Goal: Task Accomplishment & Management: Complete application form

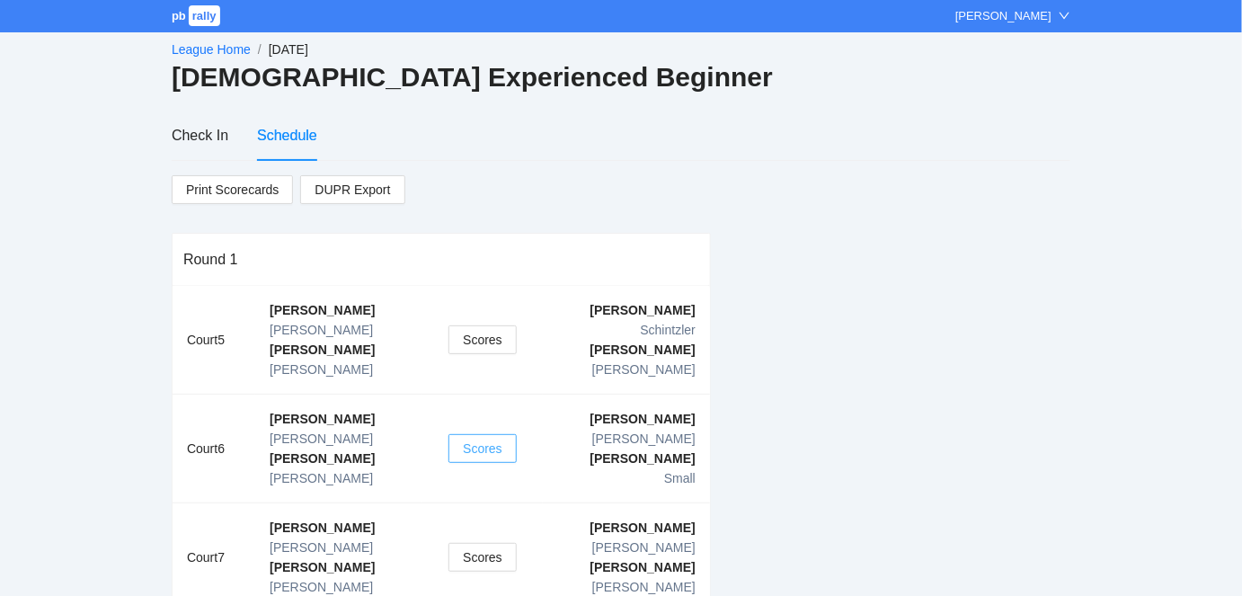
click at [472, 439] on span "Scores" at bounding box center [483, 449] width 40 height 20
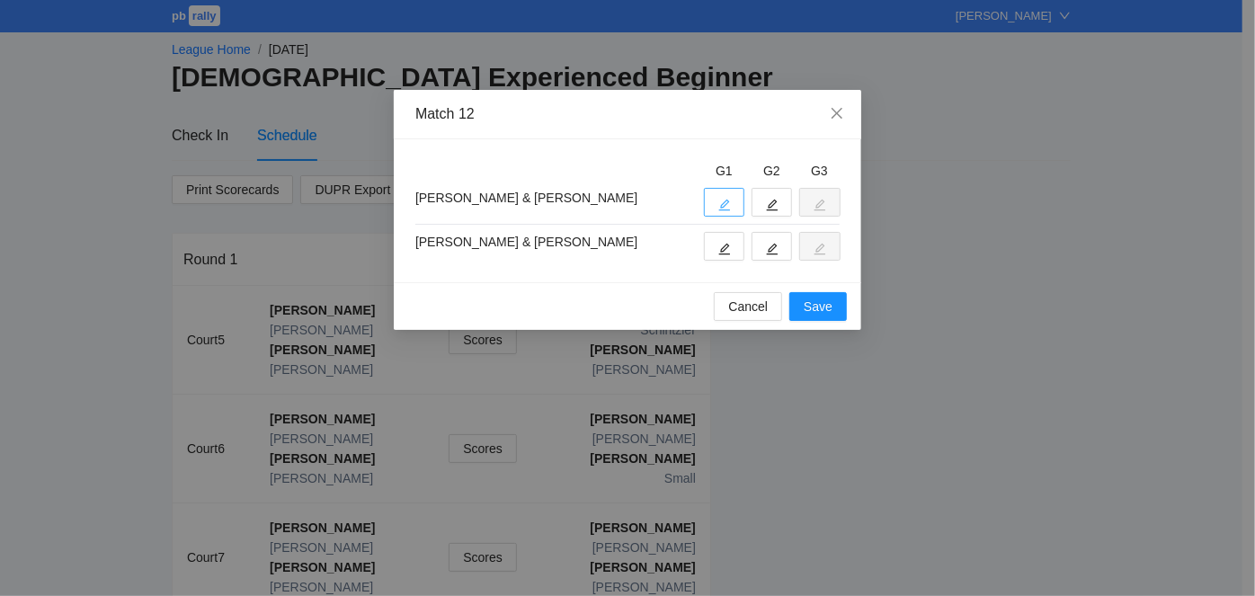
click at [725, 200] on icon "edit" at bounding box center [725, 206] width 12 height 12
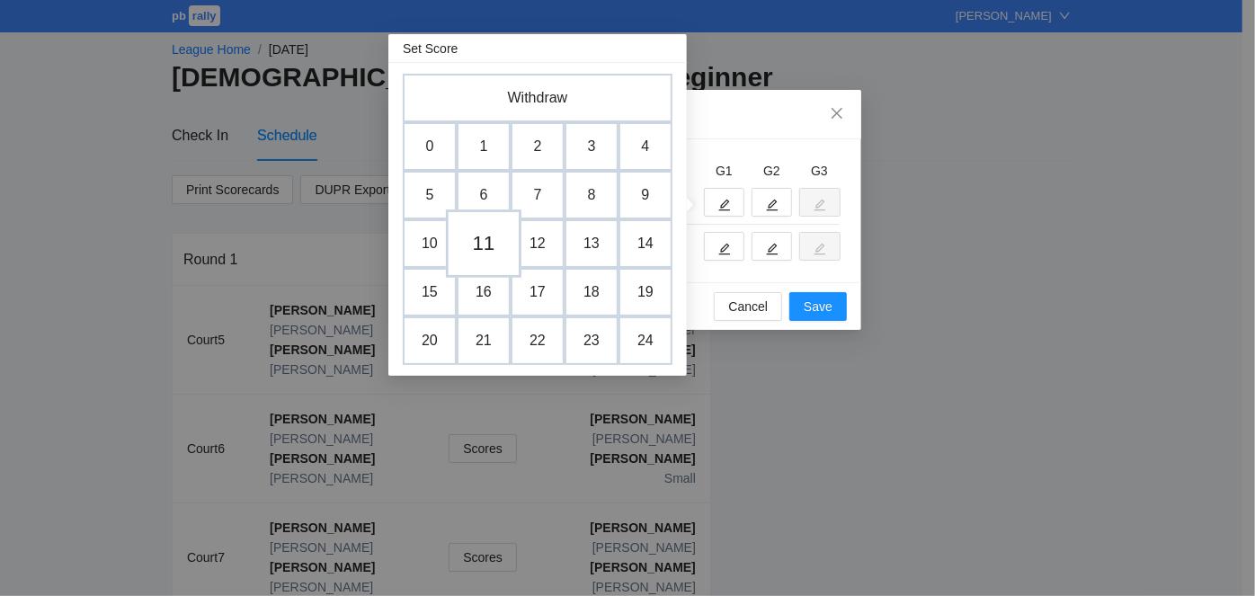
click at [486, 240] on td "11" at bounding box center [484, 243] width 76 height 68
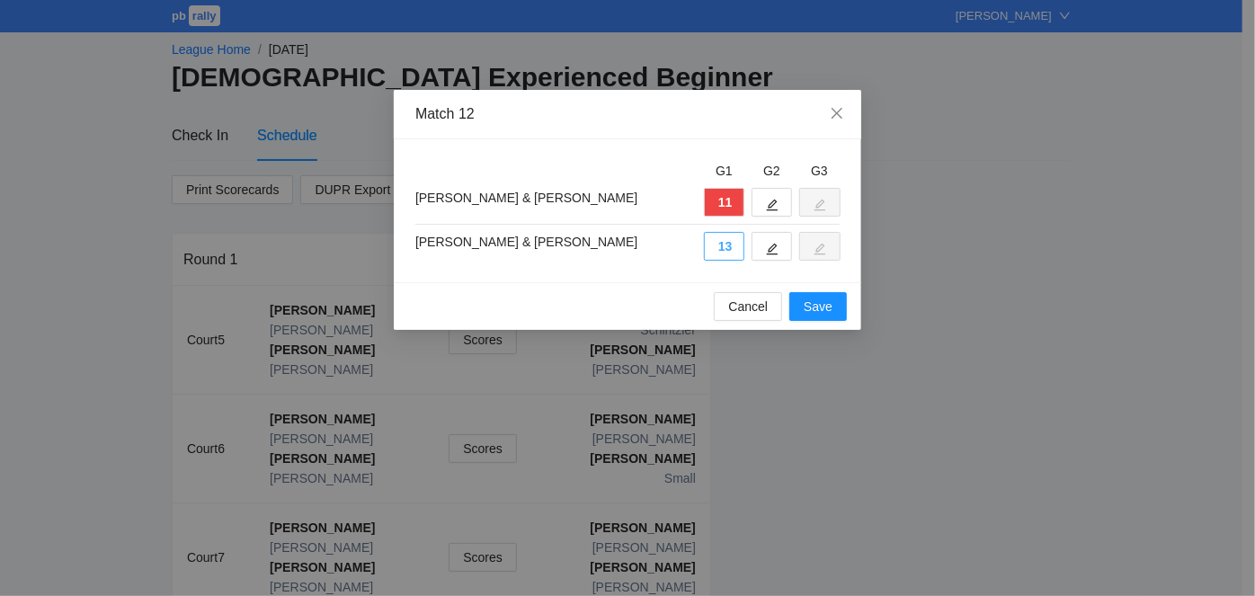
click at [721, 245] on button "13" at bounding box center [724, 246] width 40 height 29
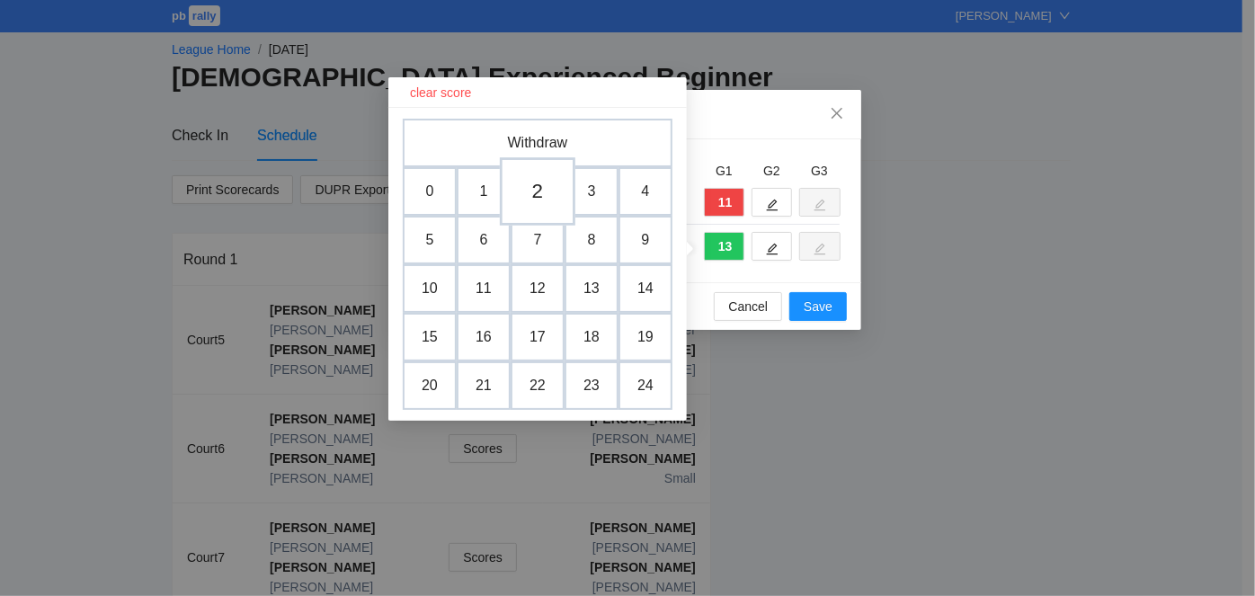
click at [531, 192] on td "2" at bounding box center [538, 191] width 76 height 68
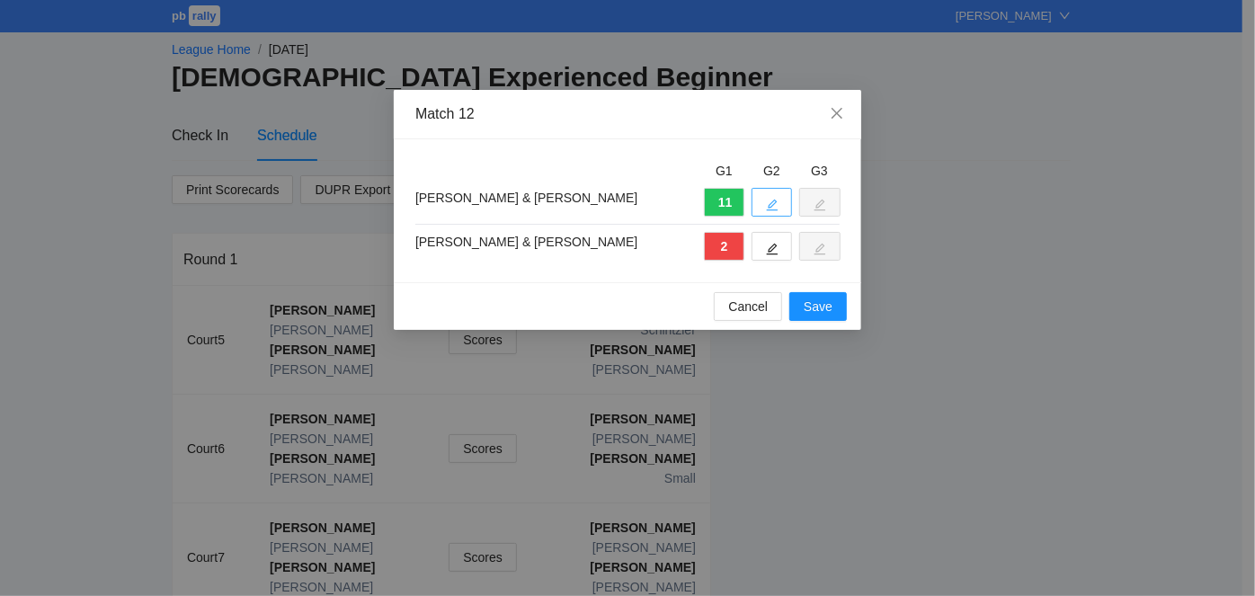
click at [774, 200] on icon "edit" at bounding box center [772, 205] width 13 height 13
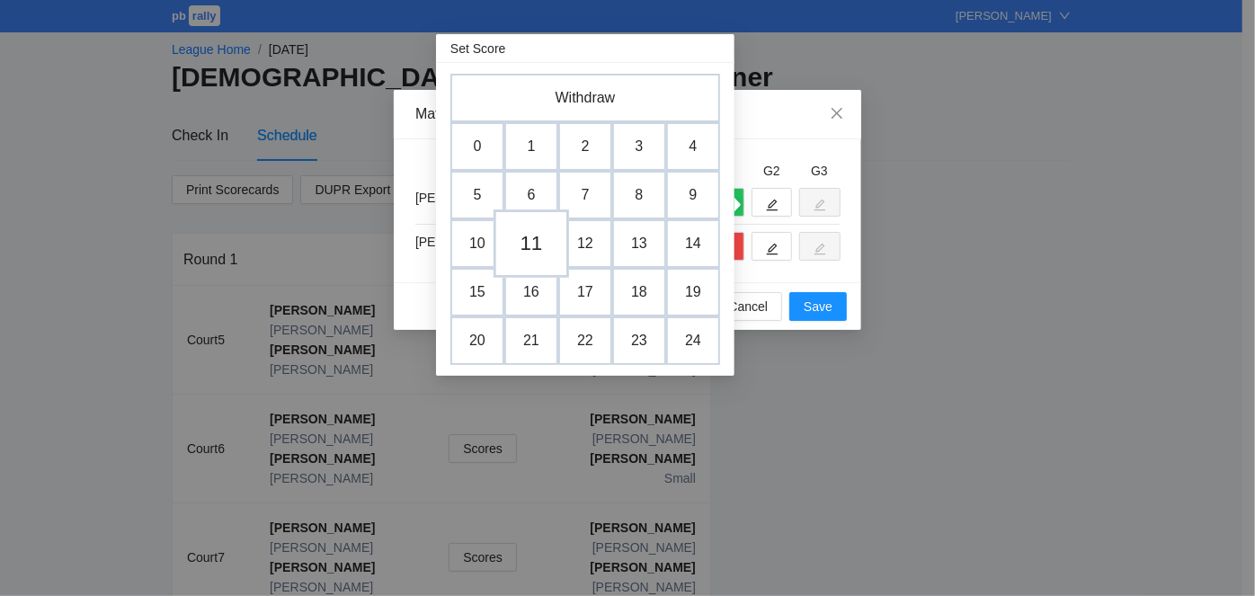
click at [538, 237] on td "11" at bounding box center [532, 243] width 76 height 68
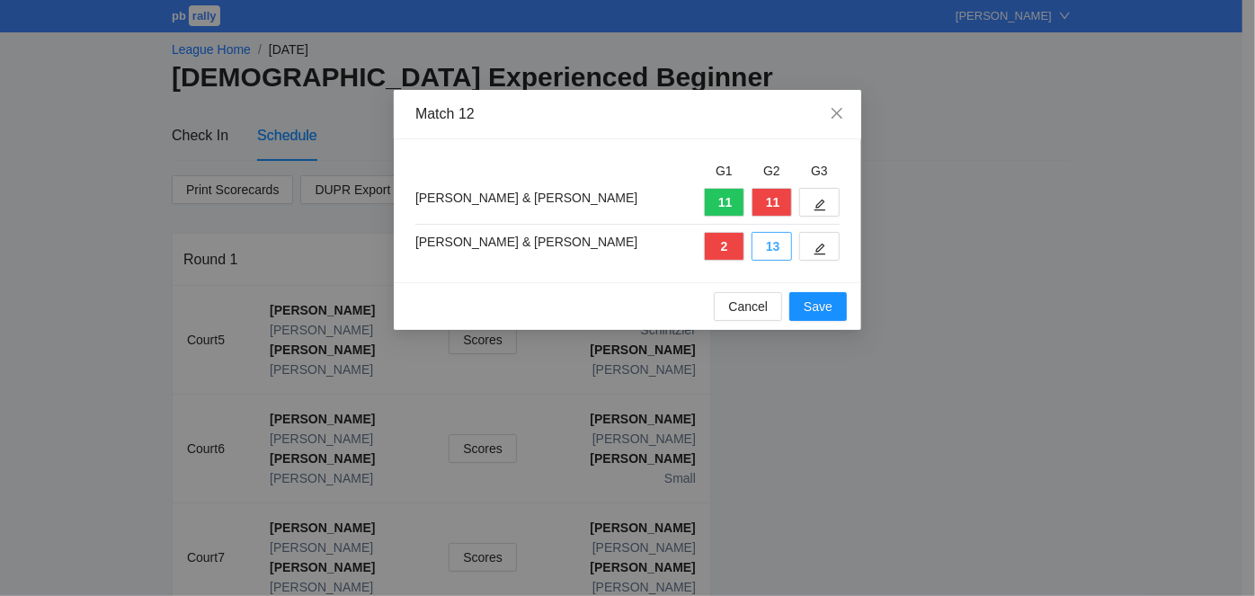
click at [773, 246] on button "13" at bounding box center [772, 246] width 40 height 29
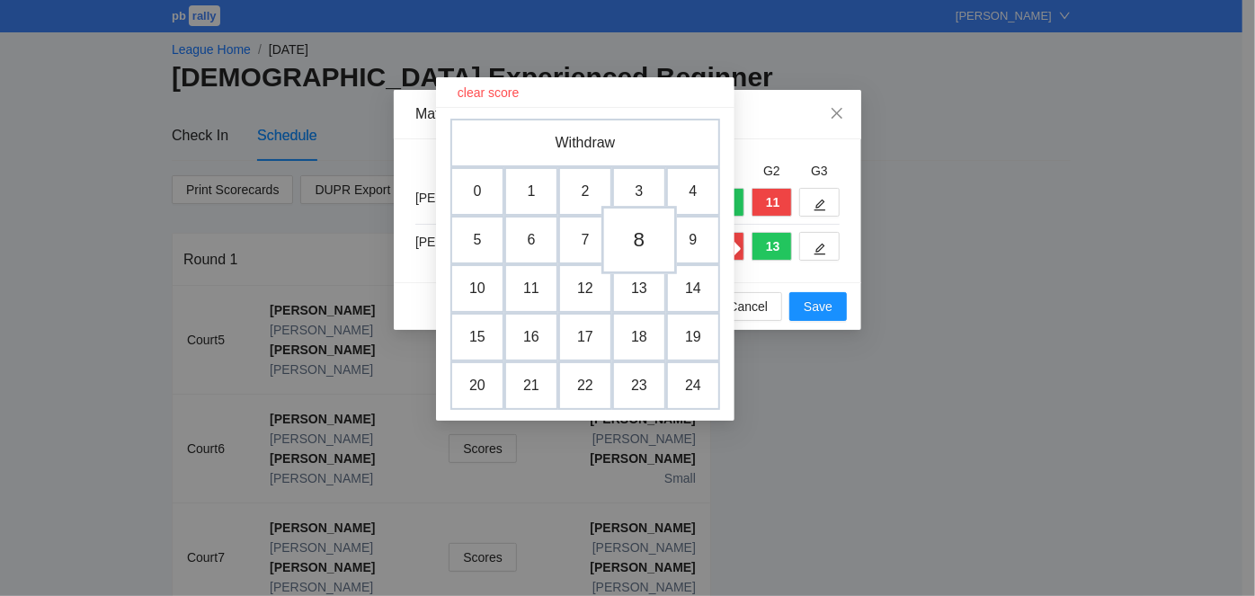
click at [633, 235] on td "8" at bounding box center [639, 240] width 76 height 68
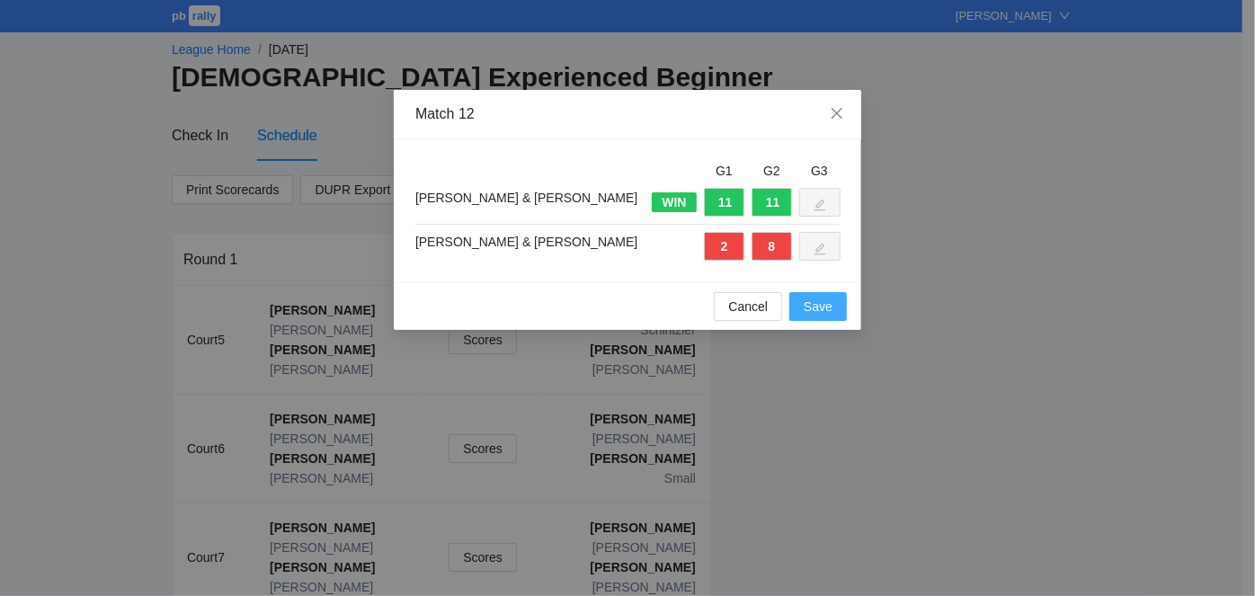
click at [824, 309] on span "Save" at bounding box center [818, 307] width 29 height 20
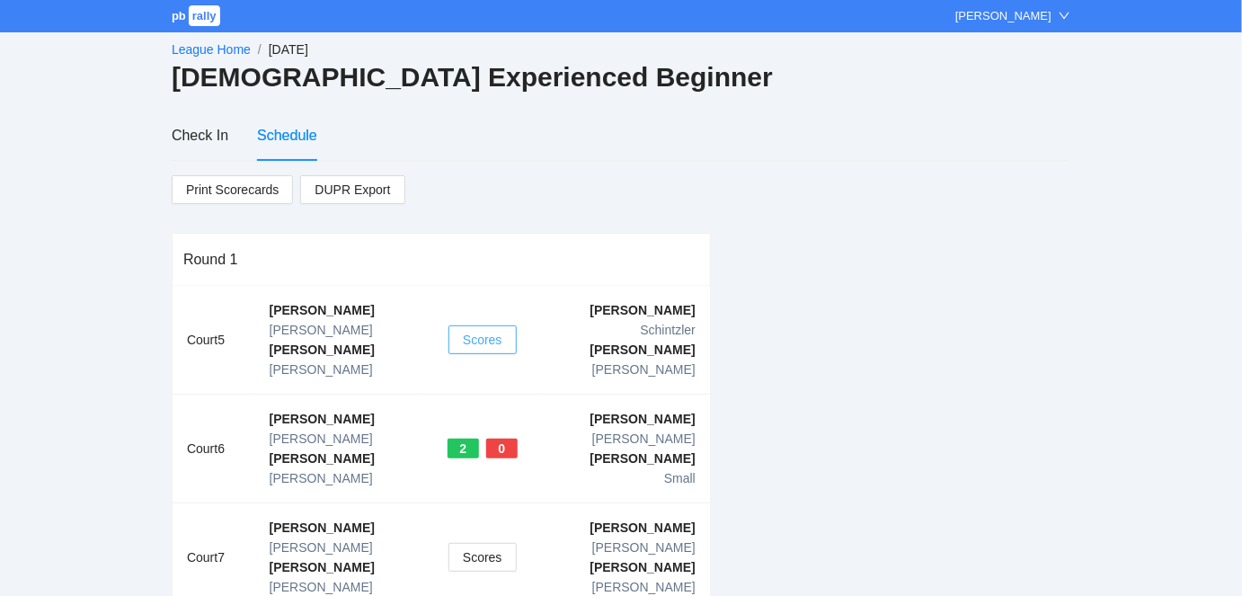
click at [476, 330] on span "Scores" at bounding box center [483, 340] width 40 height 20
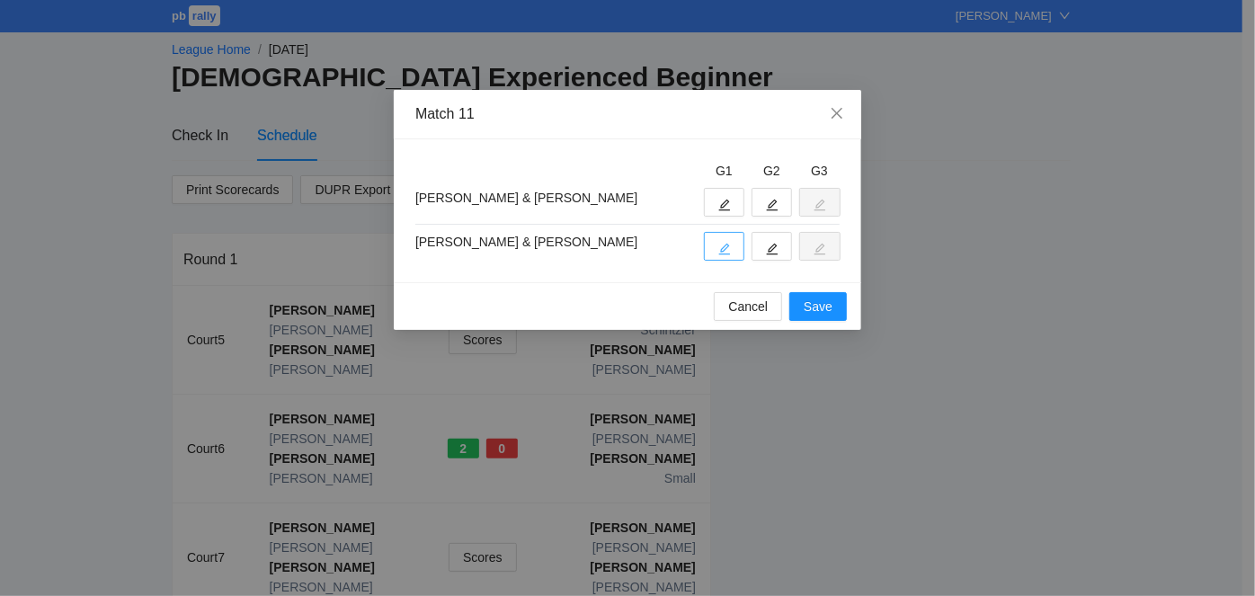
click at [733, 248] on button "button" at bounding box center [724, 246] width 40 height 29
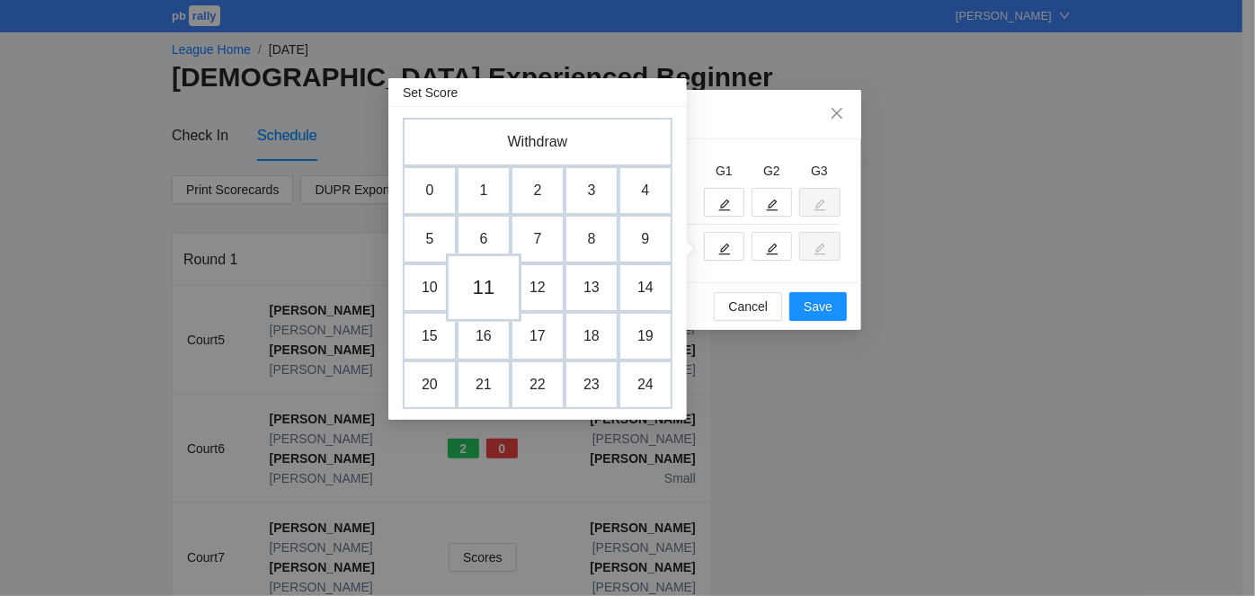
click at [489, 276] on td "11" at bounding box center [484, 288] width 76 height 68
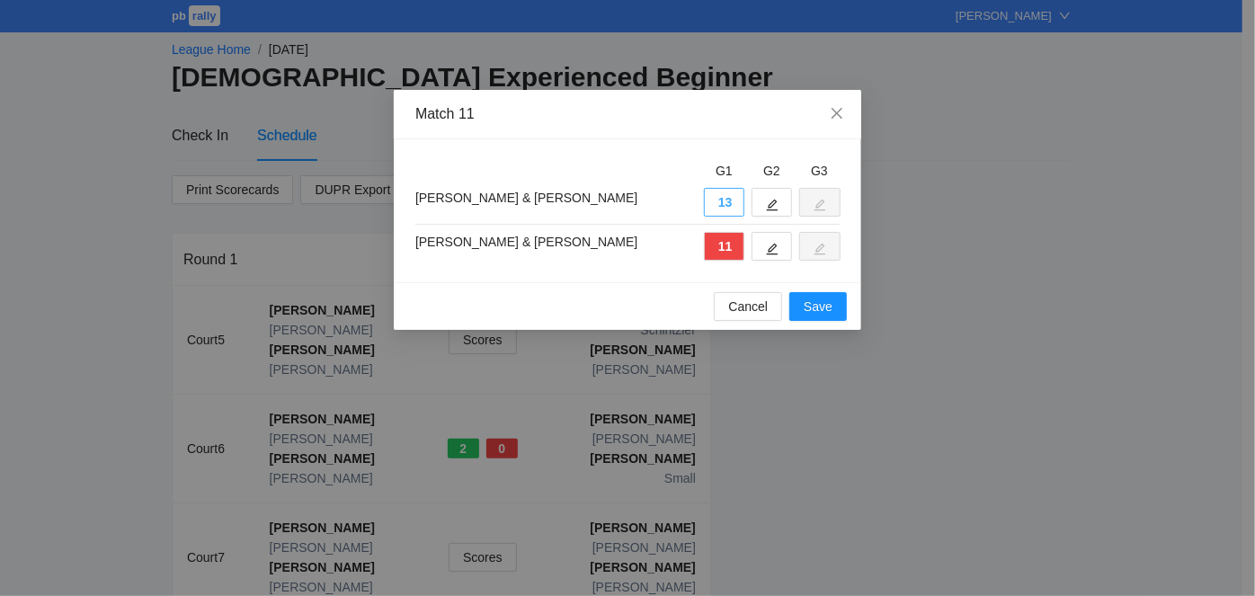
click at [726, 200] on button "13" at bounding box center [724, 202] width 40 height 29
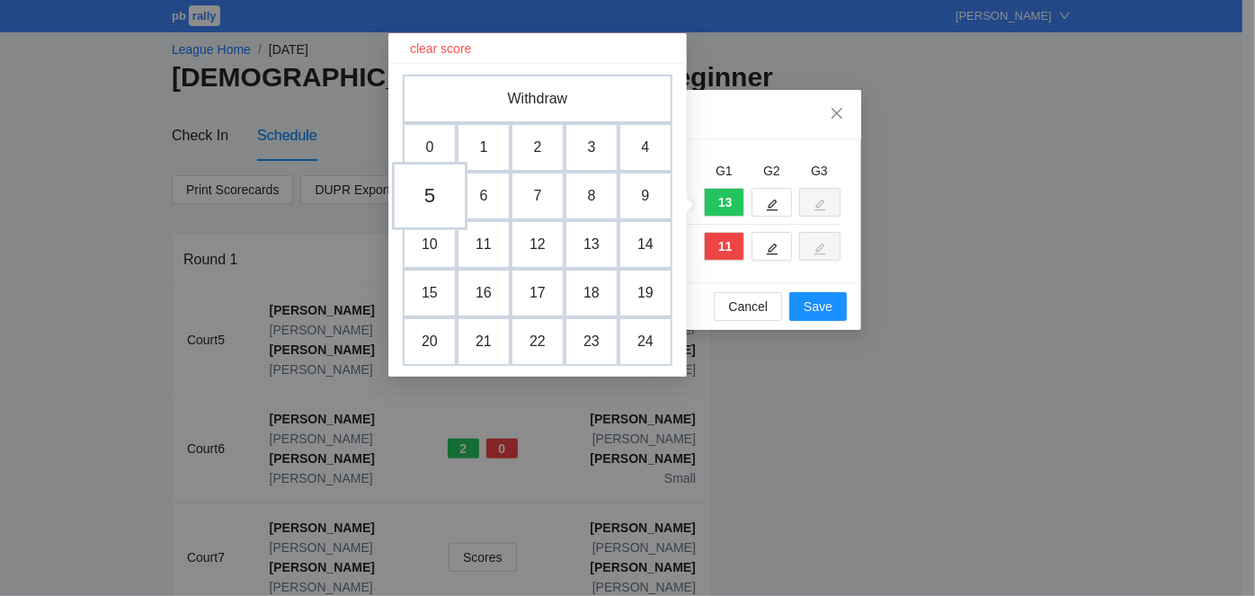
click at [429, 192] on td "5" at bounding box center [430, 196] width 76 height 68
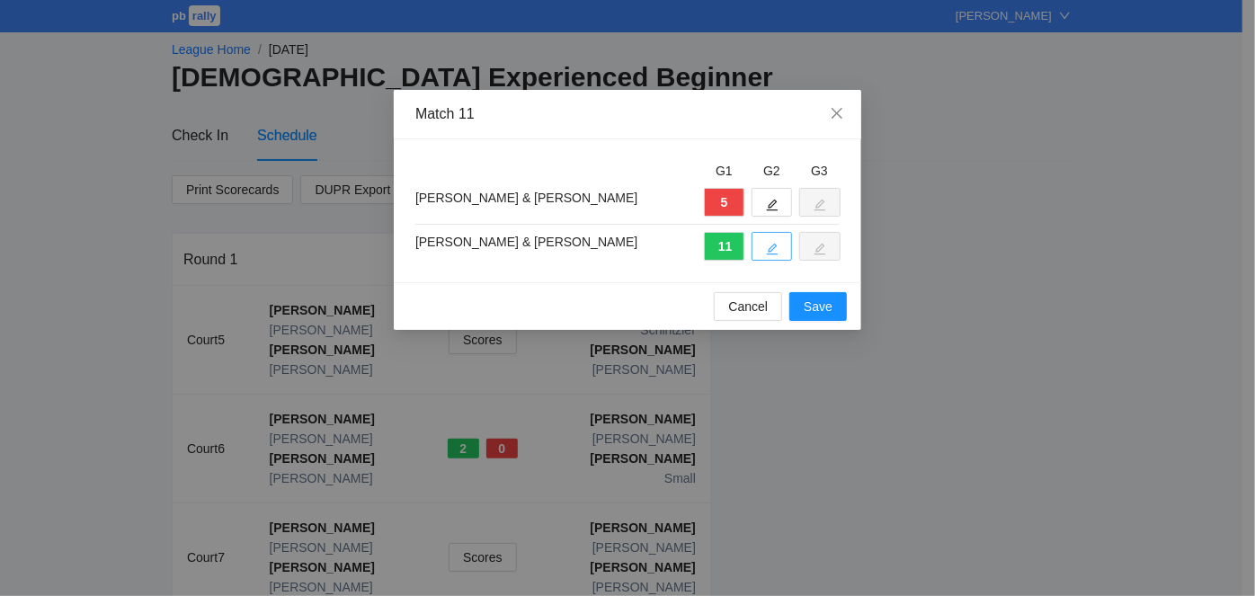
click at [769, 248] on icon "edit" at bounding box center [773, 250] width 12 height 12
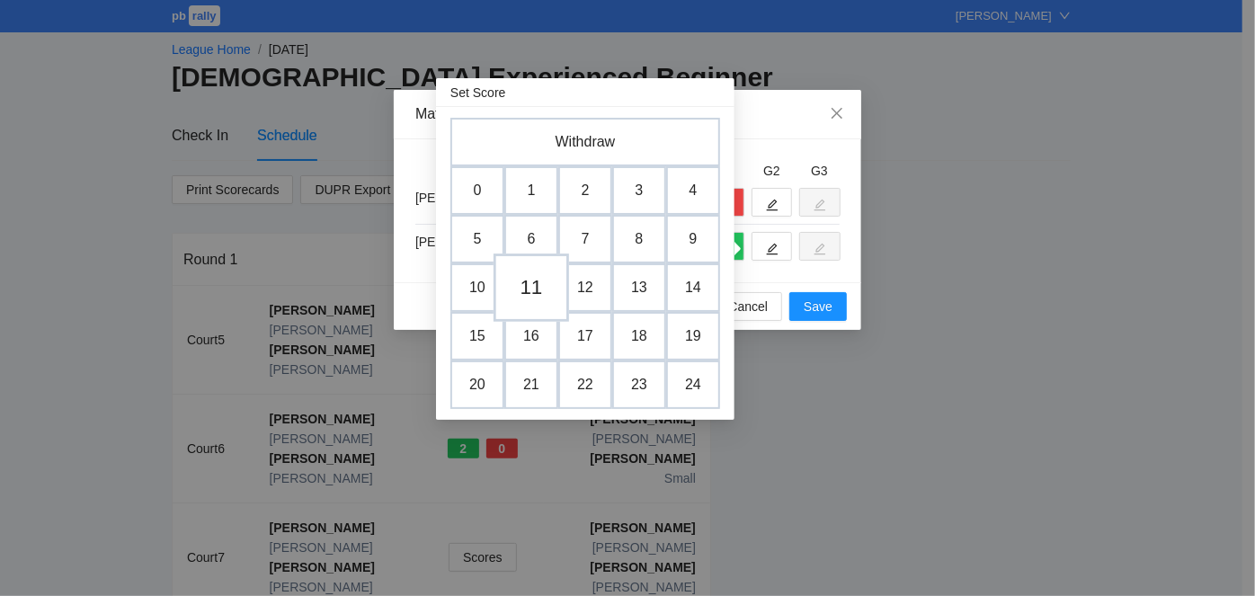
click at [538, 282] on td "11" at bounding box center [532, 288] width 76 height 68
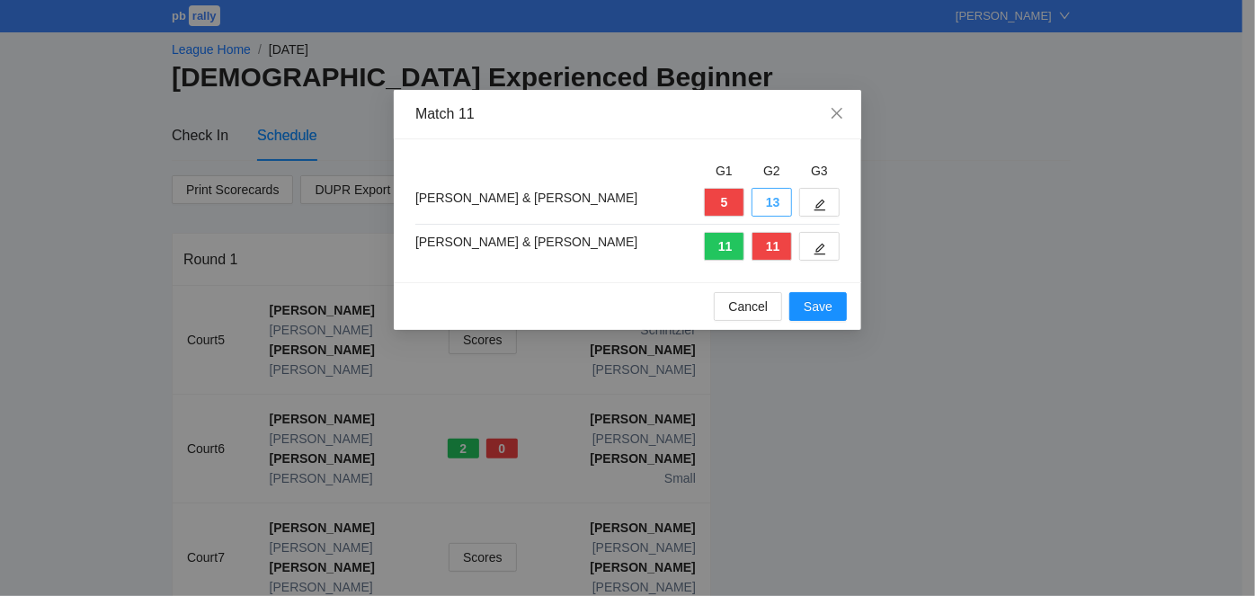
click at [762, 201] on button "13" at bounding box center [772, 202] width 40 height 29
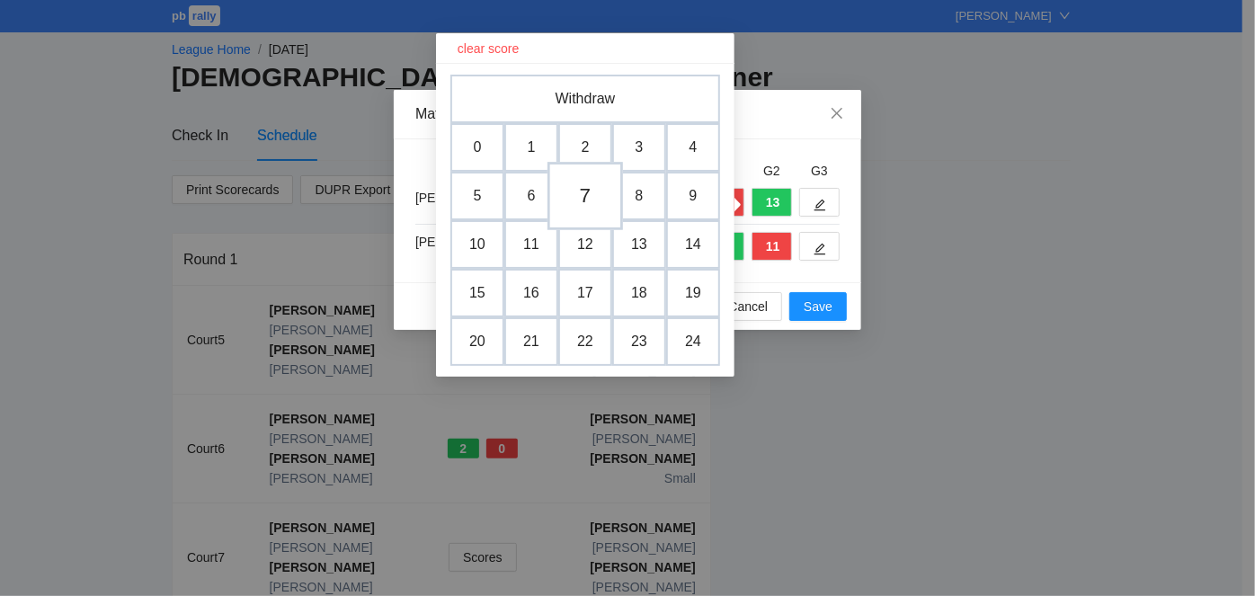
click at [587, 197] on td "7" at bounding box center [585, 196] width 76 height 68
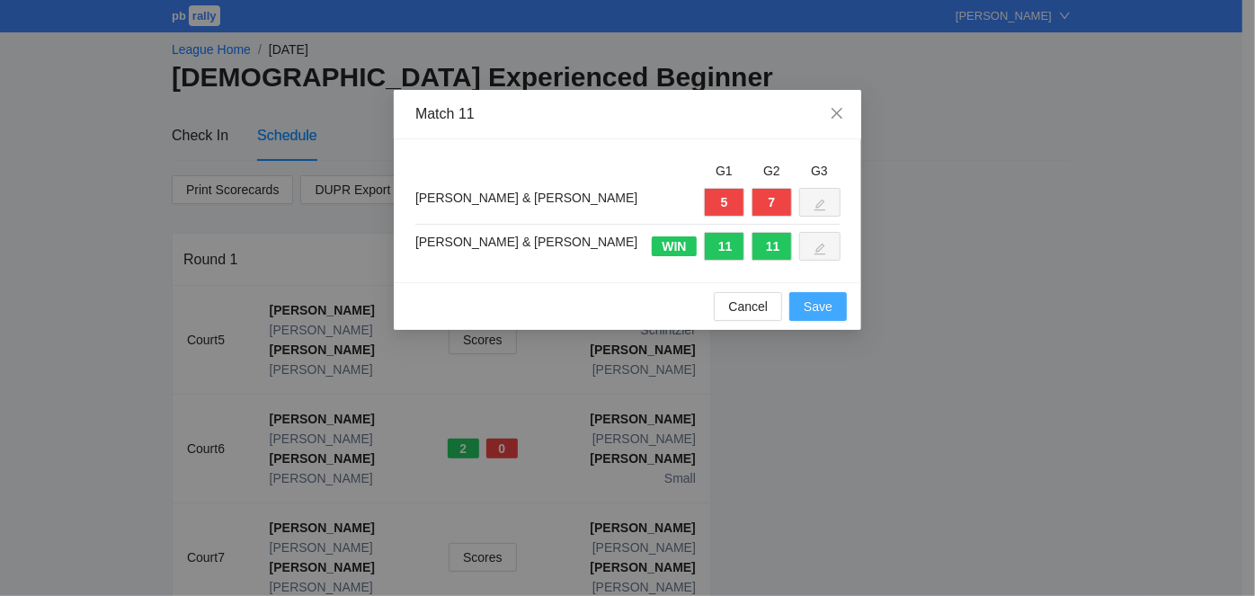
click at [820, 305] on span "Save" at bounding box center [818, 307] width 29 height 20
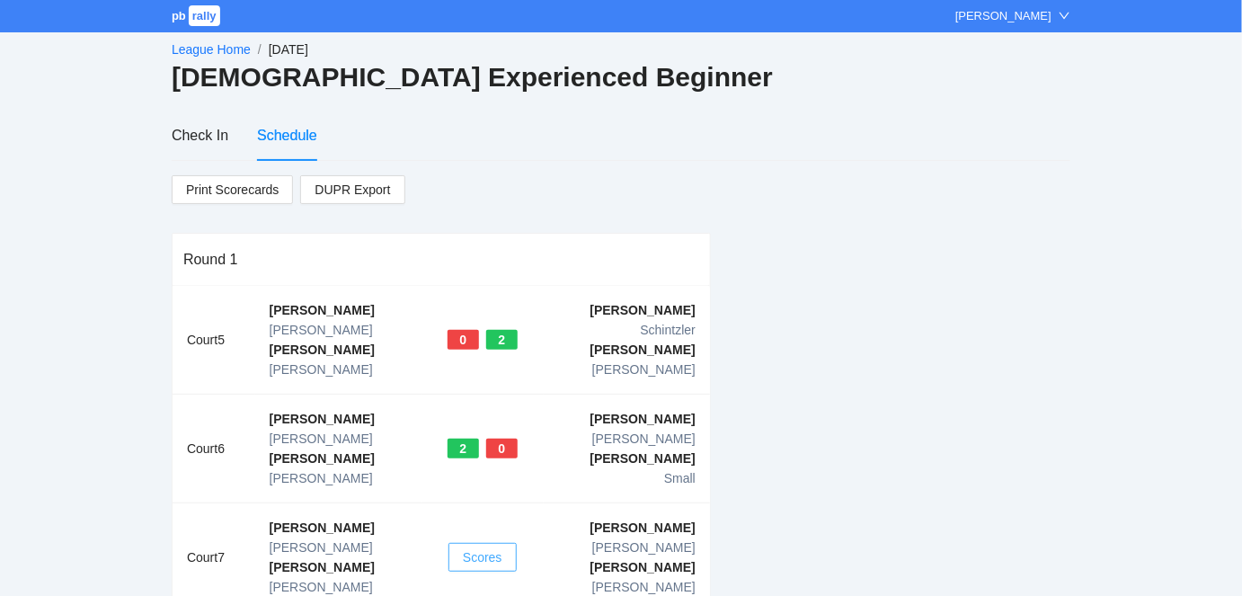
click at [480, 547] on span "Scores" at bounding box center [483, 557] width 40 height 20
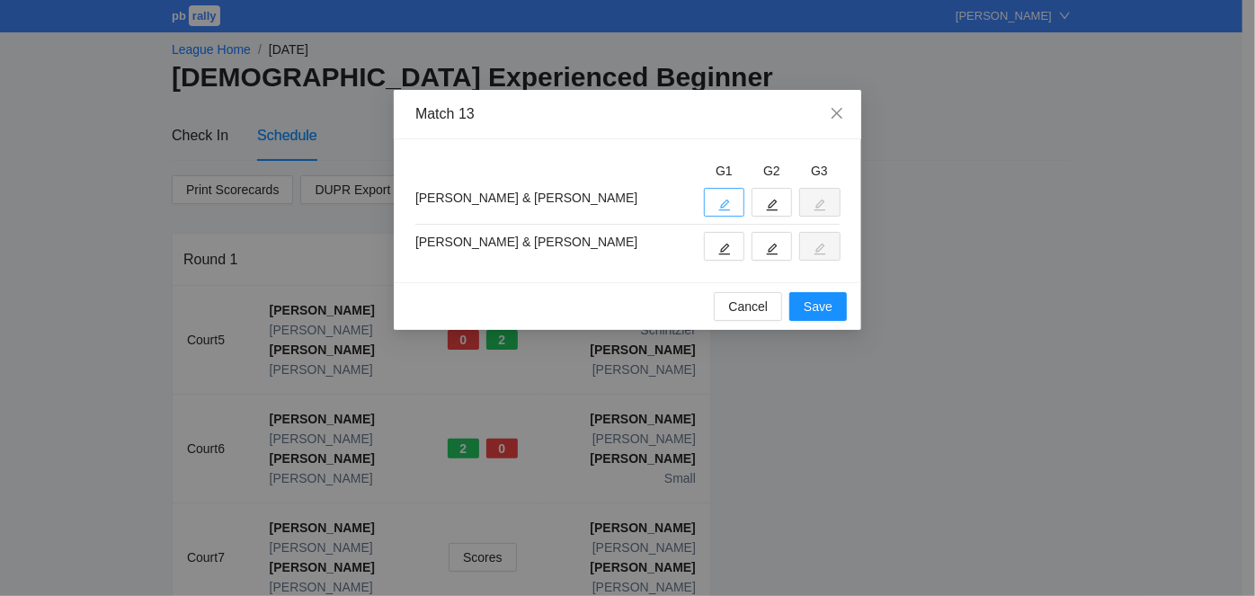
click at [721, 199] on icon "edit" at bounding box center [724, 205] width 13 height 13
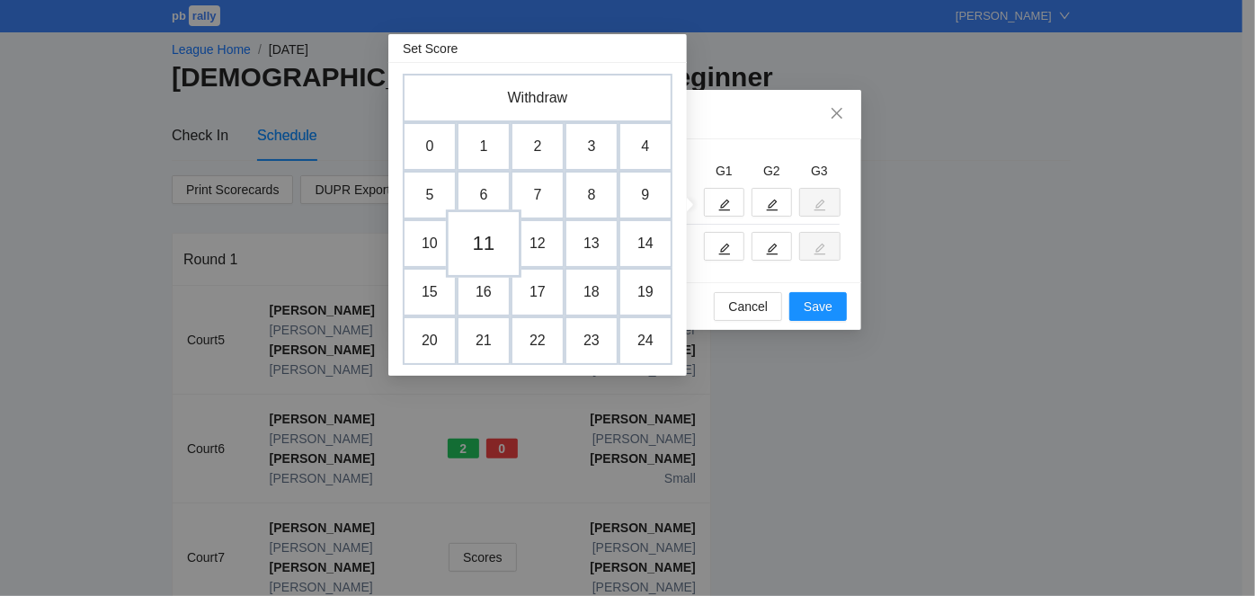
click at [487, 241] on td "11" at bounding box center [484, 243] width 76 height 68
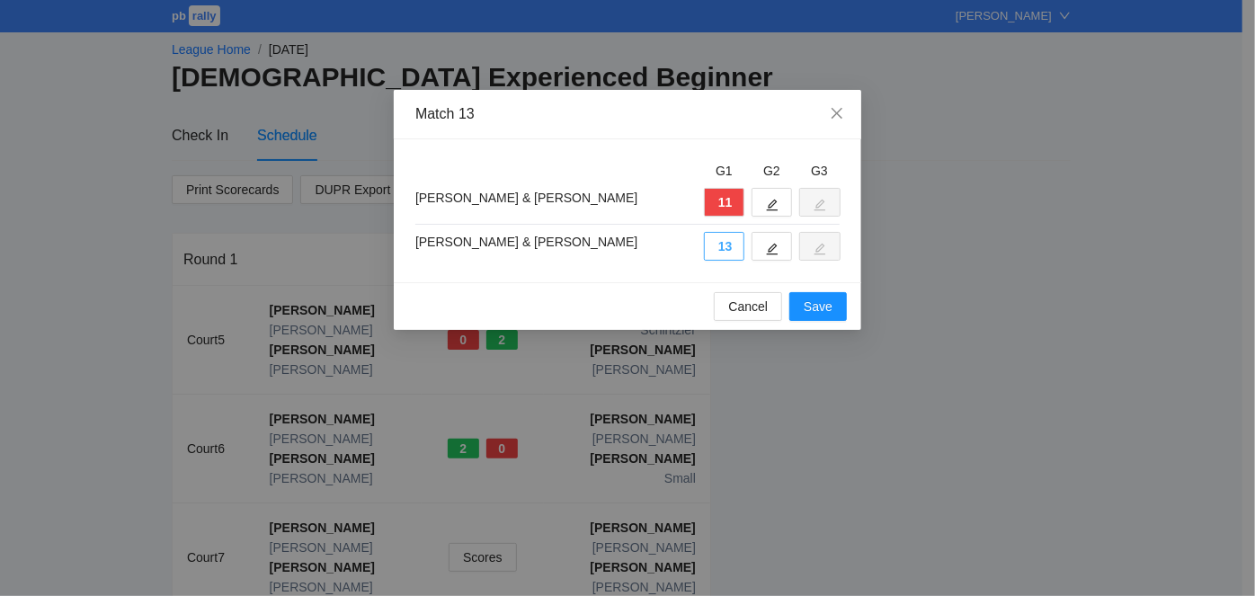
click at [721, 245] on button "13" at bounding box center [724, 246] width 40 height 29
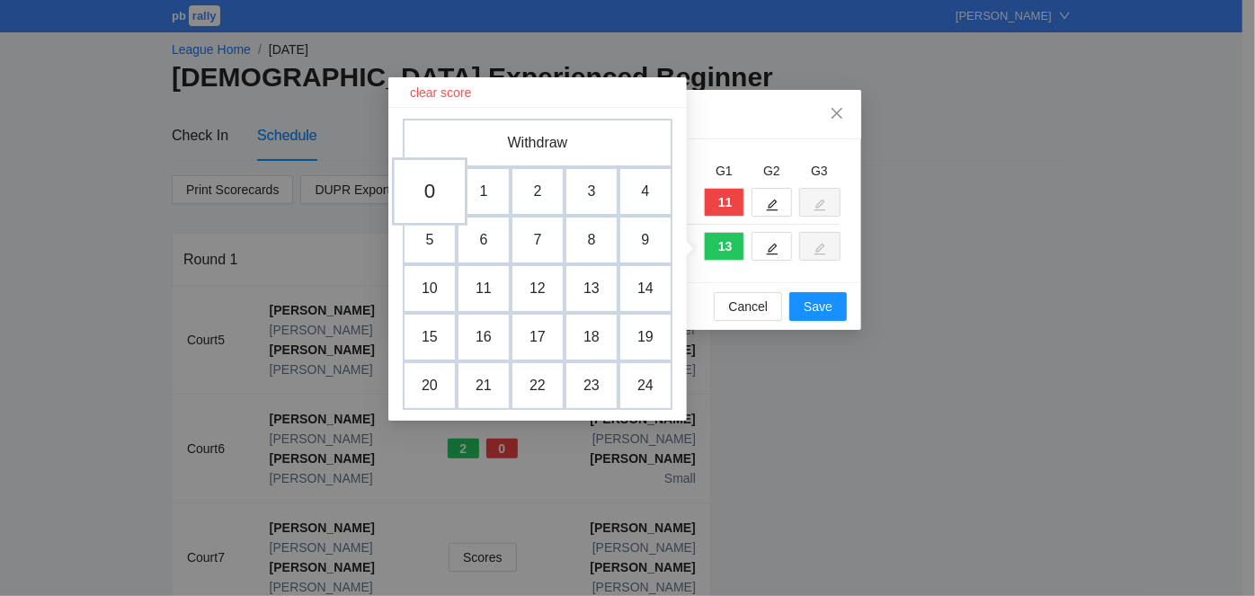
click at [430, 188] on td "0" at bounding box center [430, 191] width 76 height 68
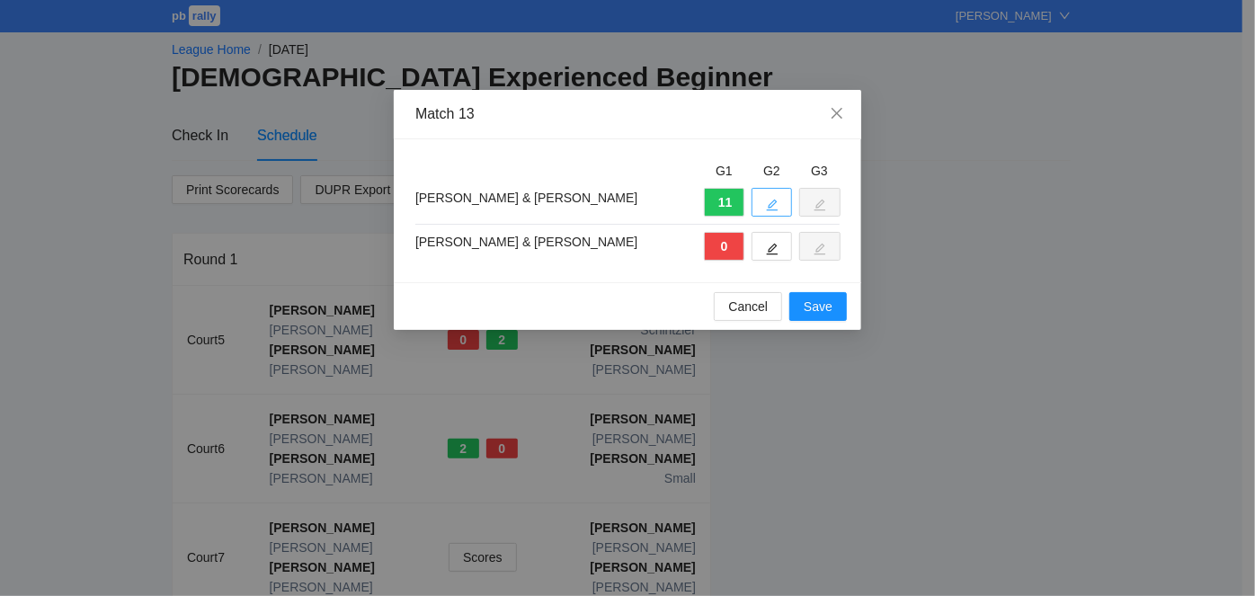
click at [770, 200] on icon "edit" at bounding box center [772, 205] width 13 height 13
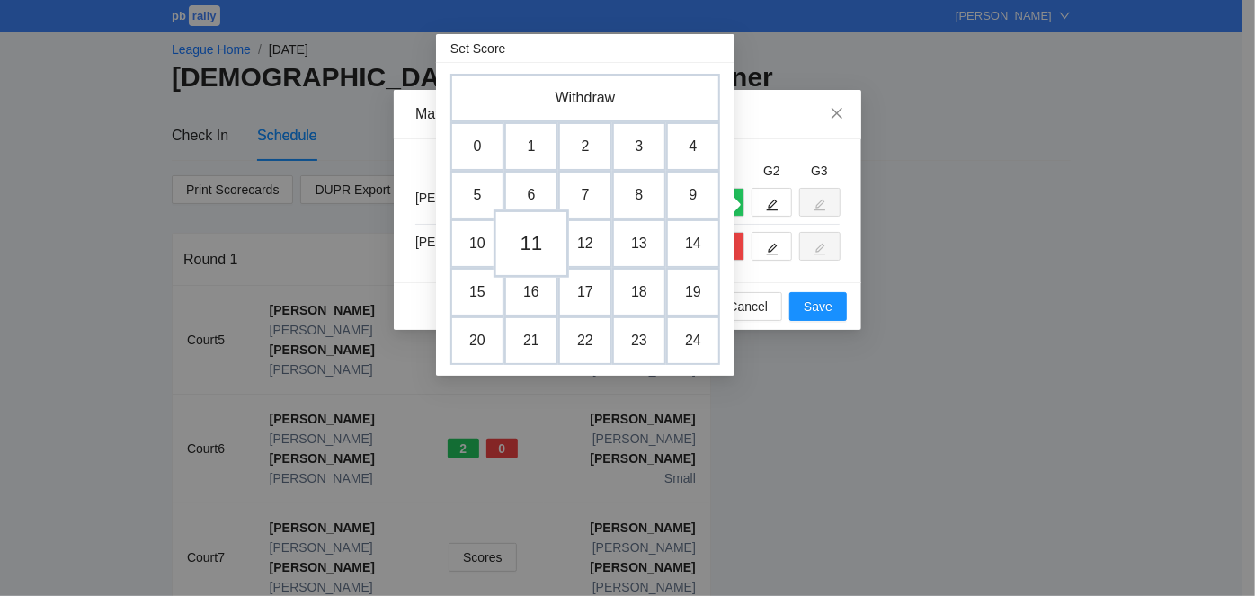
click at [532, 230] on td "11" at bounding box center [532, 243] width 76 height 68
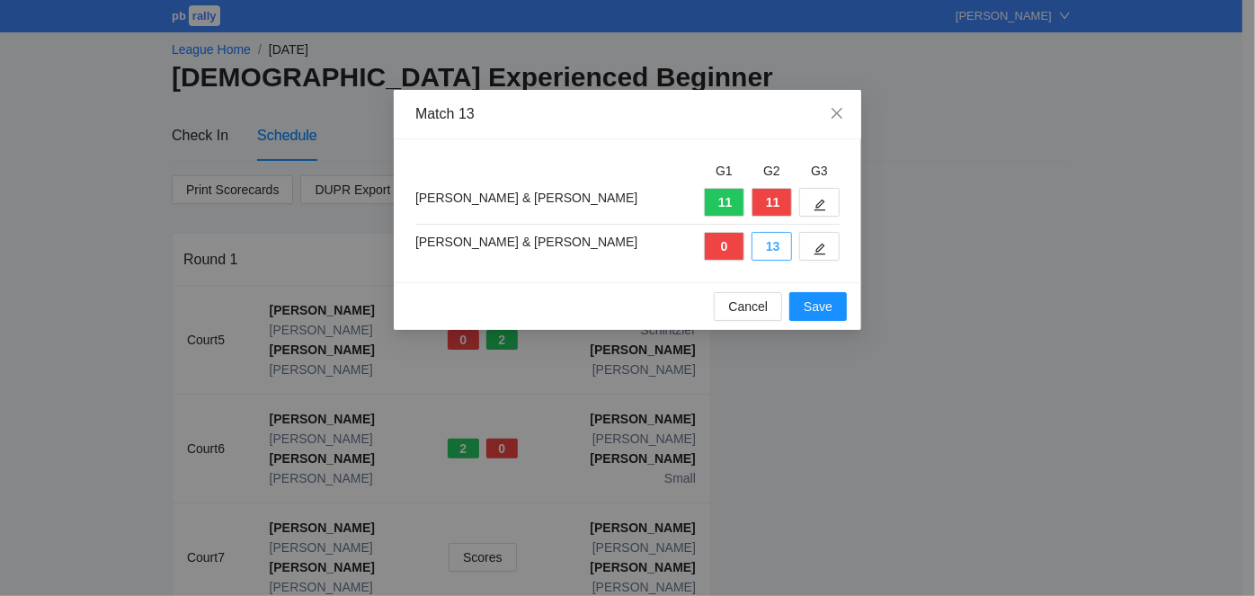
click at [779, 240] on button "13" at bounding box center [772, 246] width 40 height 29
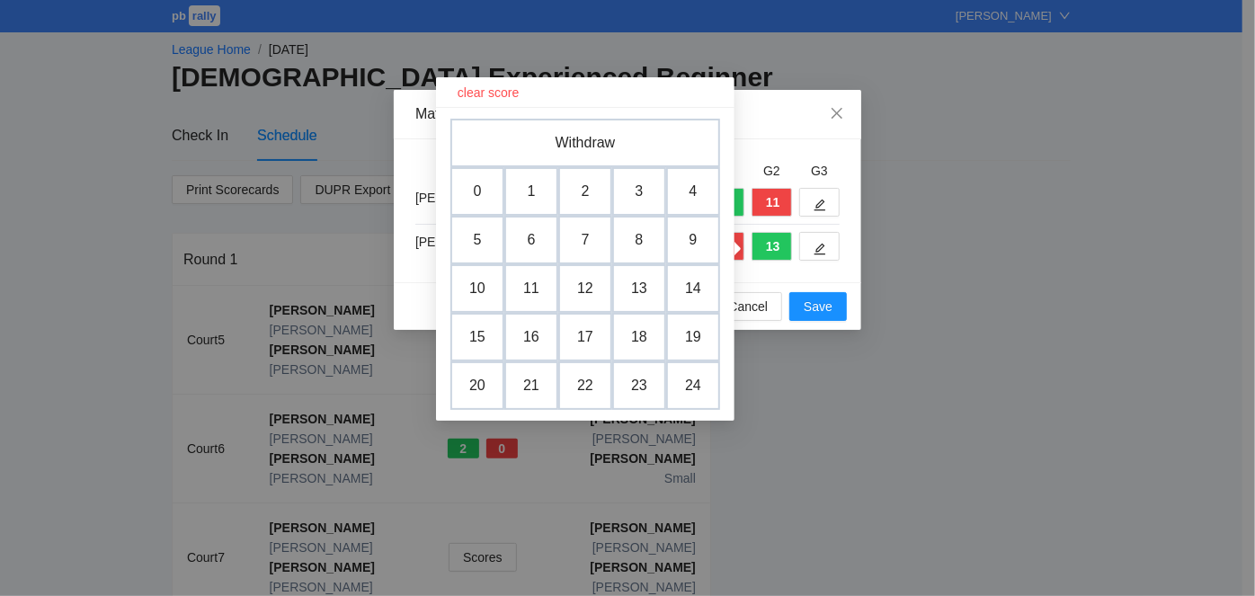
click at [521, 188] on td "1" at bounding box center [531, 191] width 54 height 49
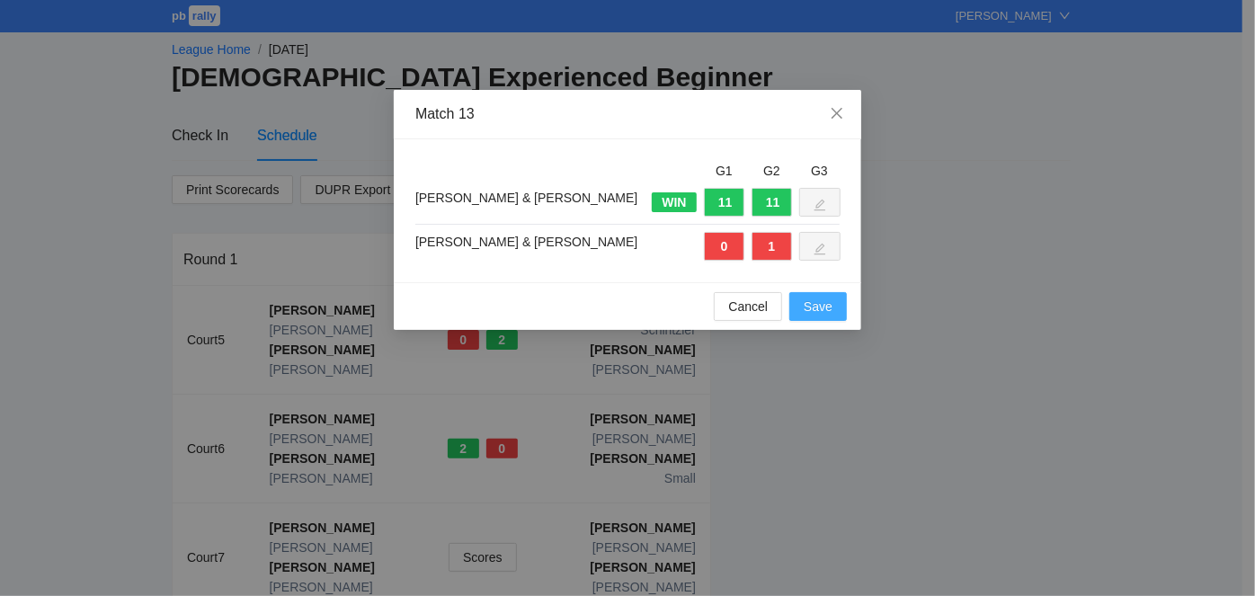
click at [822, 305] on span "Save" at bounding box center [818, 307] width 29 height 20
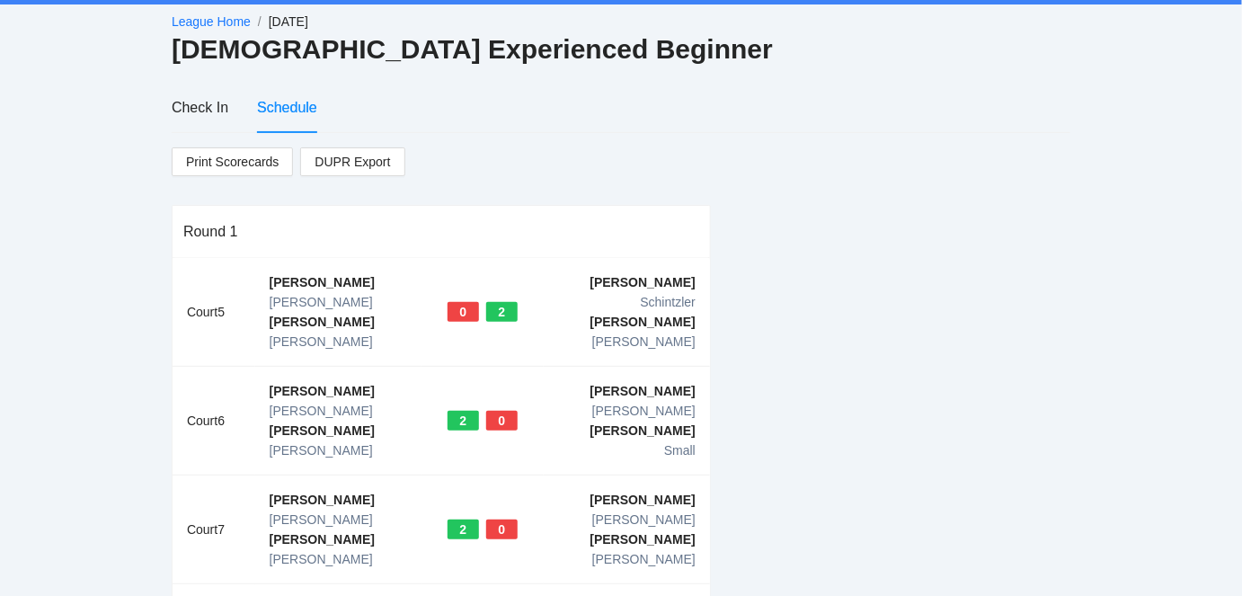
scroll to position [54, 0]
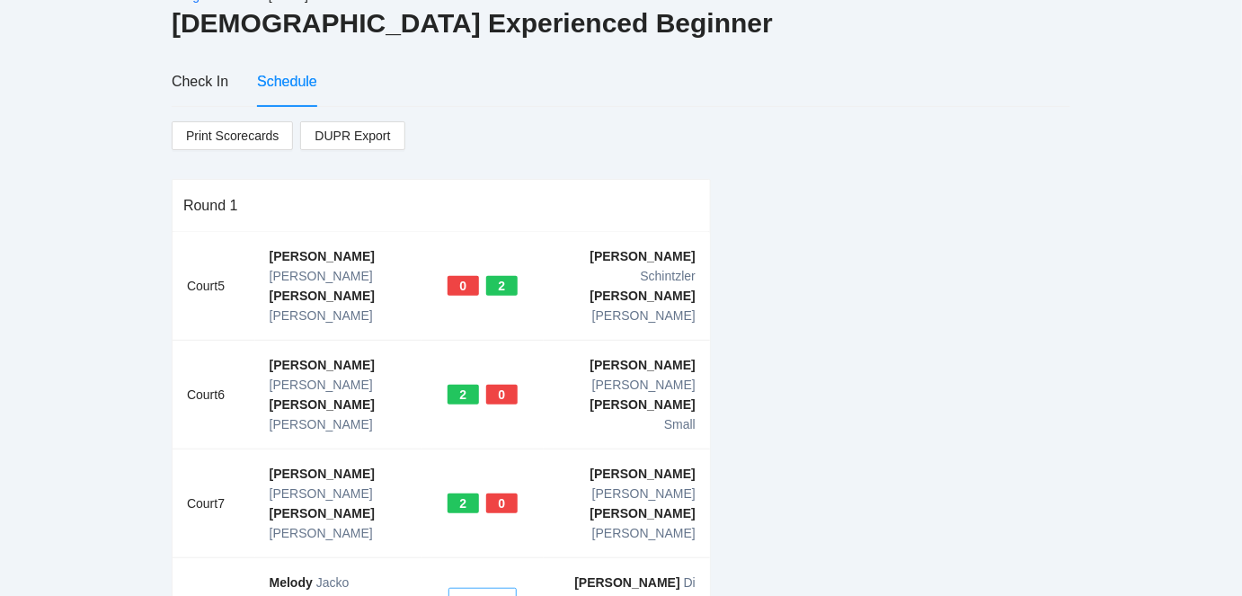
click at [481, 592] on span "Scores" at bounding box center [483, 602] width 40 height 20
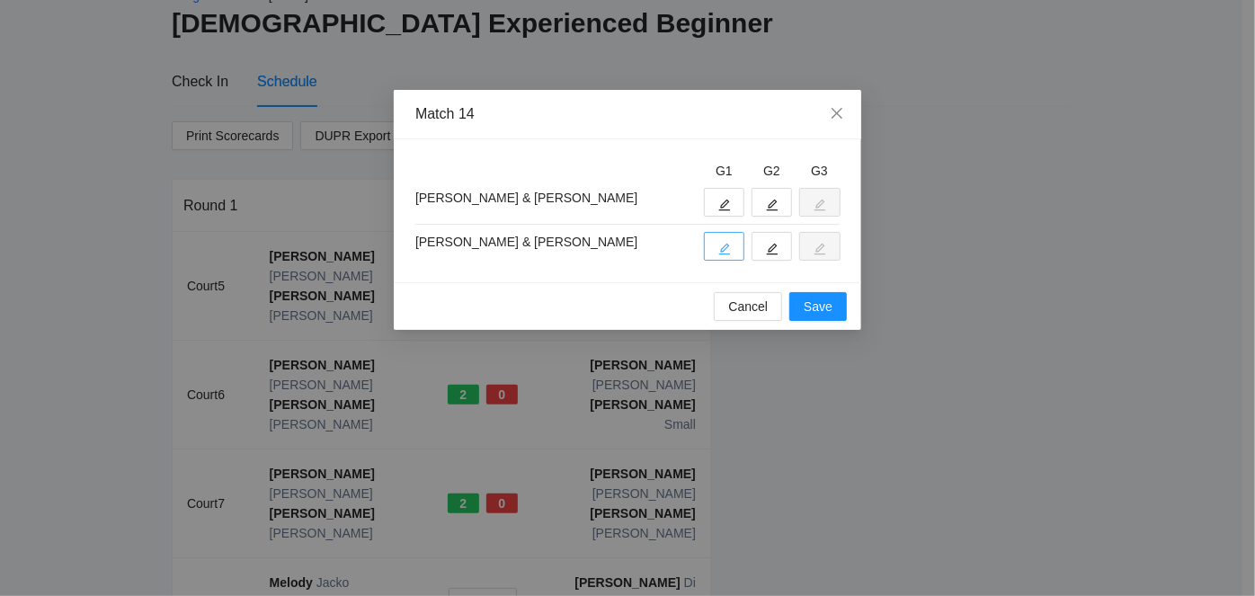
click at [728, 243] on icon "edit" at bounding box center [724, 249] width 13 height 13
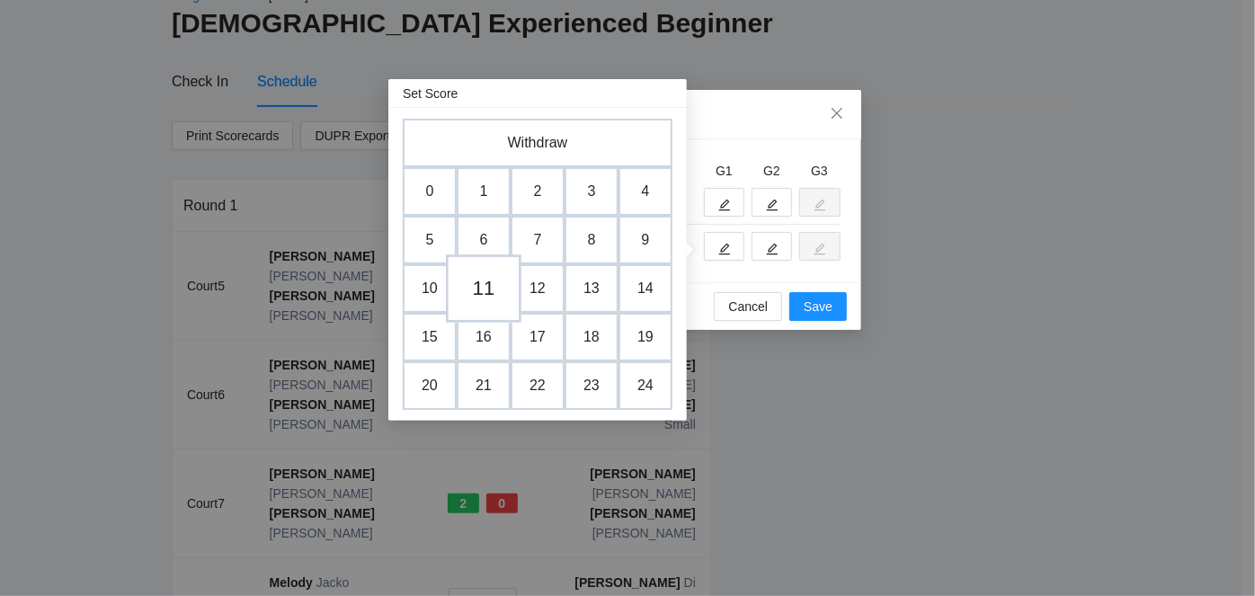
click at [489, 283] on td "11" at bounding box center [484, 288] width 76 height 68
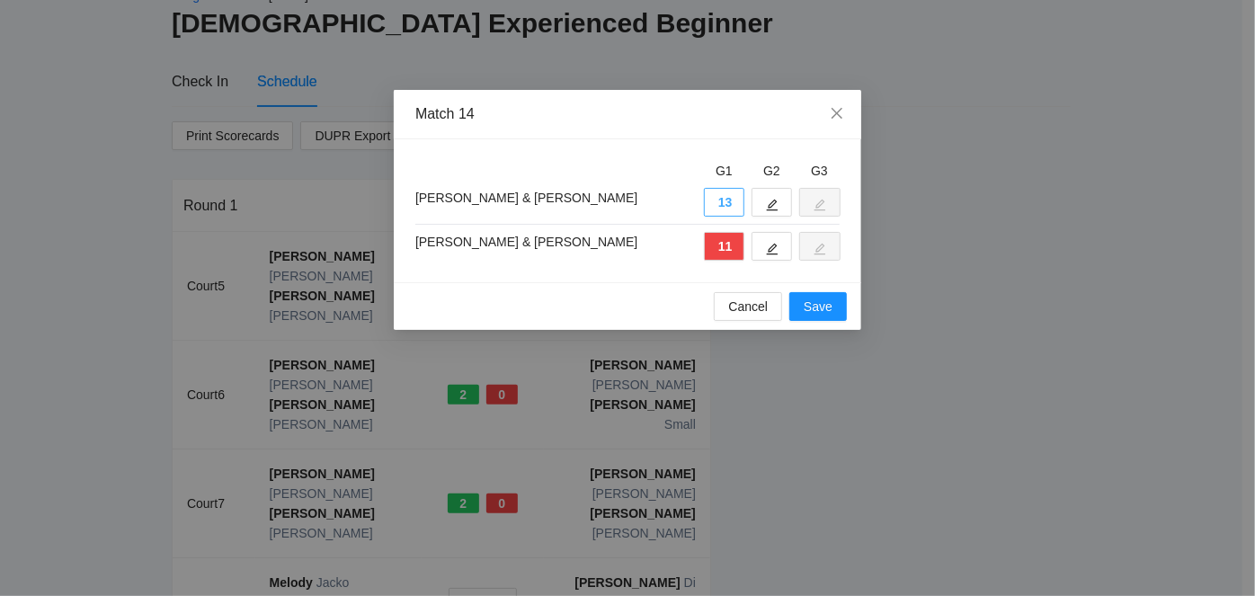
click at [729, 204] on button "13" at bounding box center [724, 202] width 40 height 29
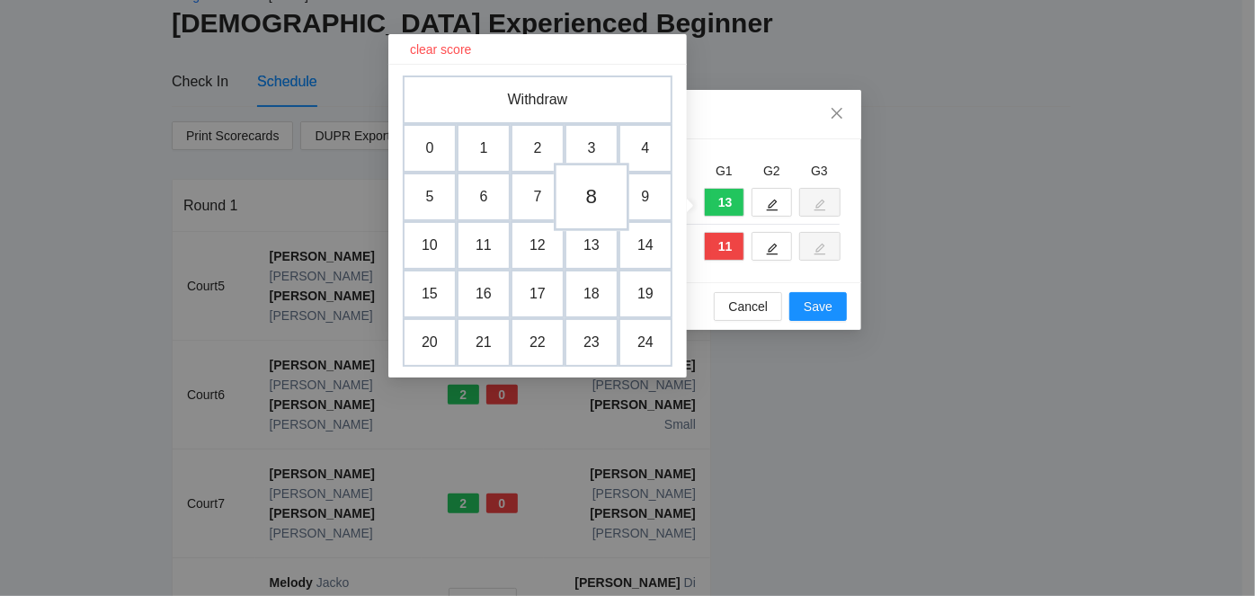
click at [588, 192] on td "8" at bounding box center [592, 197] width 76 height 68
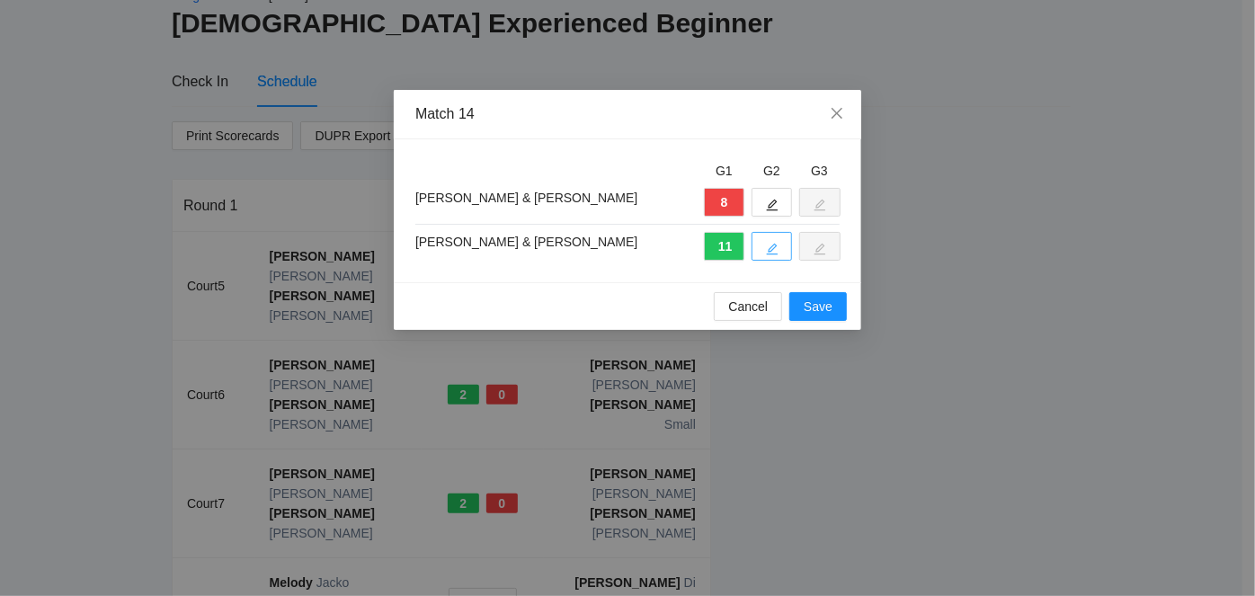
click at [777, 245] on icon "edit" at bounding box center [772, 249] width 13 height 13
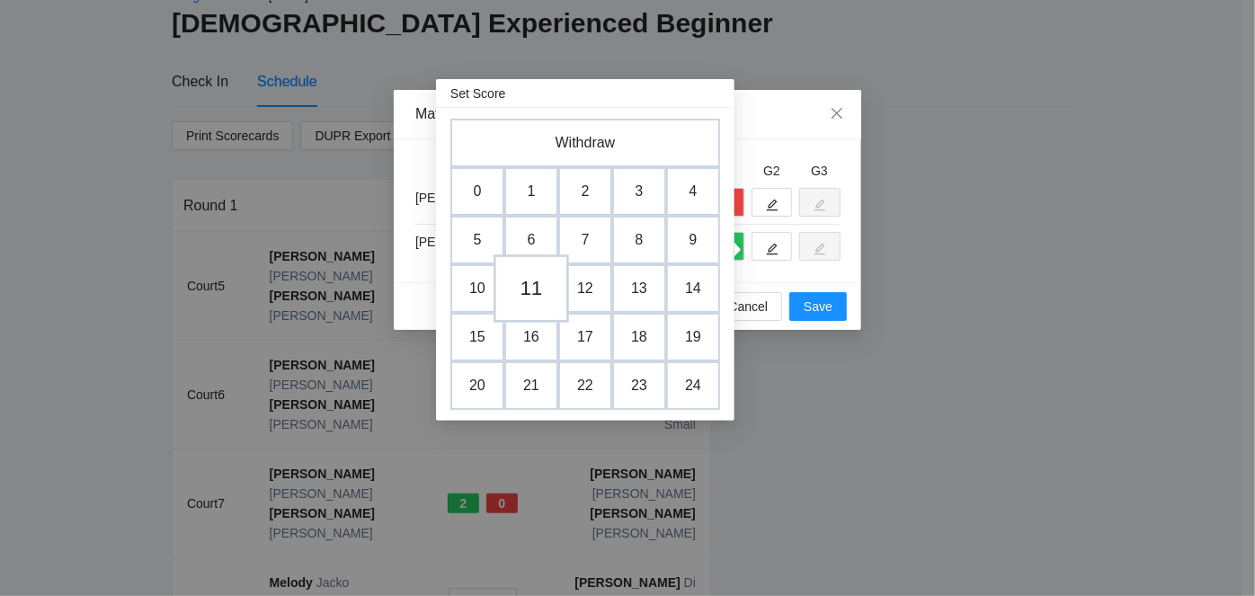
click at [535, 280] on td "11" at bounding box center [532, 288] width 76 height 68
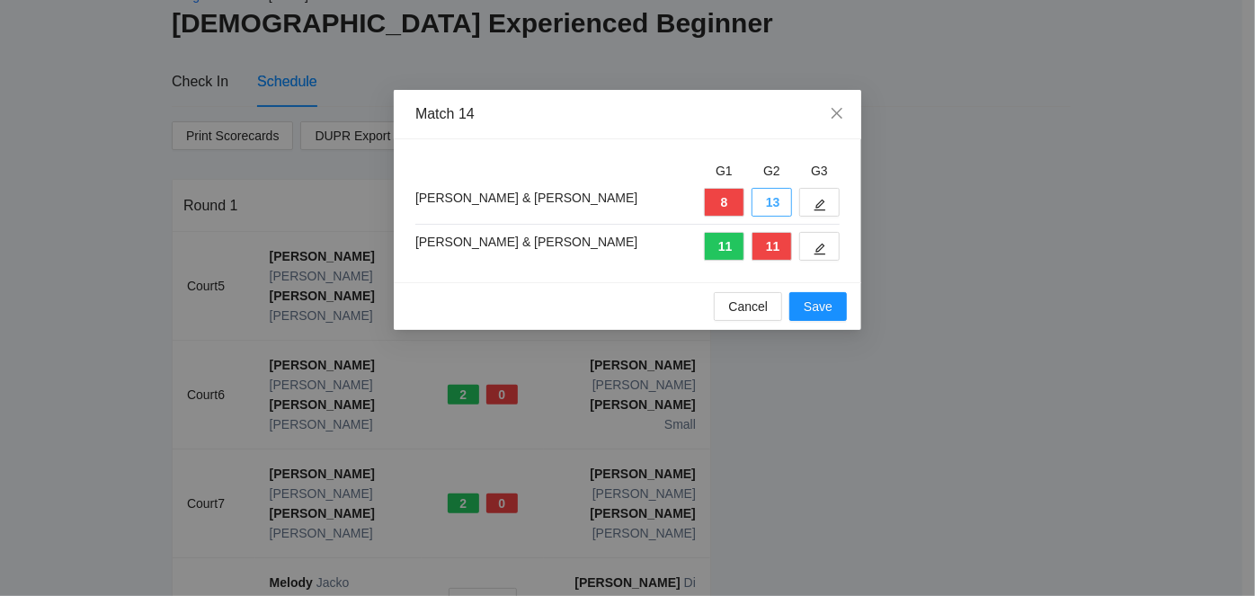
click at [754, 204] on button "13" at bounding box center [772, 202] width 40 height 29
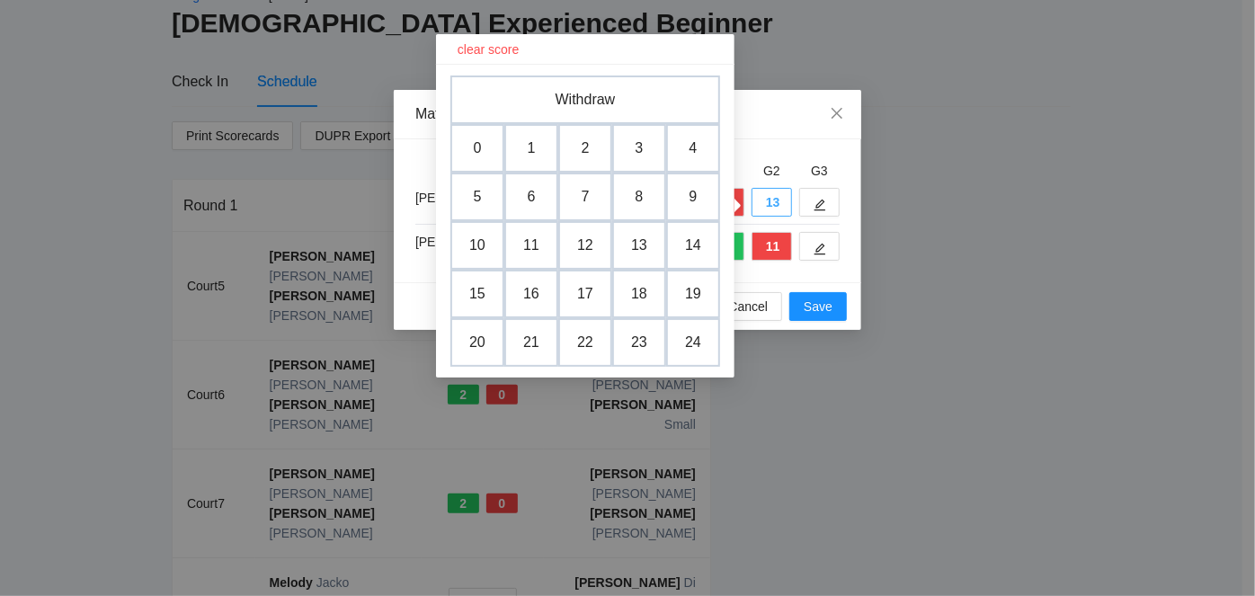
click at [761, 202] on button "13" at bounding box center [772, 202] width 40 height 29
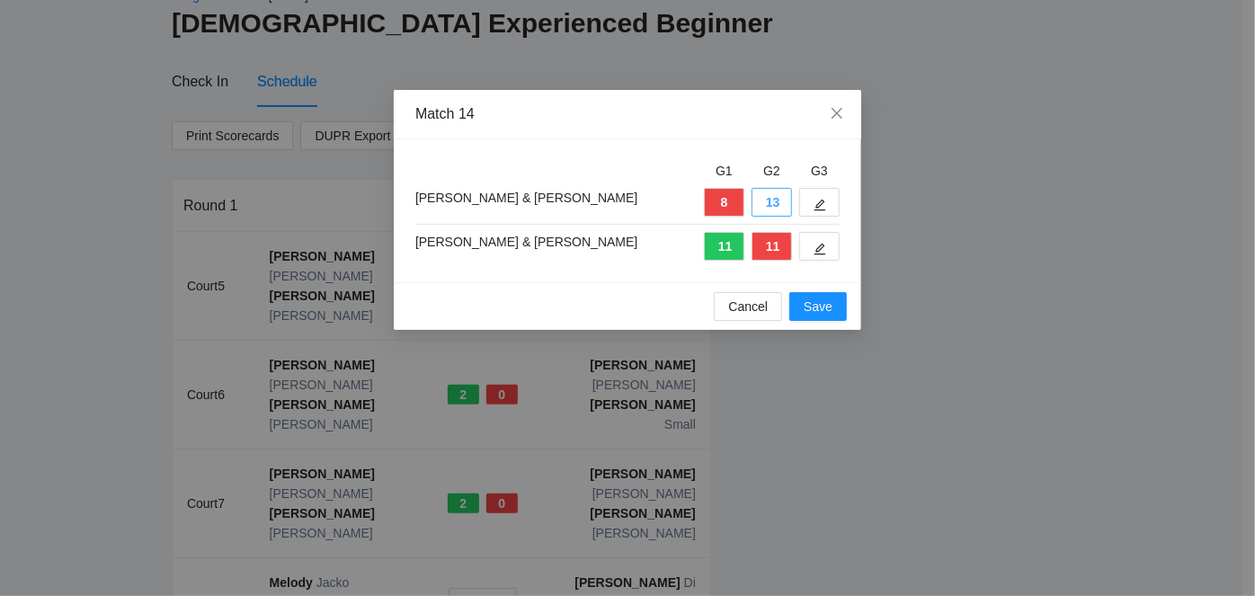
click at [760, 202] on button "13" at bounding box center [772, 202] width 40 height 29
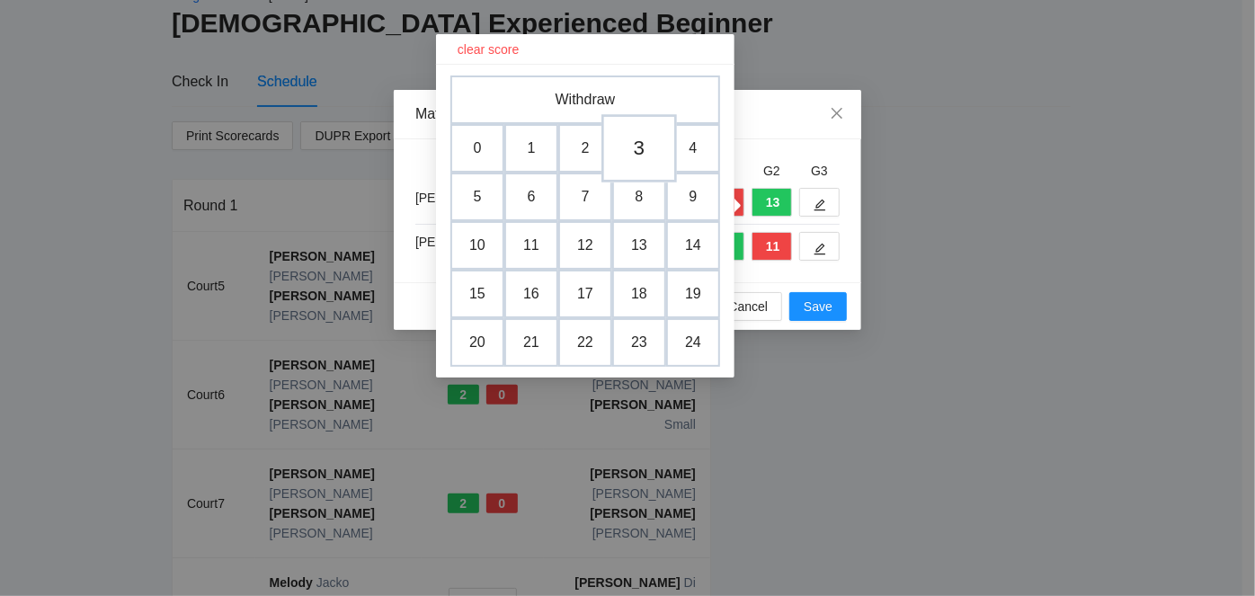
click at [631, 146] on td "3" at bounding box center [639, 148] width 76 height 68
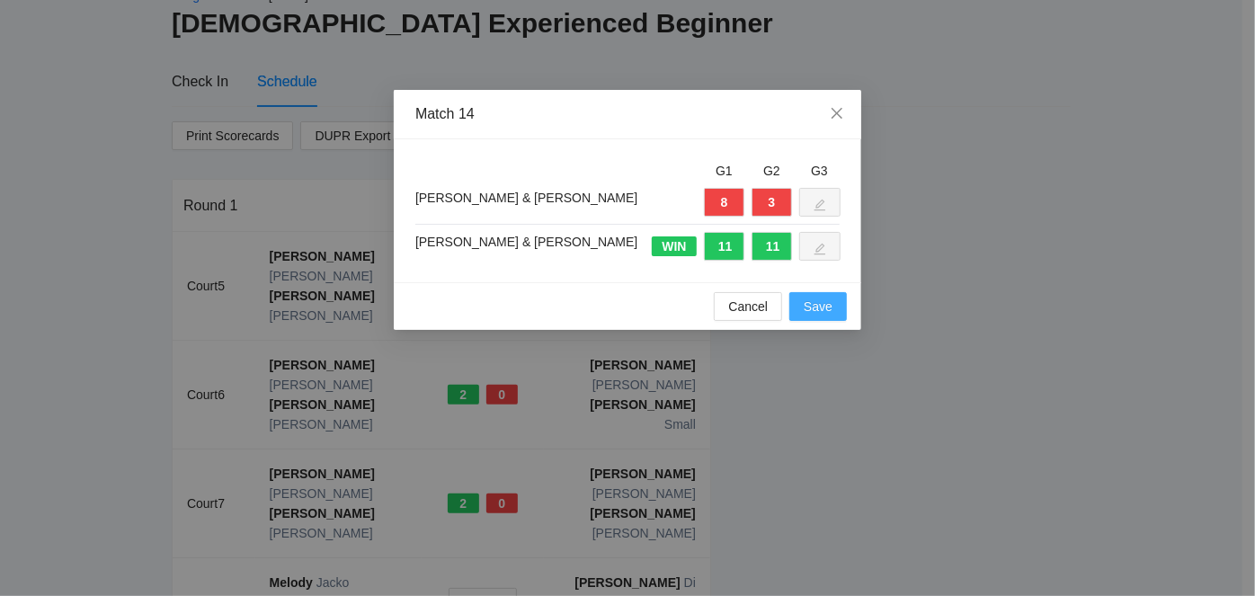
click at [822, 302] on span "Save" at bounding box center [818, 307] width 29 height 20
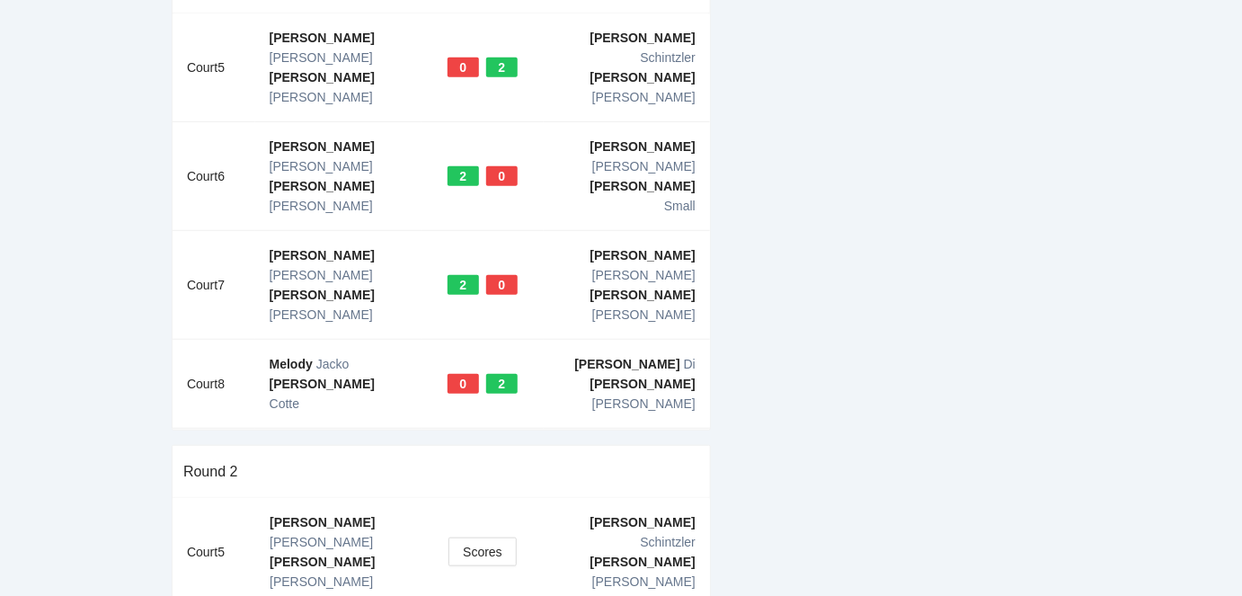
scroll to position [318, 0]
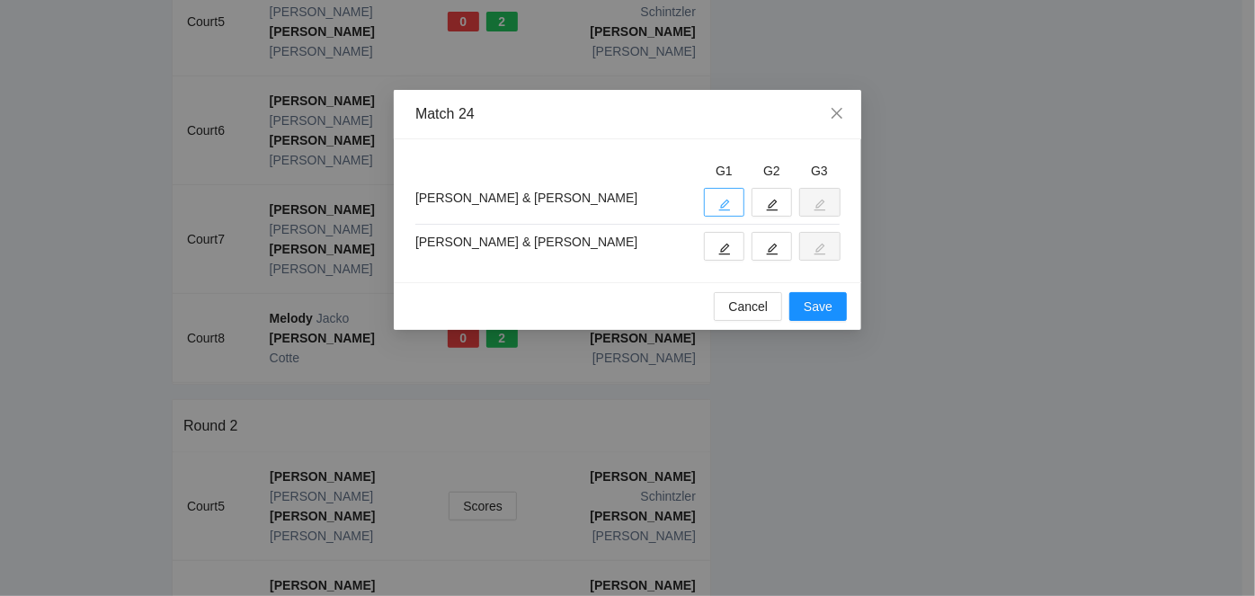
click at [730, 202] on button "button" at bounding box center [724, 202] width 40 height 29
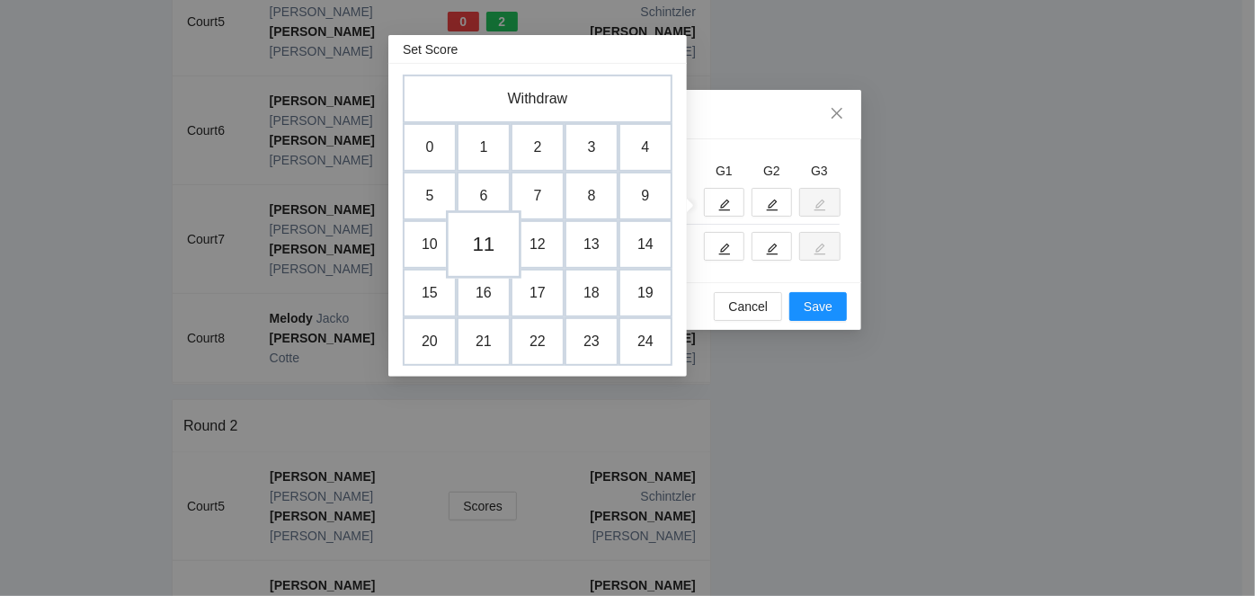
click at [488, 245] on td "11" at bounding box center [484, 244] width 76 height 68
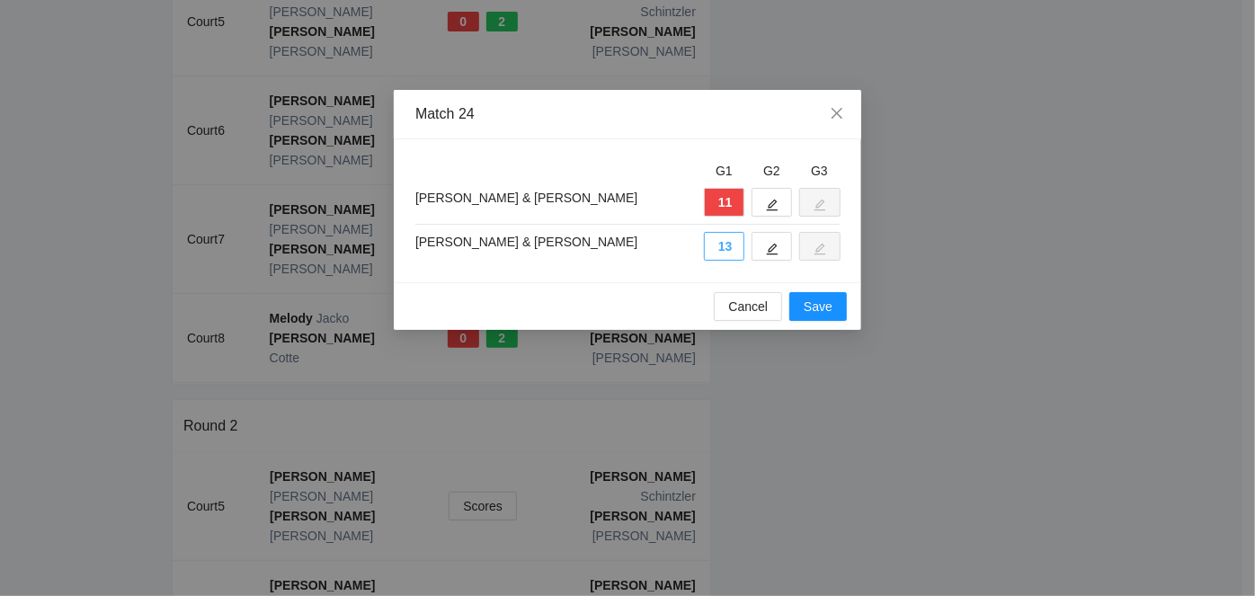
click at [728, 247] on button "13" at bounding box center [724, 246] width 40 height 29
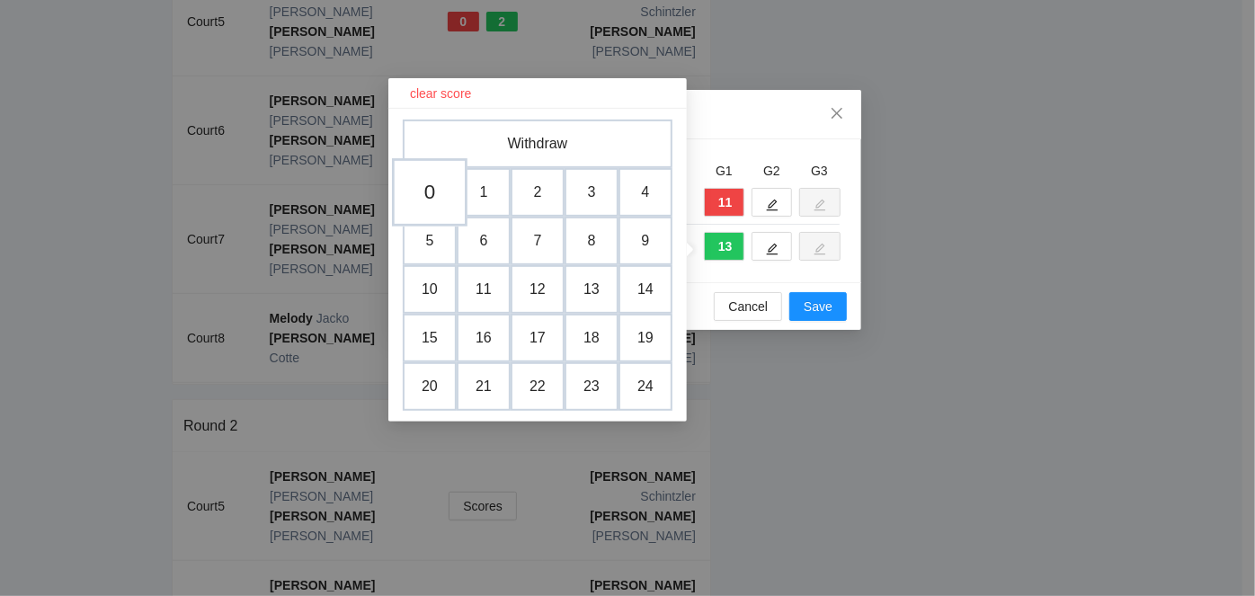
click at [424, 192] on td "0" at bounding box center [430, 192] width 76 height 68
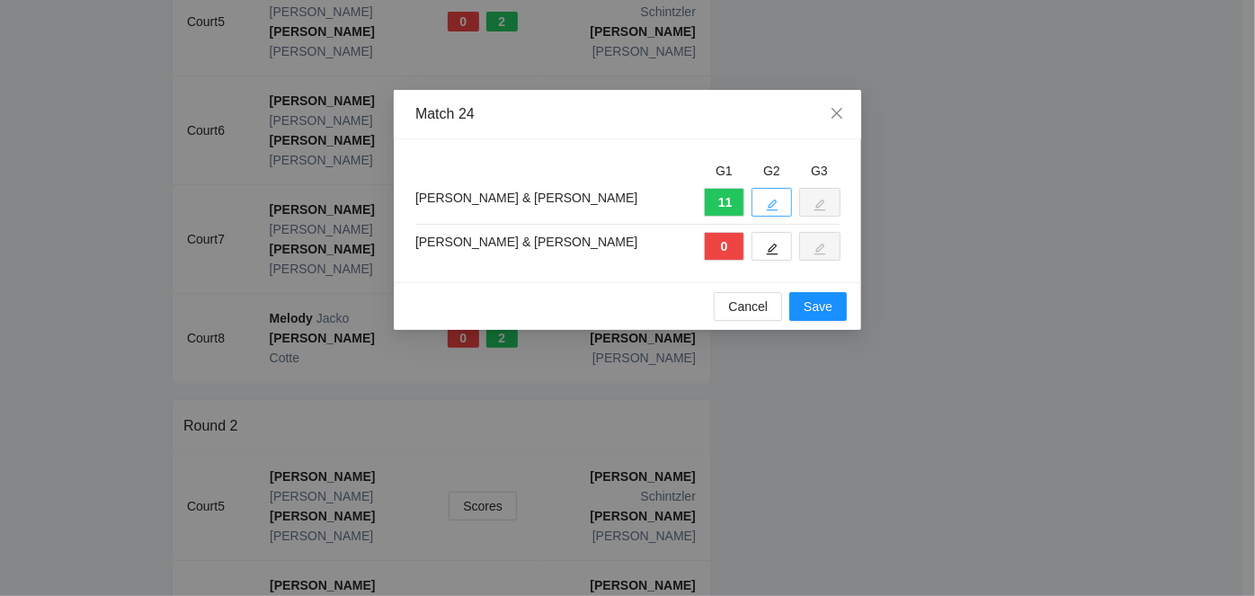
click at [767, 203] on icon "edit" at bounding box center [772, 205] width 13 height 13
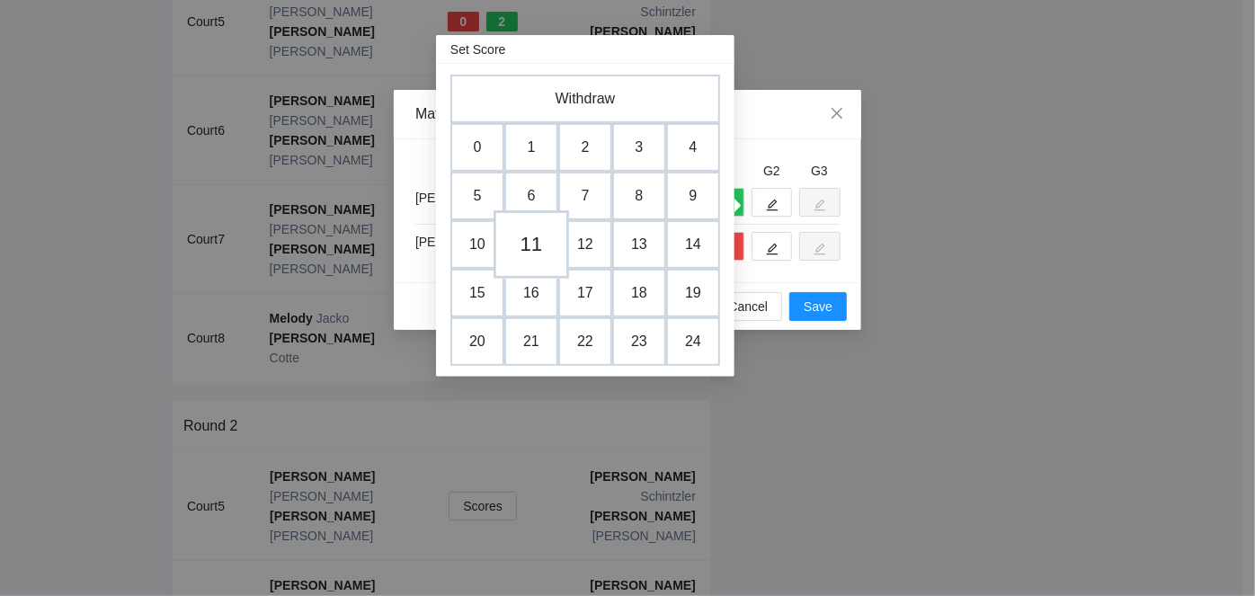
click at [532, 237] on td "11" at bounding box center [532, 244] width 76 height 68
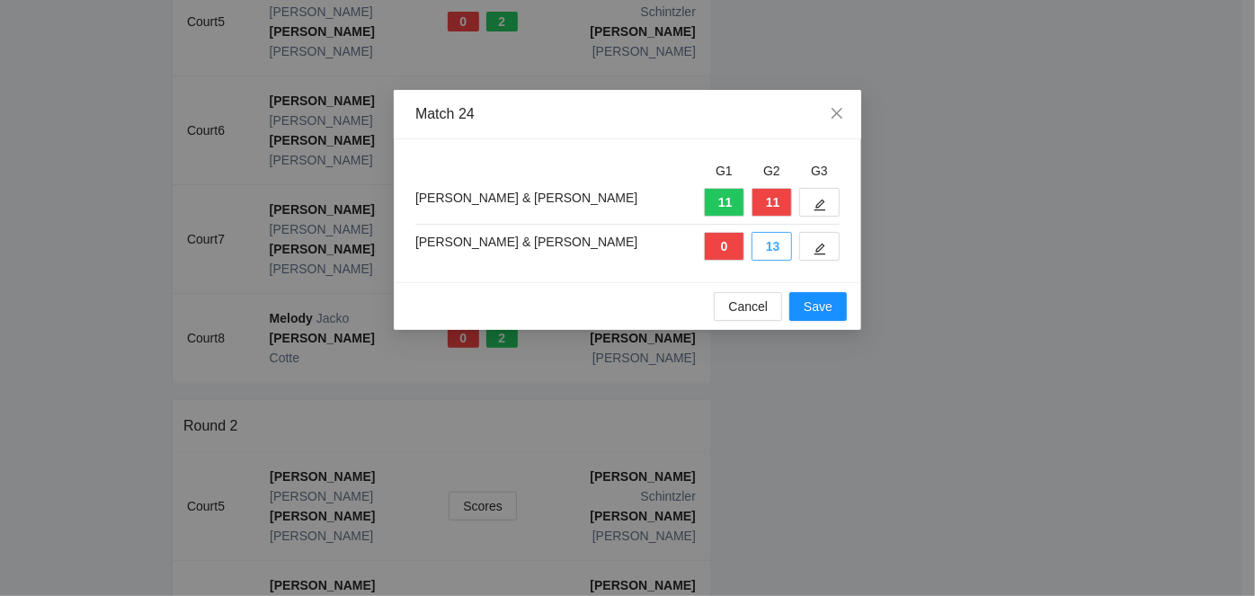
click at [766, 245] on button "13" at bounding box center [772, 246] width 40 height 29
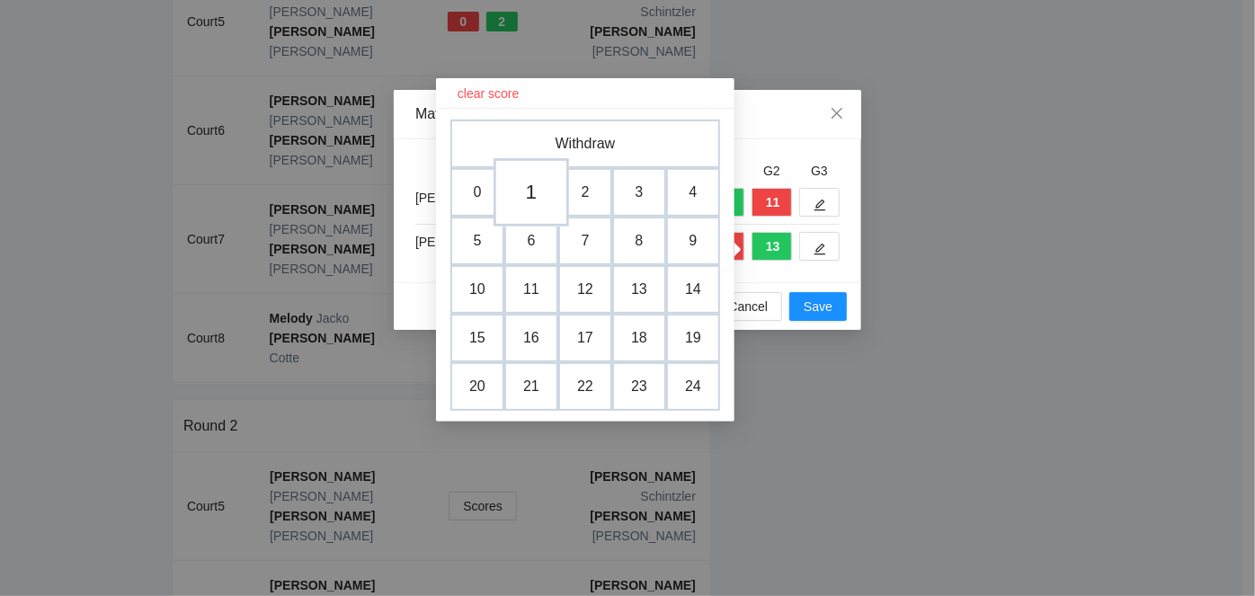
click at [527, 190] on td "1" at bounding box center [532, 192] width 76 height 68
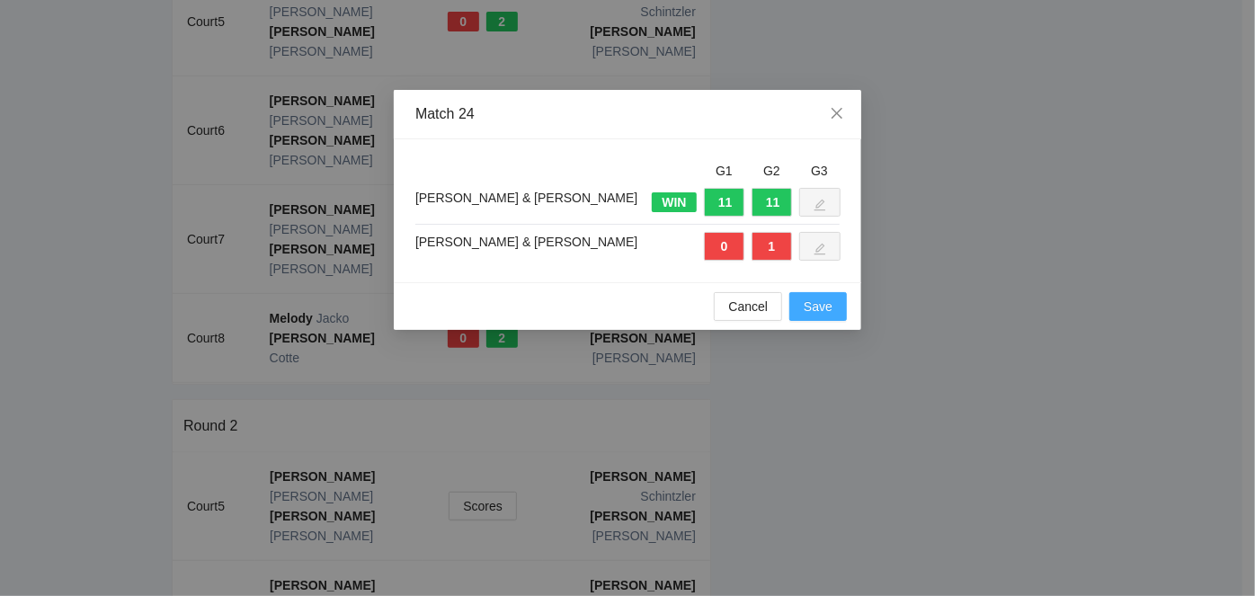
click at [813, 304] on span "Save" at bounding box center [818, 307] width 29 height 20
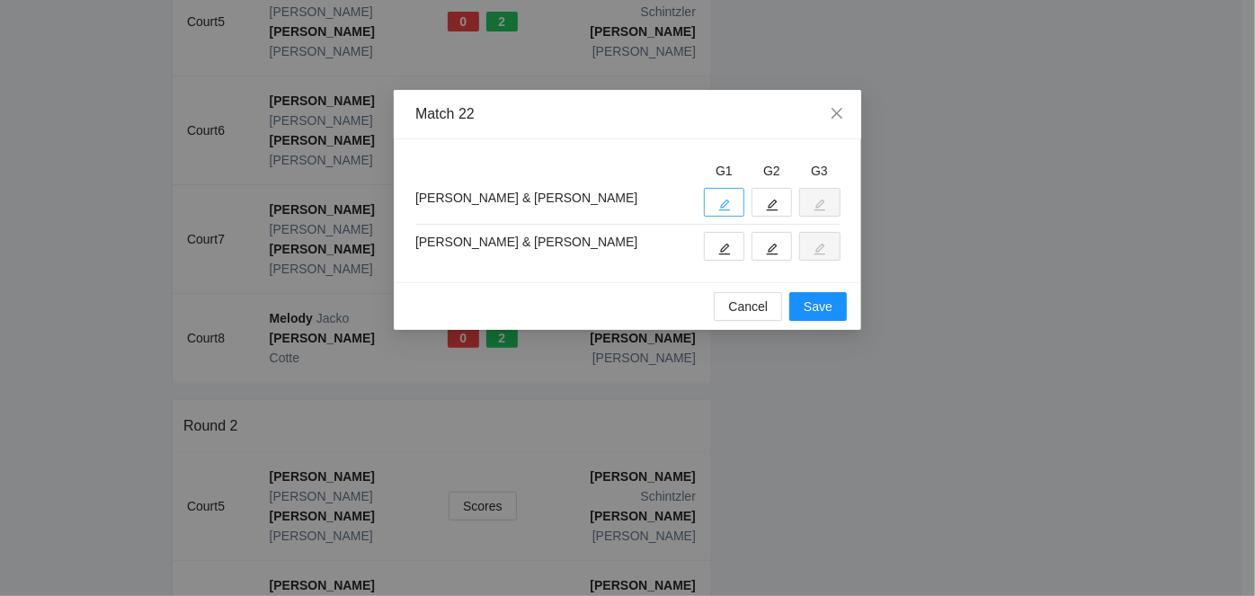
click at [730, 203] on icon "edit" at bounding box center [724, 205] width 13 height 13
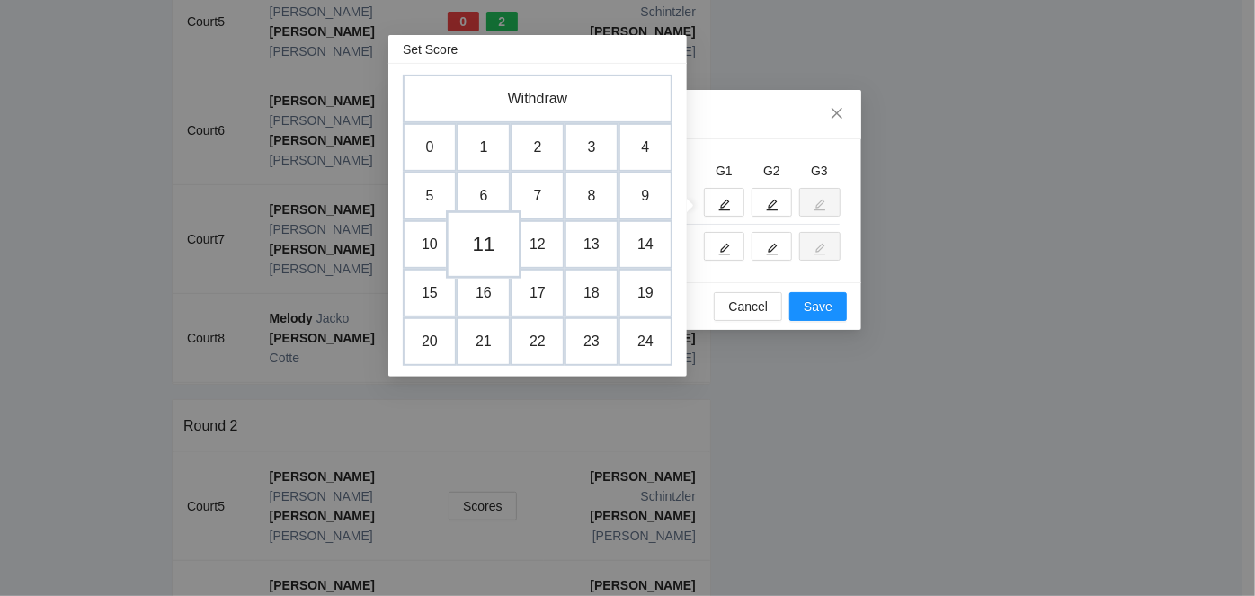
click at [482, 240] on td "11" at bounding box center [484, 244] width 76 height 68
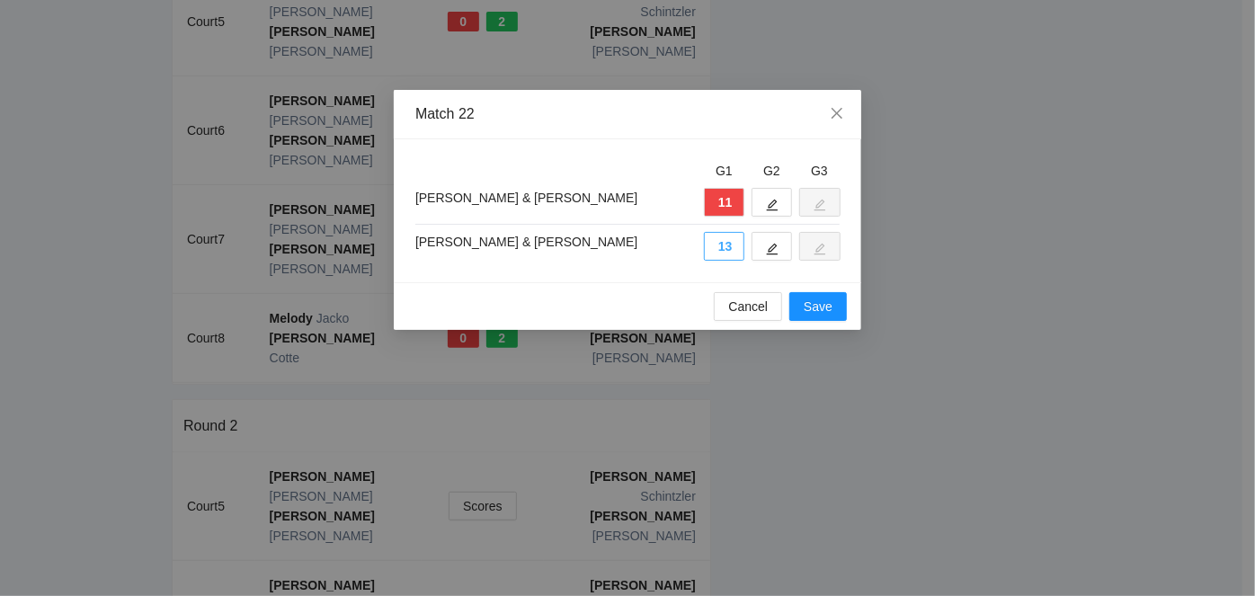
click at [722, 247] on button "13" at bounding box center [724, 246] width 40 height 29
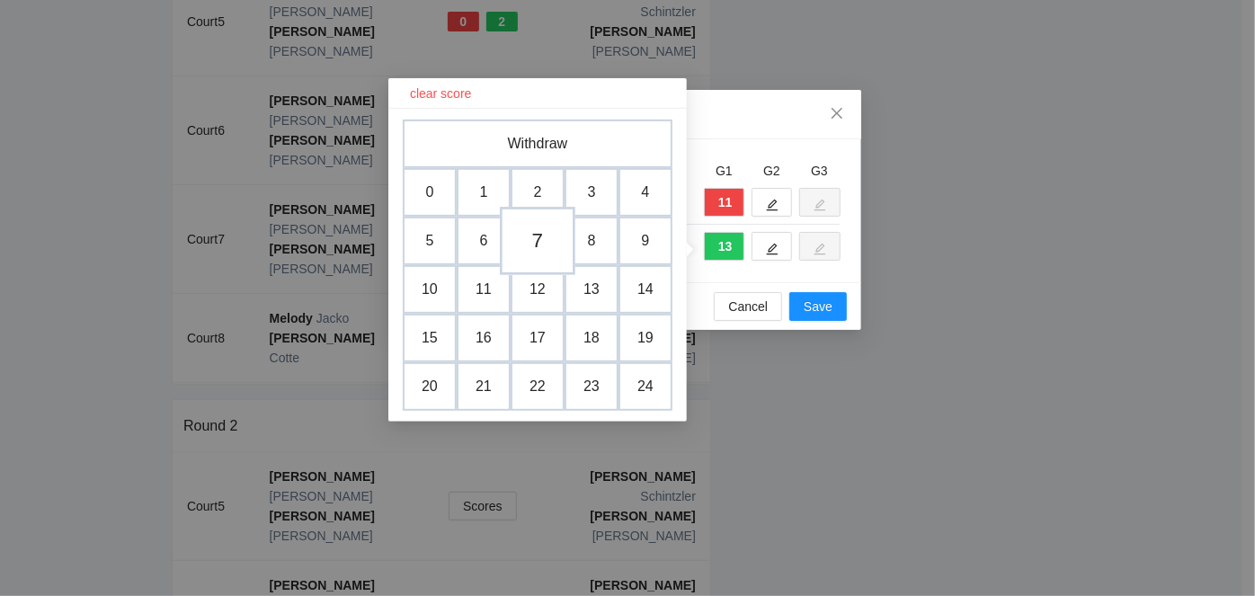
click at [541, 236] on td "7" at bounding box center [538, 241] width 76 height 68
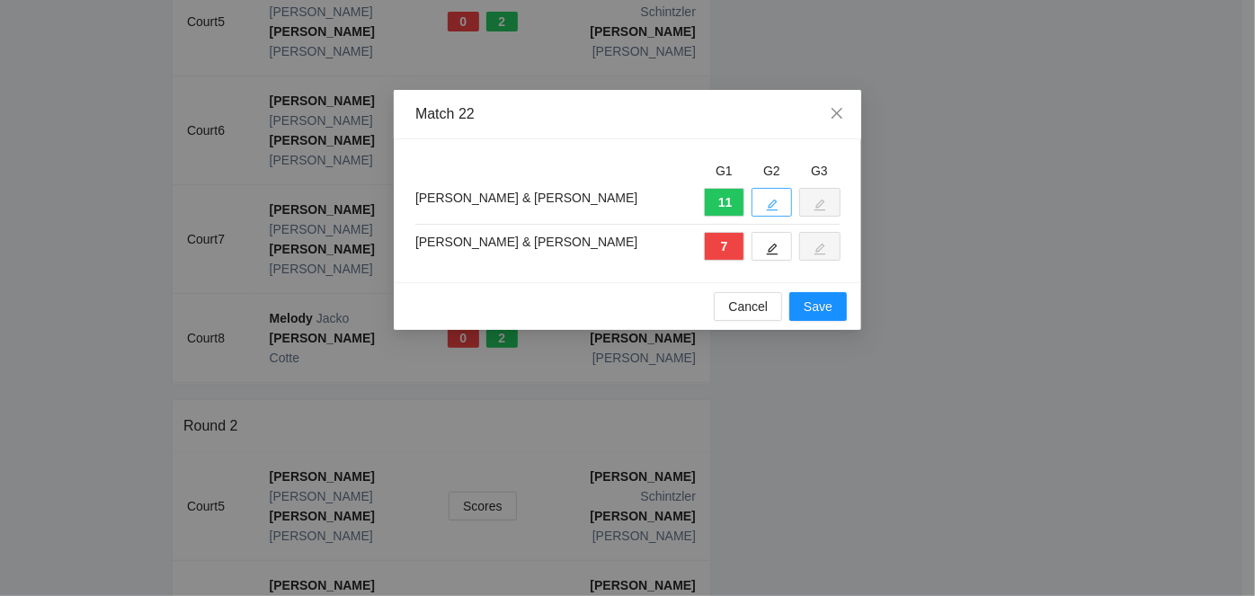
click at [779, 199] on button "button" at bounding box center [772, 202] width 40 height 29
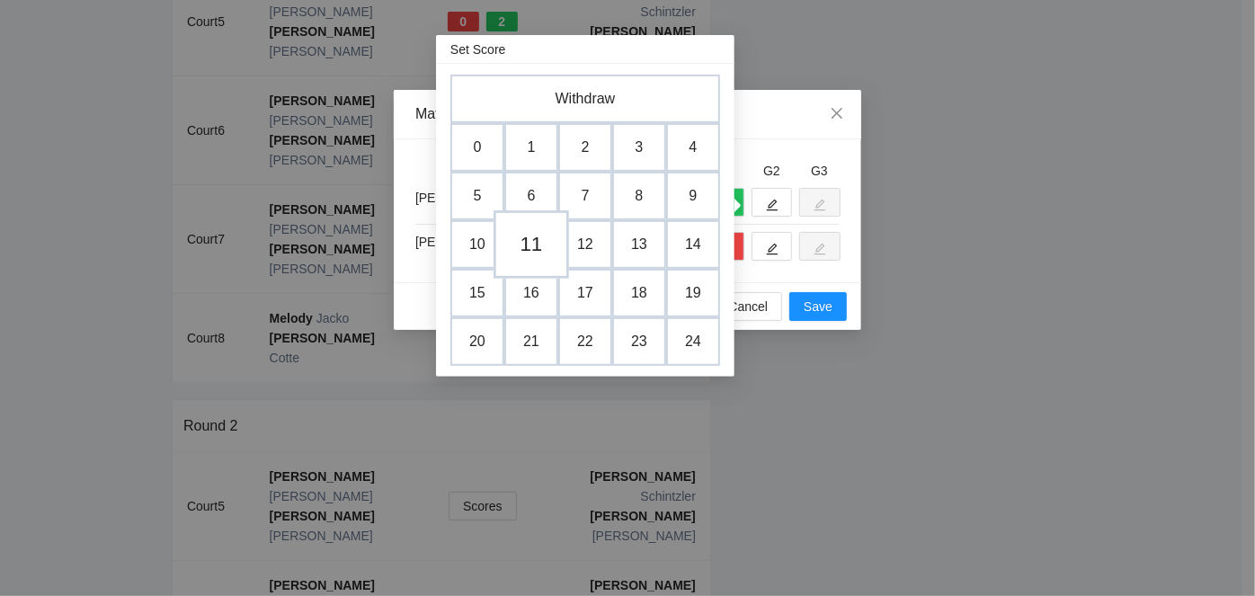
click at [528, 240] on td "11" at bounding box center [532, 244] width 76 height 68
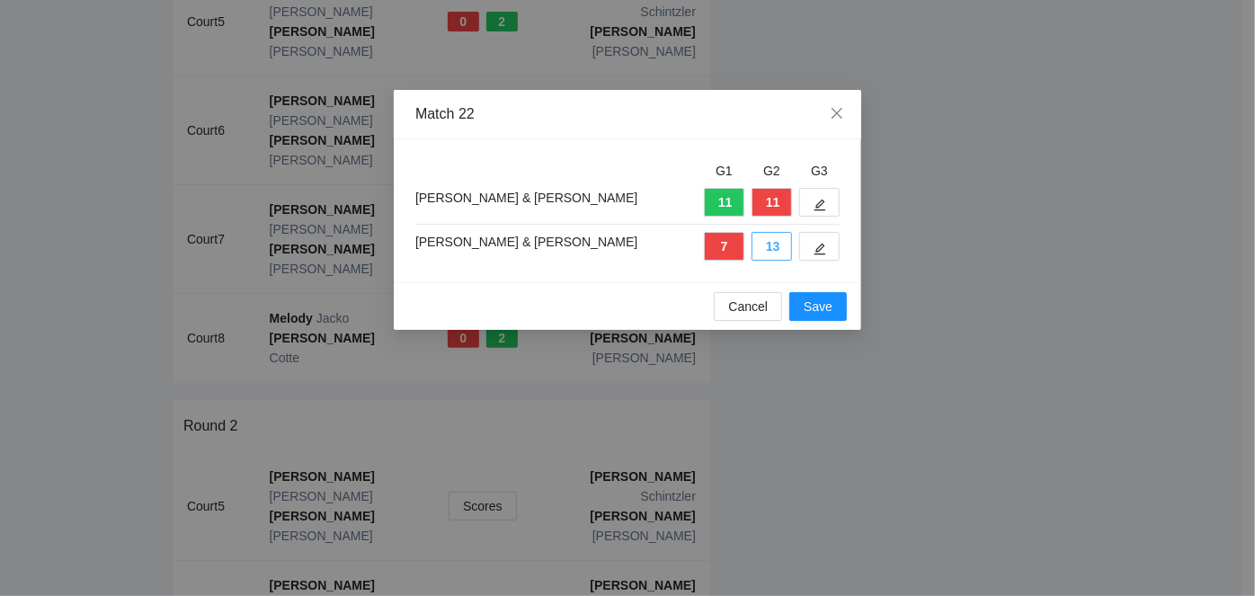
click at [772, 248] on button "13" at bounding box center [772, 246] width 40 height 29
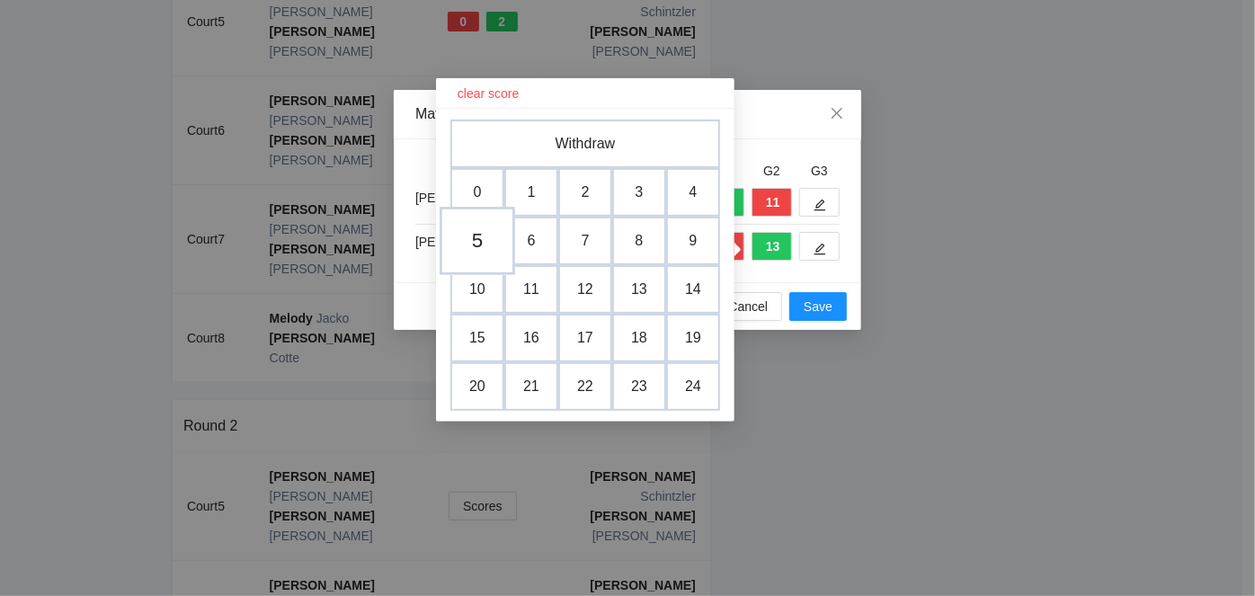
click at [484, 237] on td "5" at bounding box center [478, 241] width 76 height 68
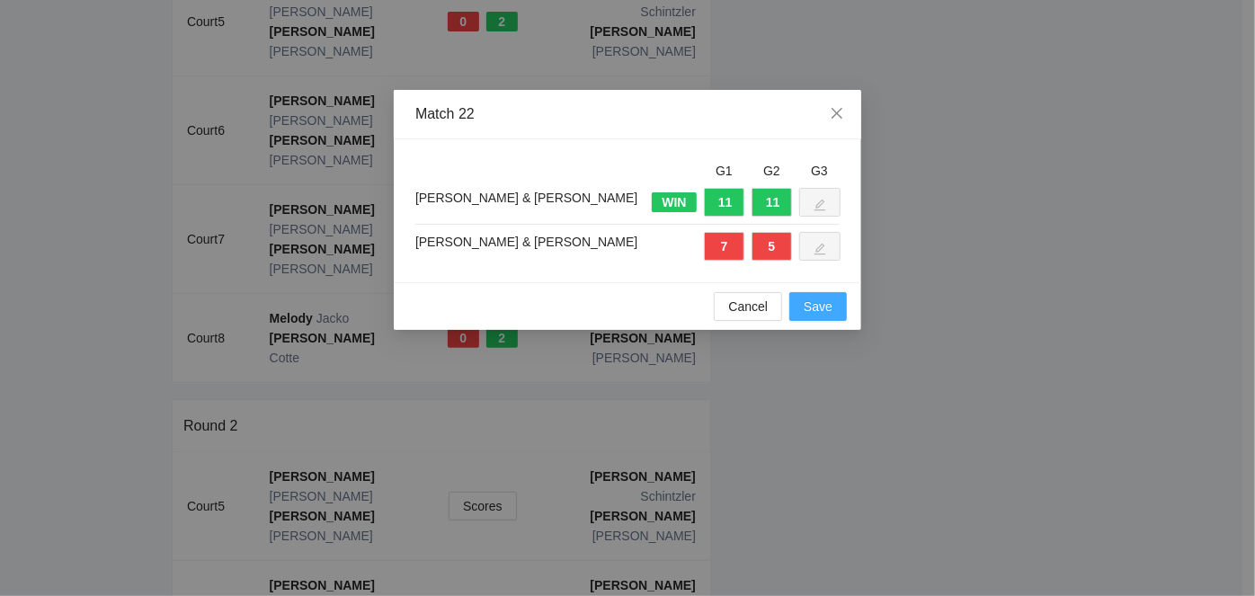
click at [814, 307] on span "Save" at bounding box center [818, 307] width 29 height 20
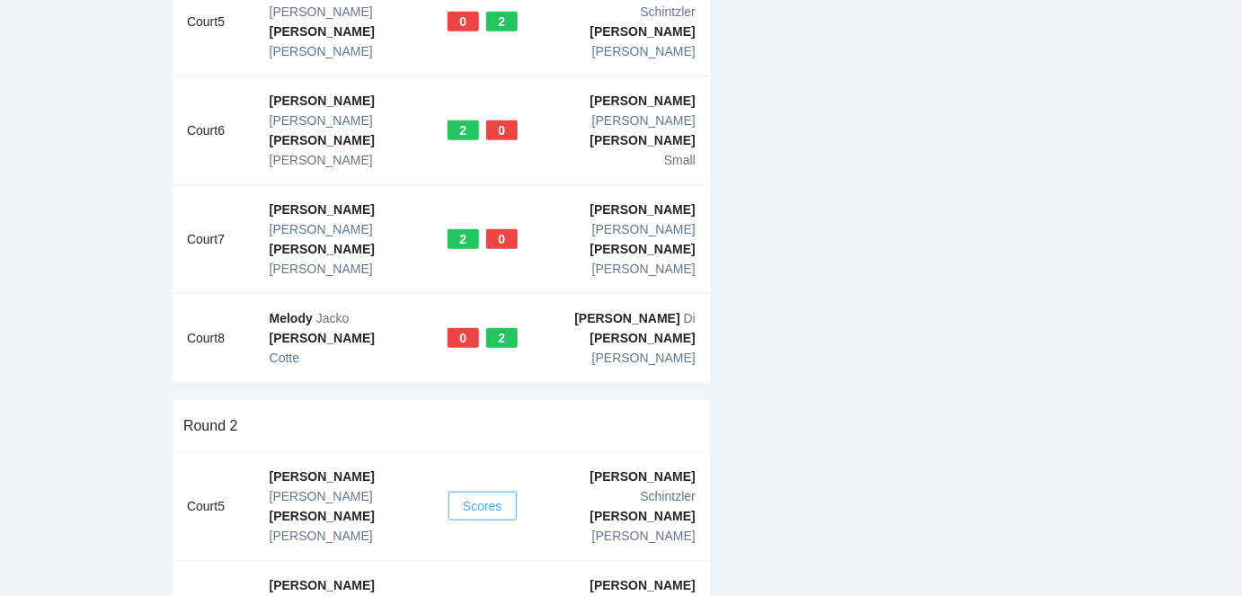
click at [497, 496] on span "Scores" at bounding box center [483, 506] width 40 height 20
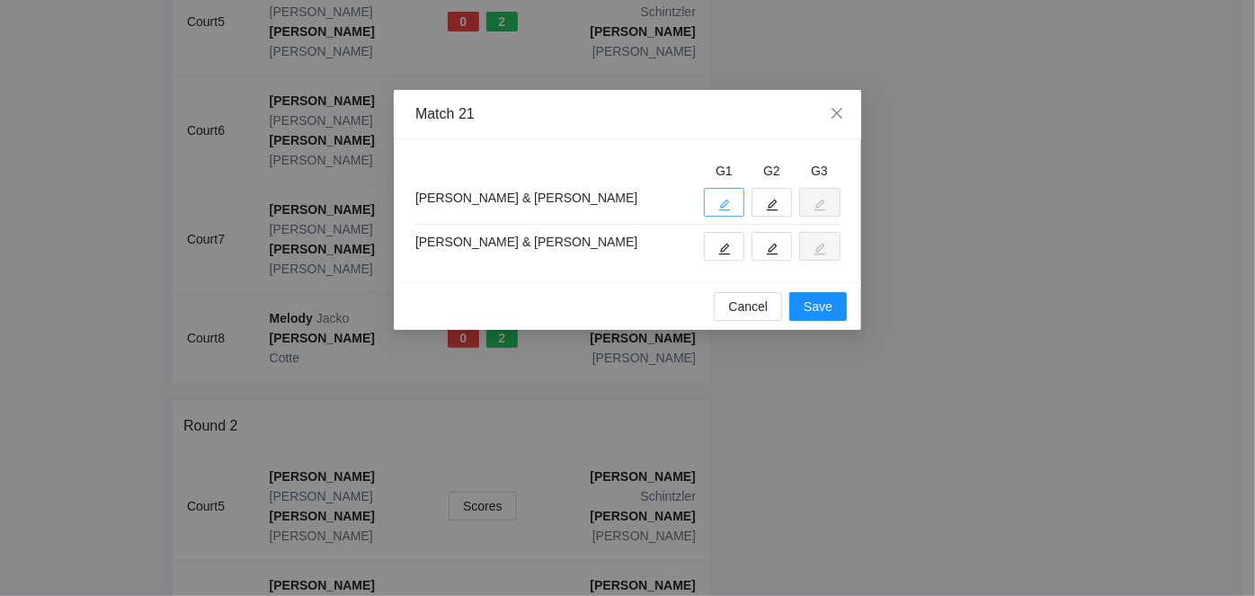
click at [716, 200] on button "button" at bounding box center [724, 202] width 40 height 29
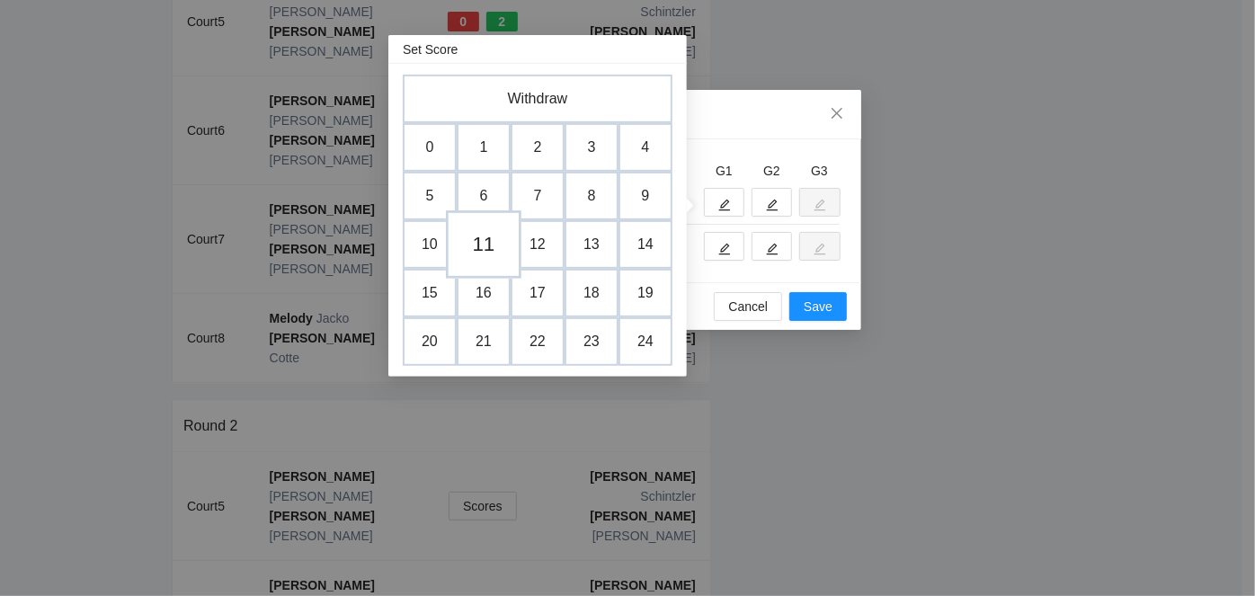
click at [482, 243] on td "11" at bounding box center [484, 244] width 76 height 68
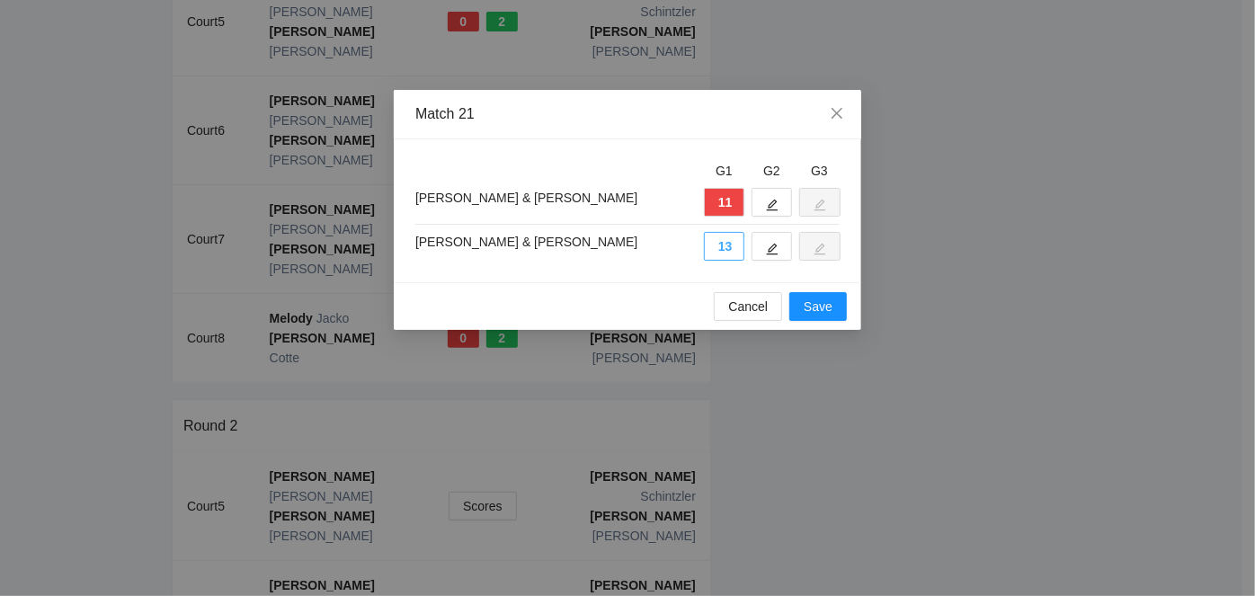
click at [722, 247] on button "13" at bounding box center [724, 246] width 40 height 29
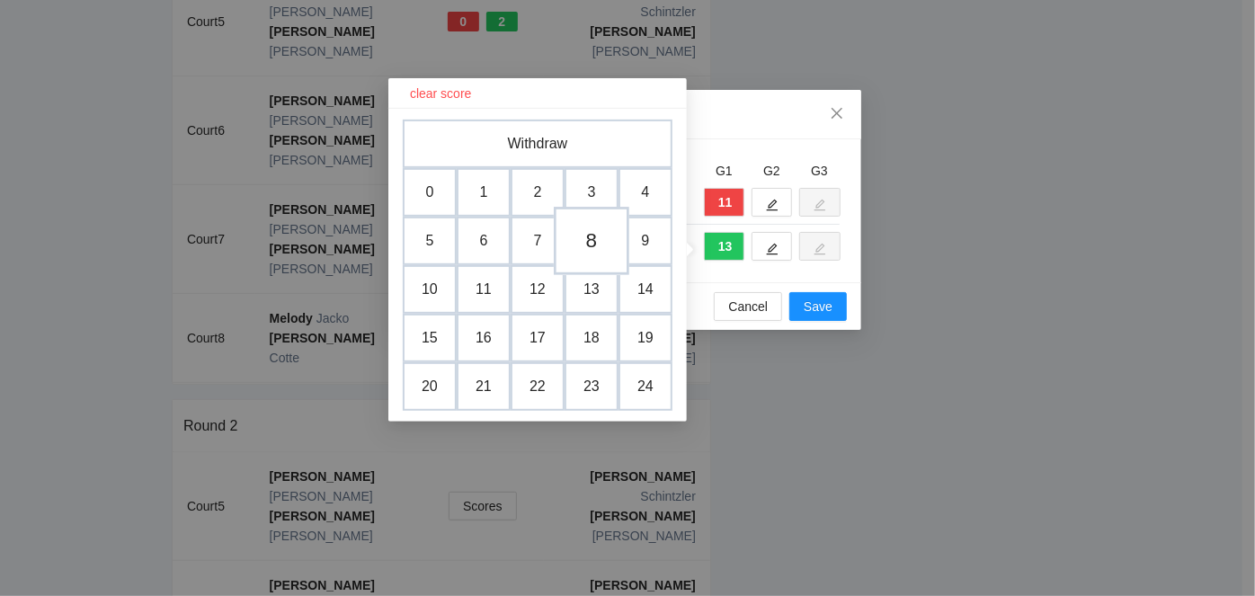
click at [601, 236] on td "8" at bounding box center [592, 241] width 76 height 68
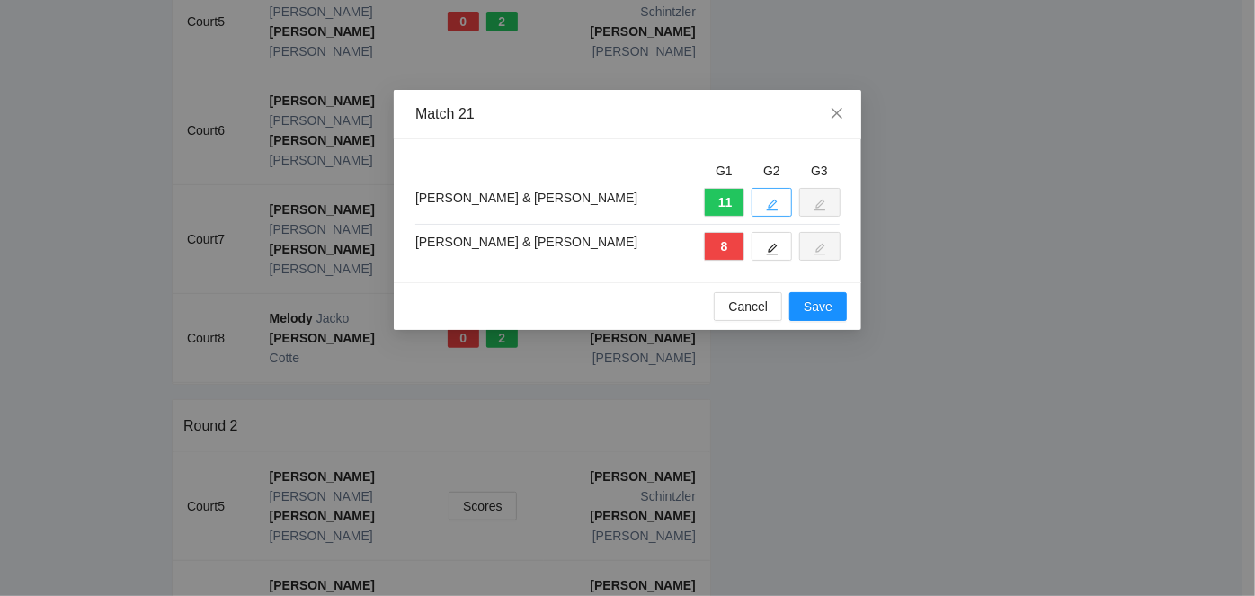
click at [761, 200] on button "button" at bounding box center [772, 202] width 40 height 29
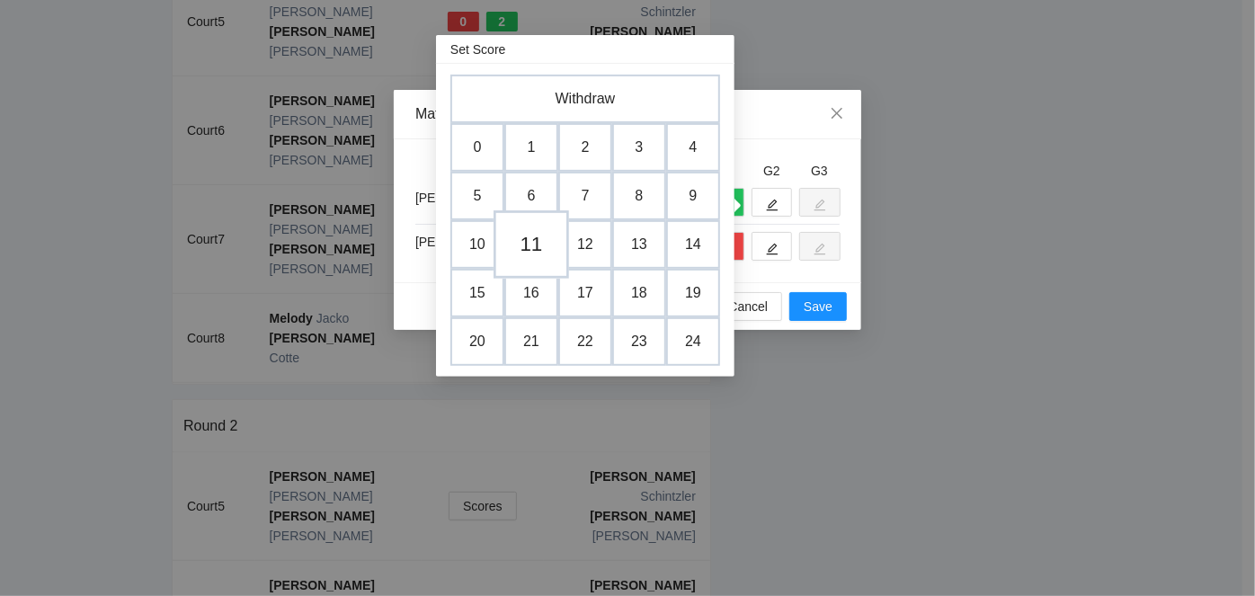
click at [529, 247] on td "11" at bounding box center [532, 244] width 76 height 68
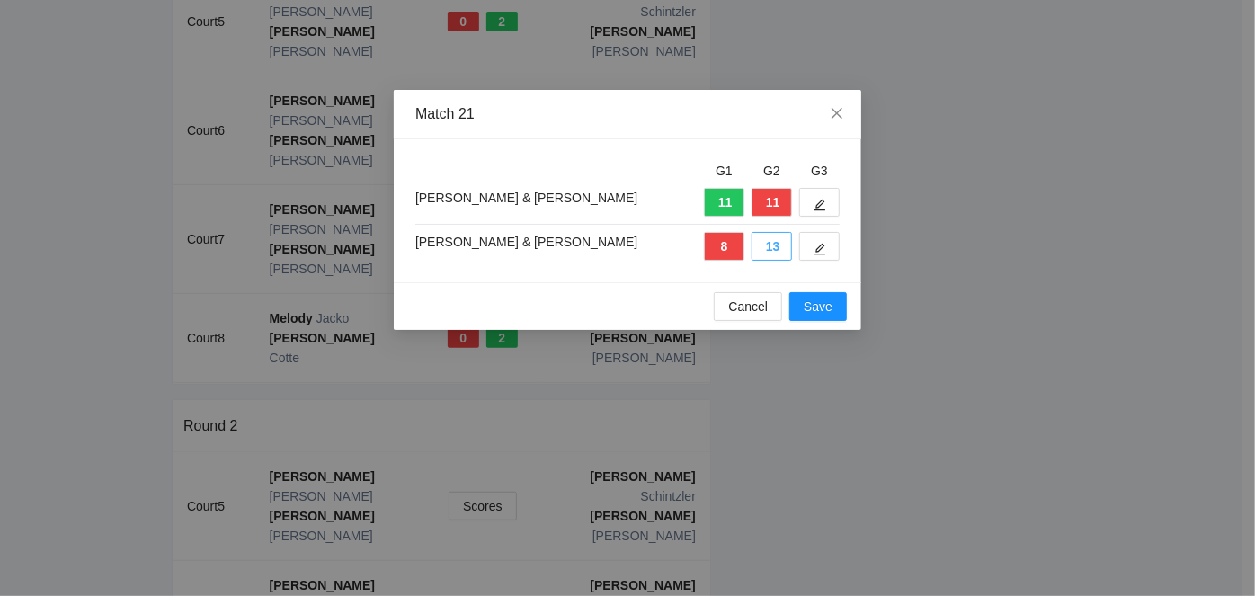
click at [770, 247] on button "13" at bounding box center [772, 246] width 40 height 29
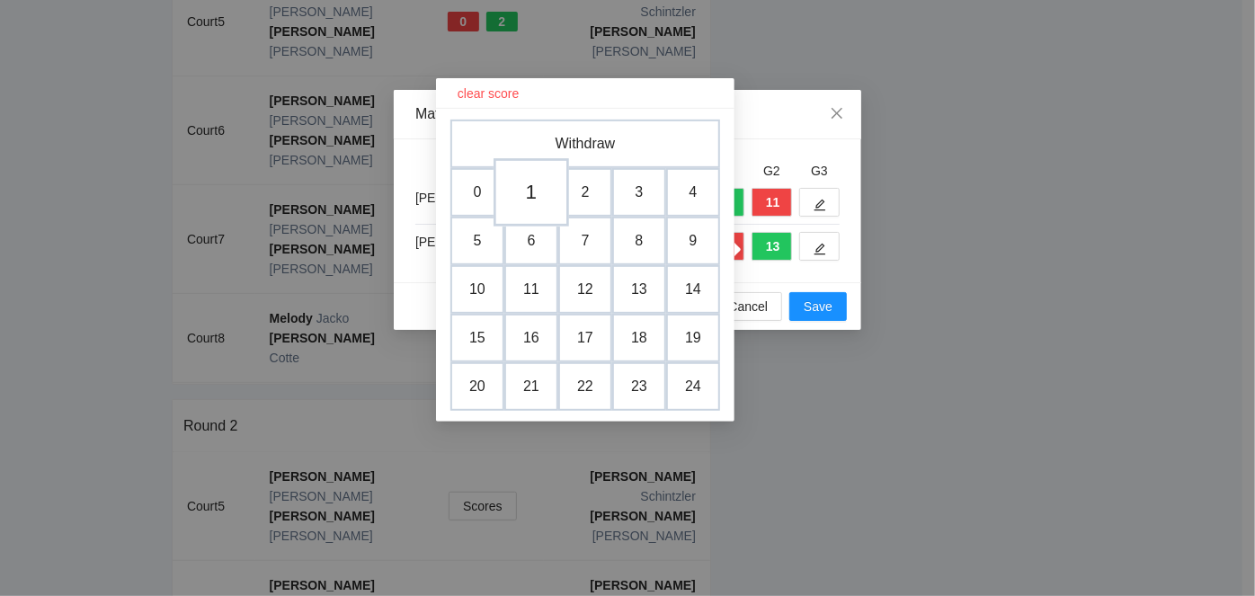
click at [535, 186] on td "1" at bounding box center [532, 192] width 76 height 68
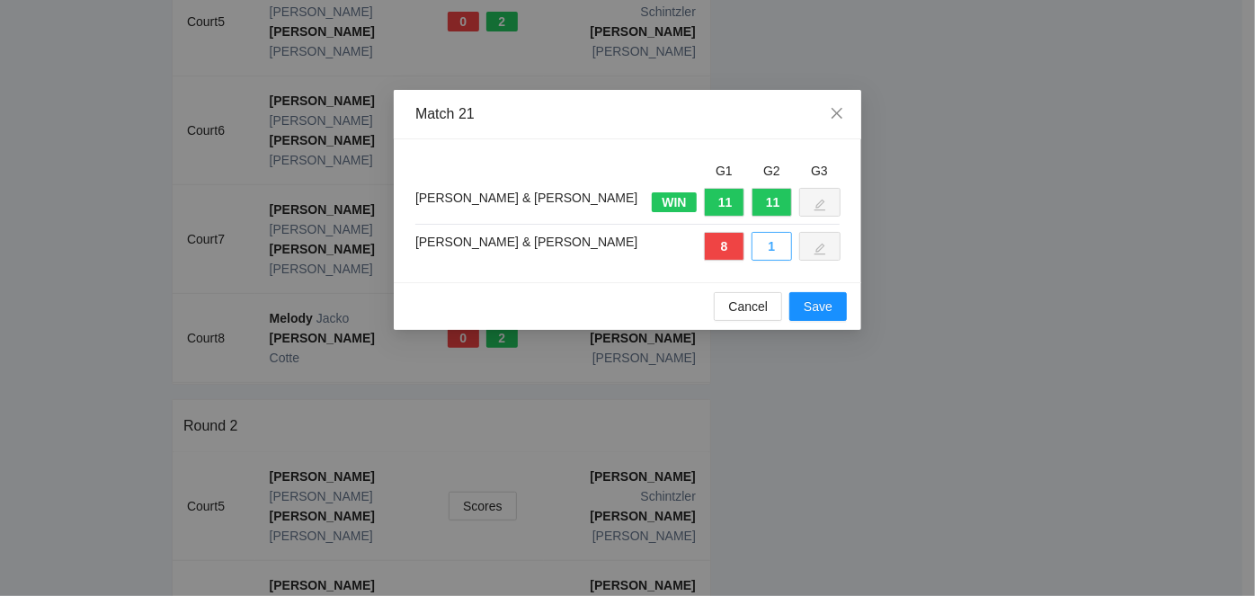
click at [770, 245] on button "1" at bounding box center [772, 246] width 40 height 29
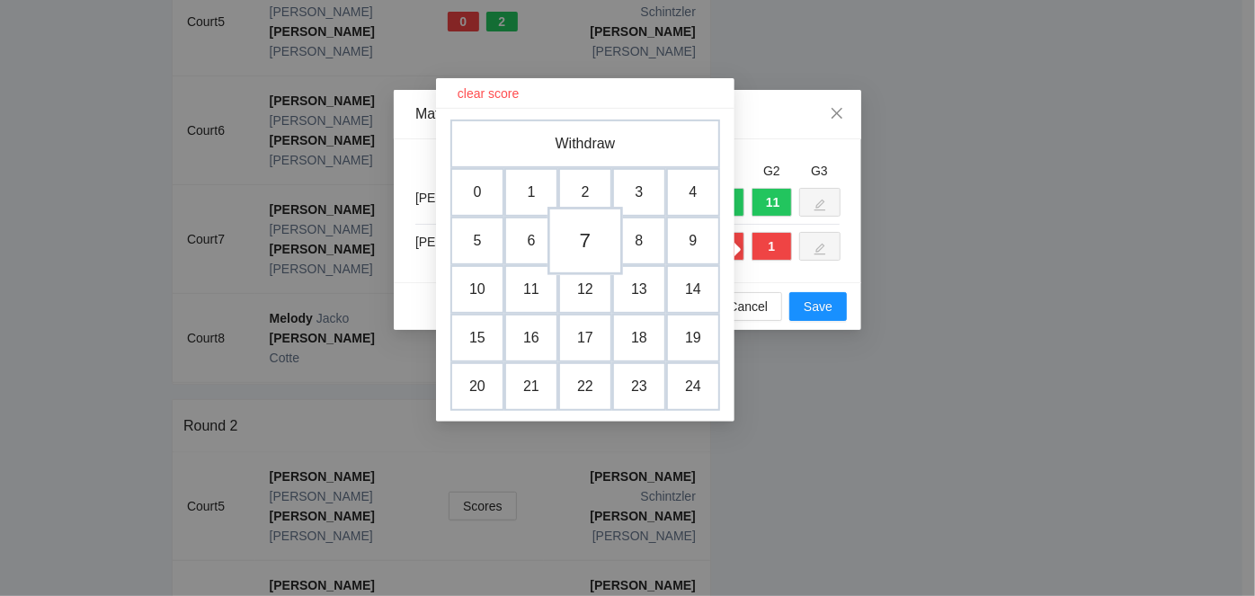
click at [583, 242] on td "7" at bounding box center [585, 241] width 76 height 68
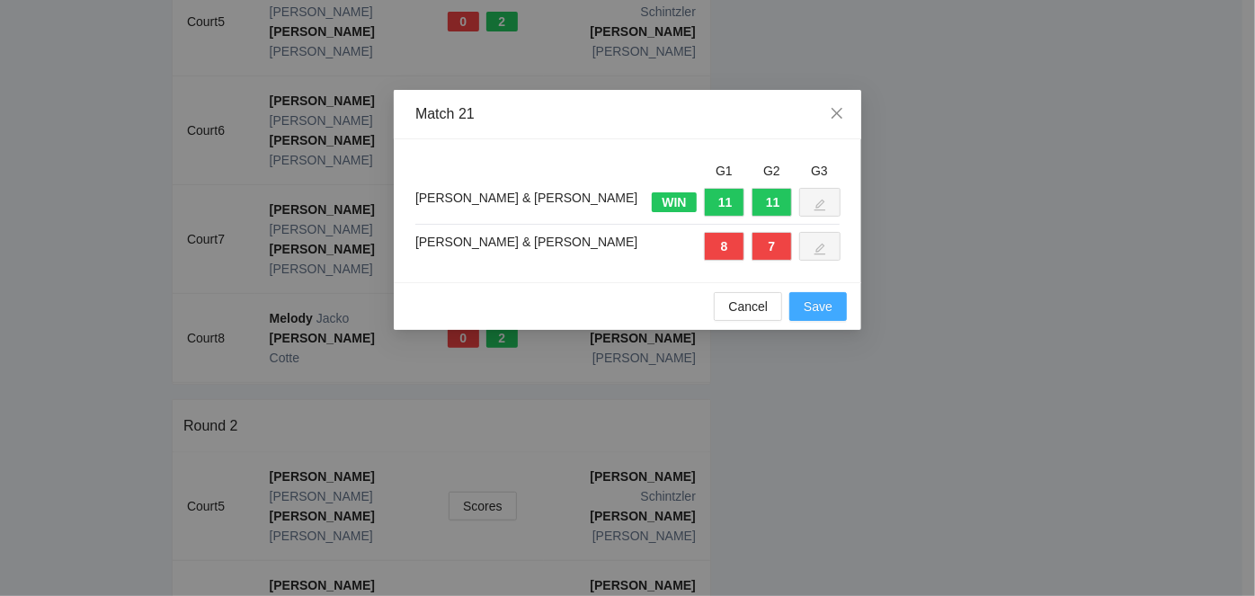
click at [817, 305] on span "Save" at bounding box center [818, 307] width 29 height 20
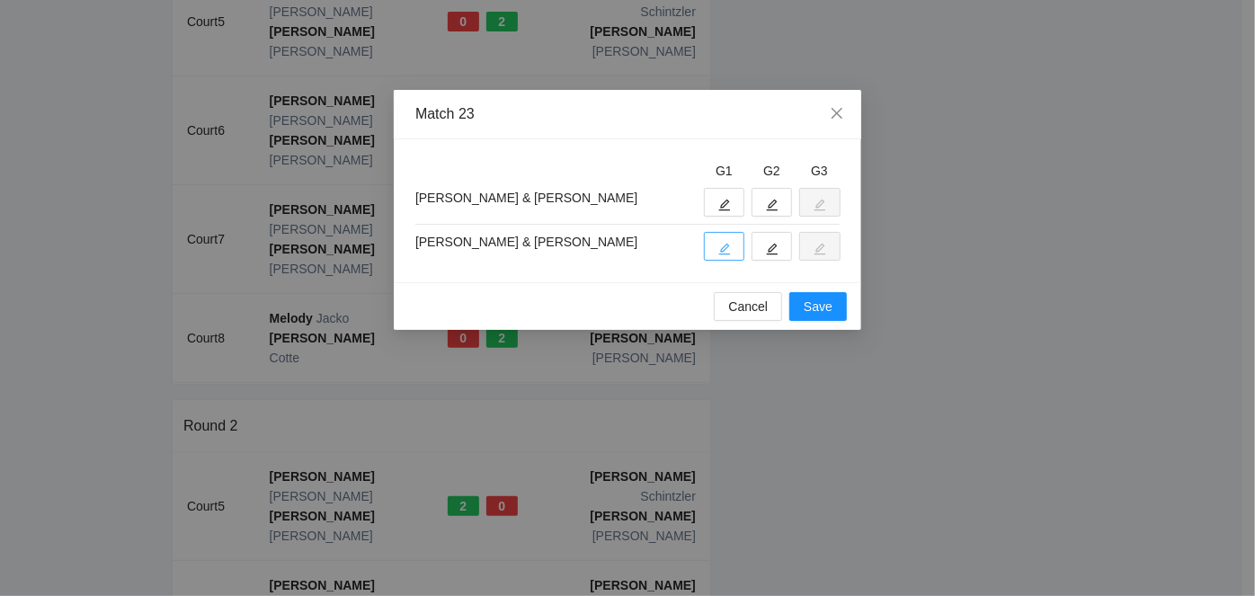
click at [729, 243] on icon "edit" at bounding box center [724, 249] width 13 height 13
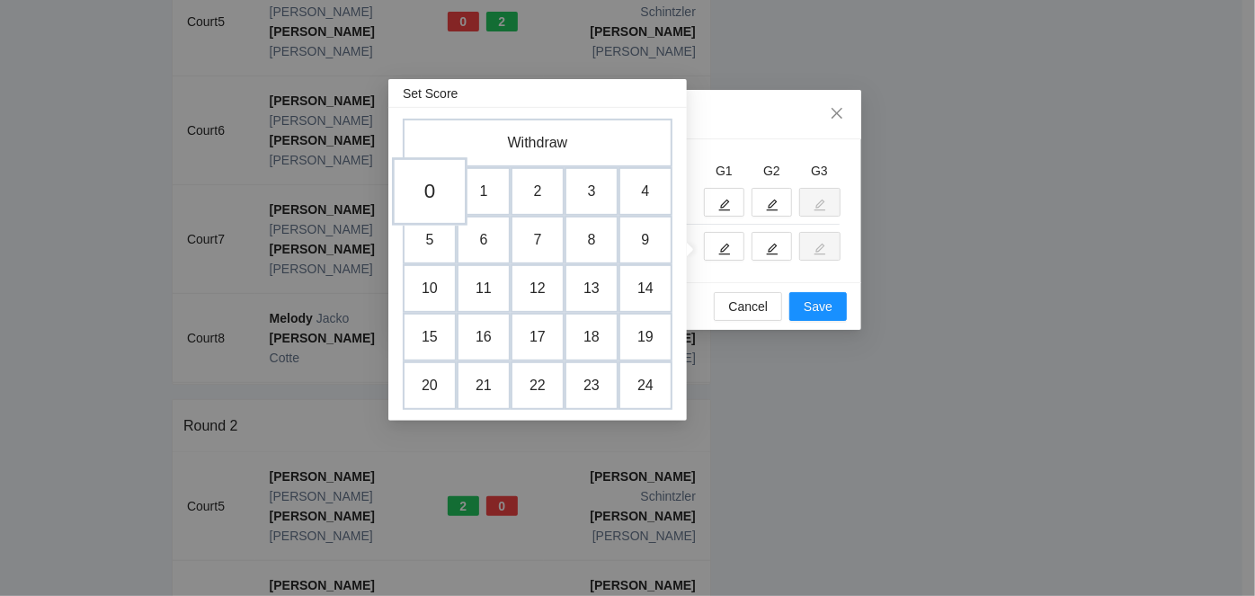
click at [423, 181] on td "0" at bounding box center [430, 191] width 76 height 68
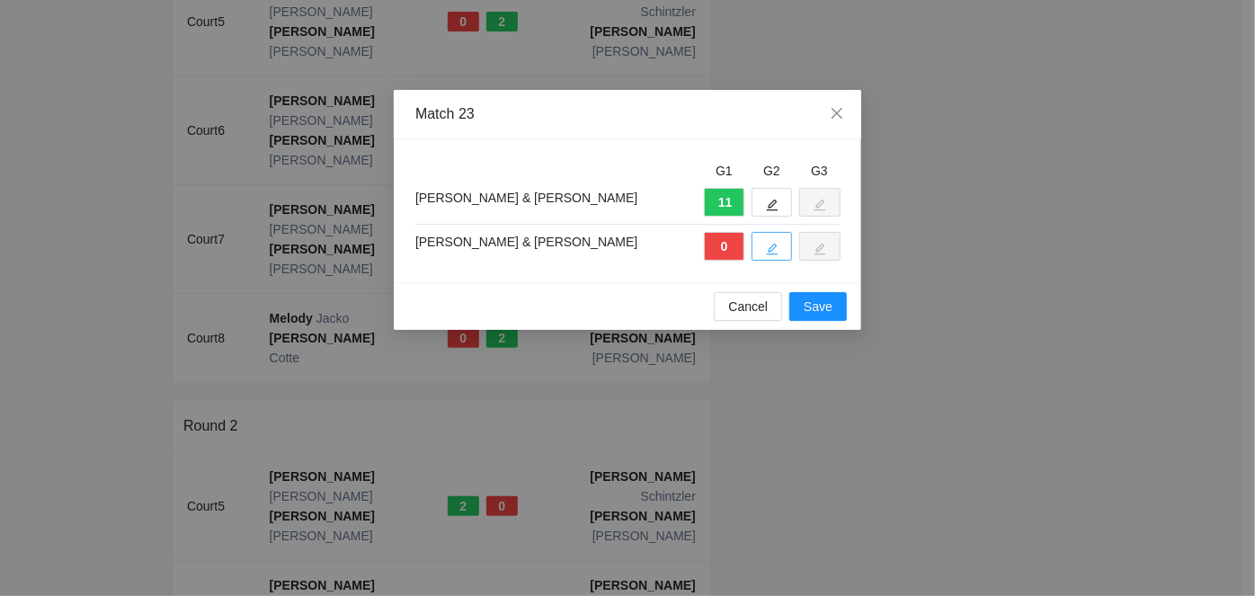
click at [770, 245] on icon "edit" at bounding box center [772, 249] width 13 height 13
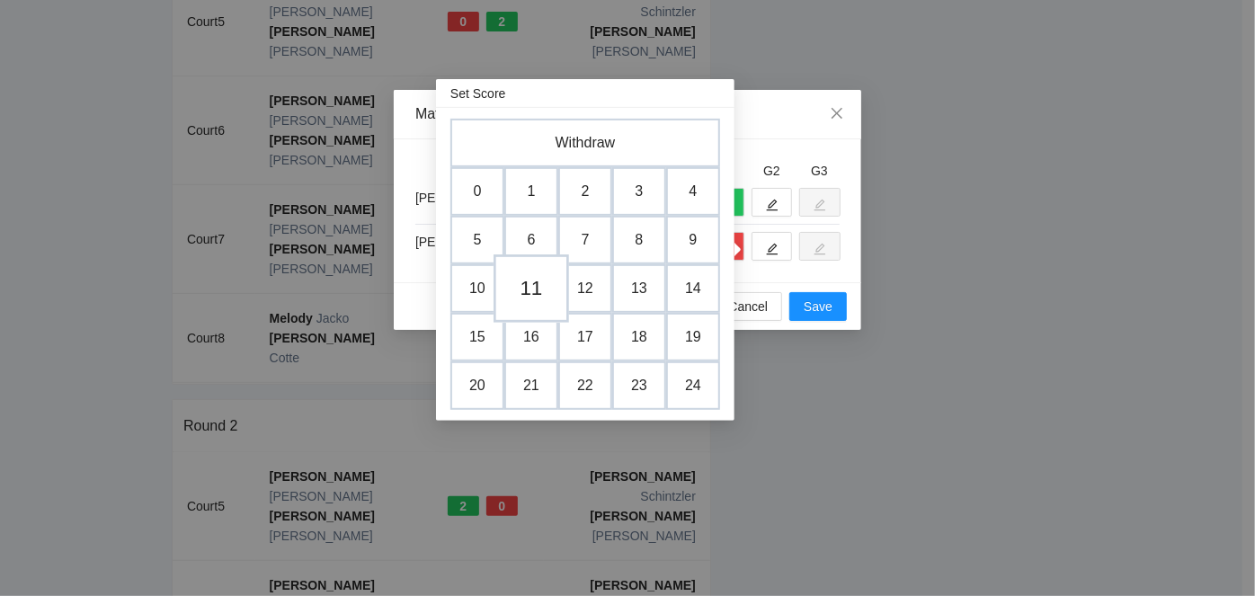
click at [537, 286] on td "11" at bounding box center [532, 288] width 76 height 68
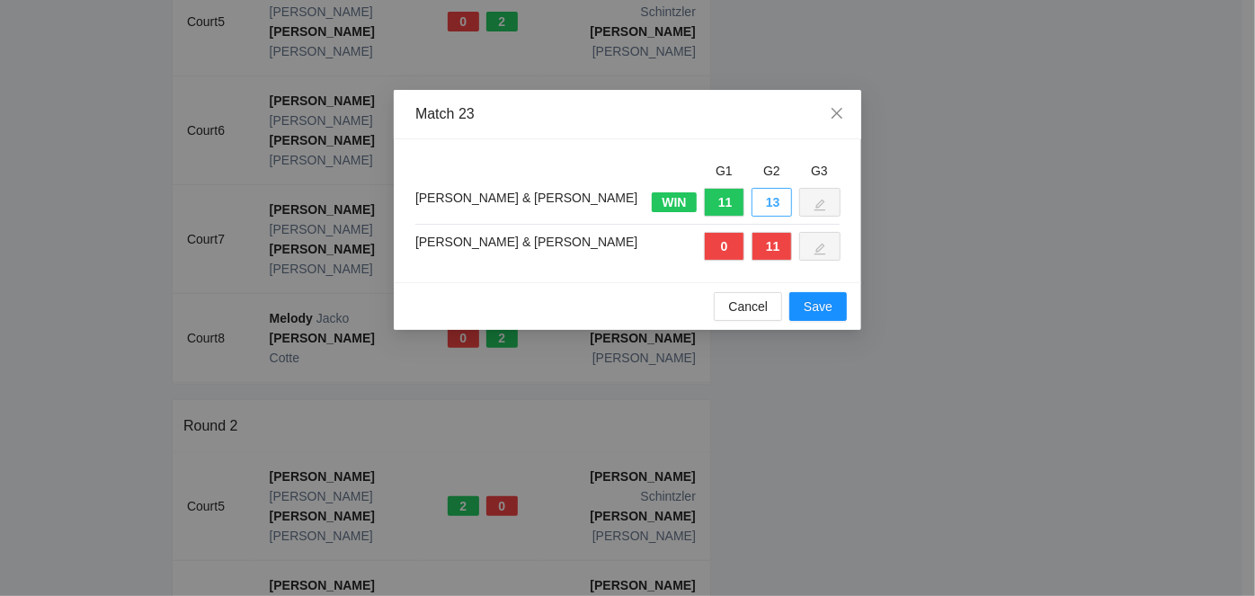
click at [757, 204] on button "13" at bounding box center [772, 202] width 40 height 29
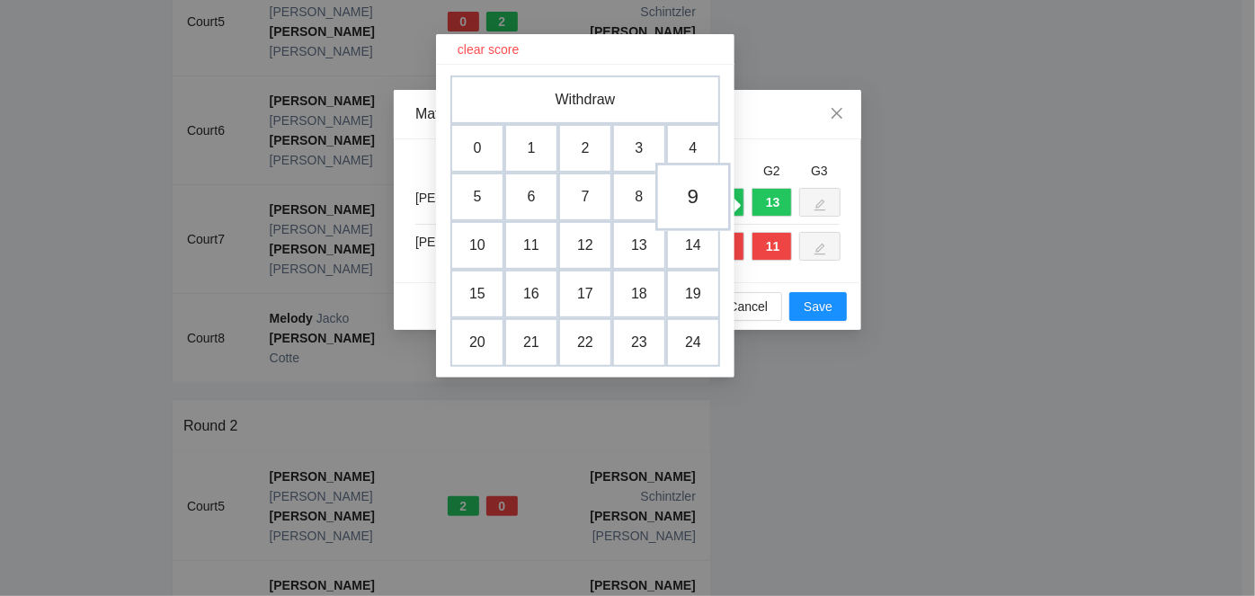
click at [698, 192] on td "9" at bounding box center [693, 197] width 76 height 68
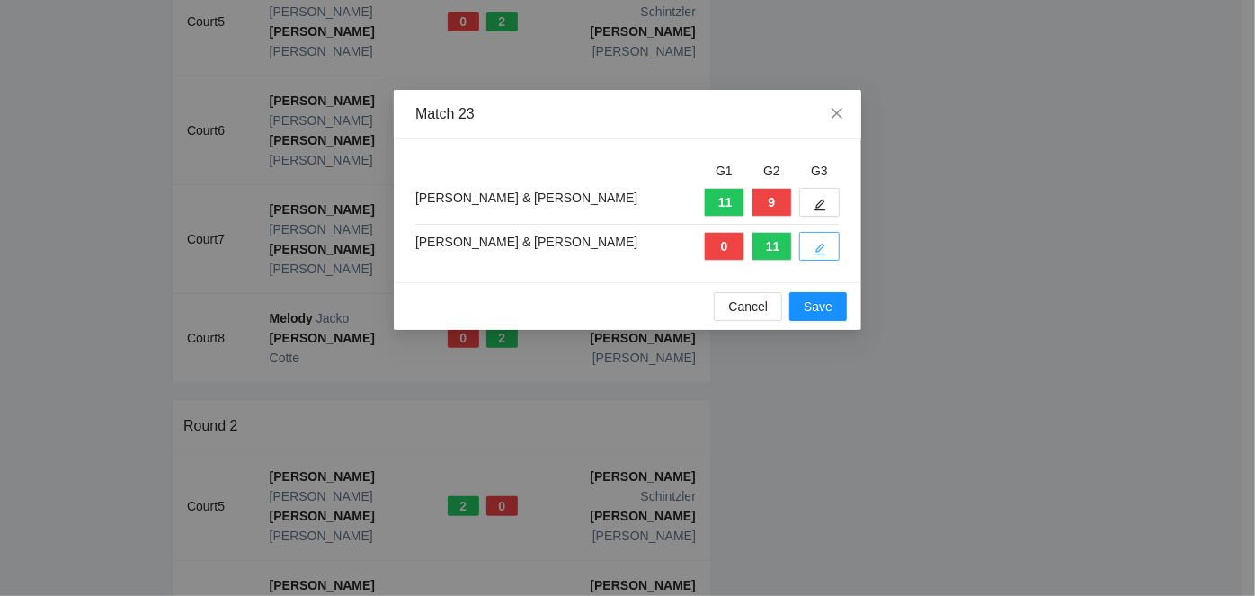
click at [829, 244] on button "button" at bounding box center [819, 246] width 40 height 29
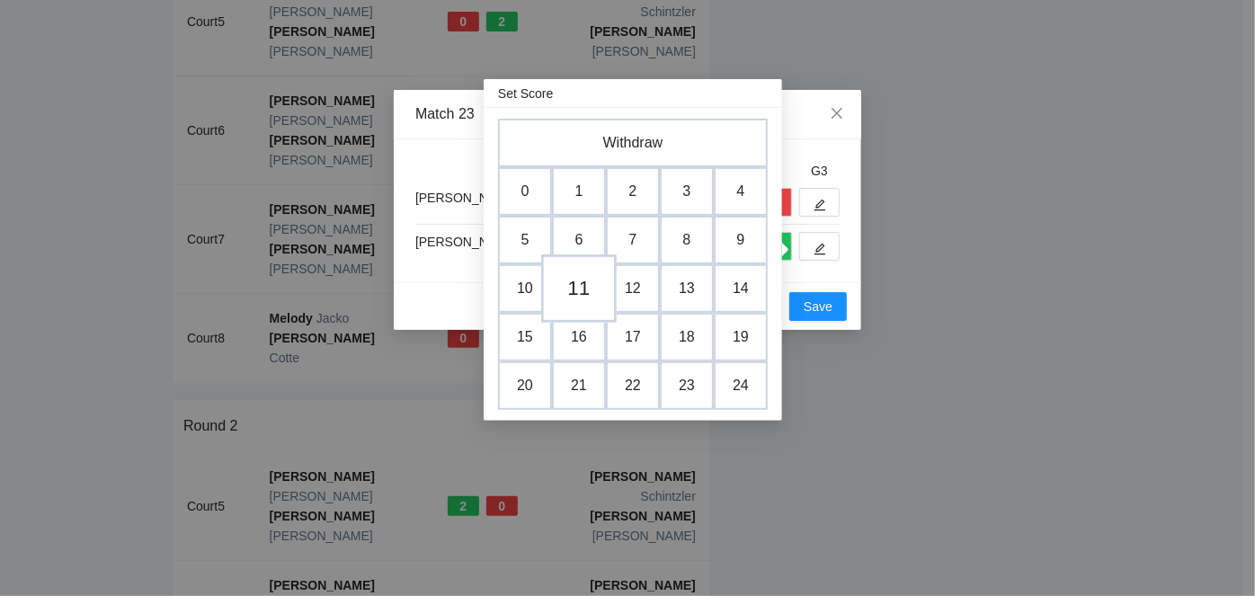
click at [578, 279] on td "11" at bounding box center [579, 288] width 76 height 68
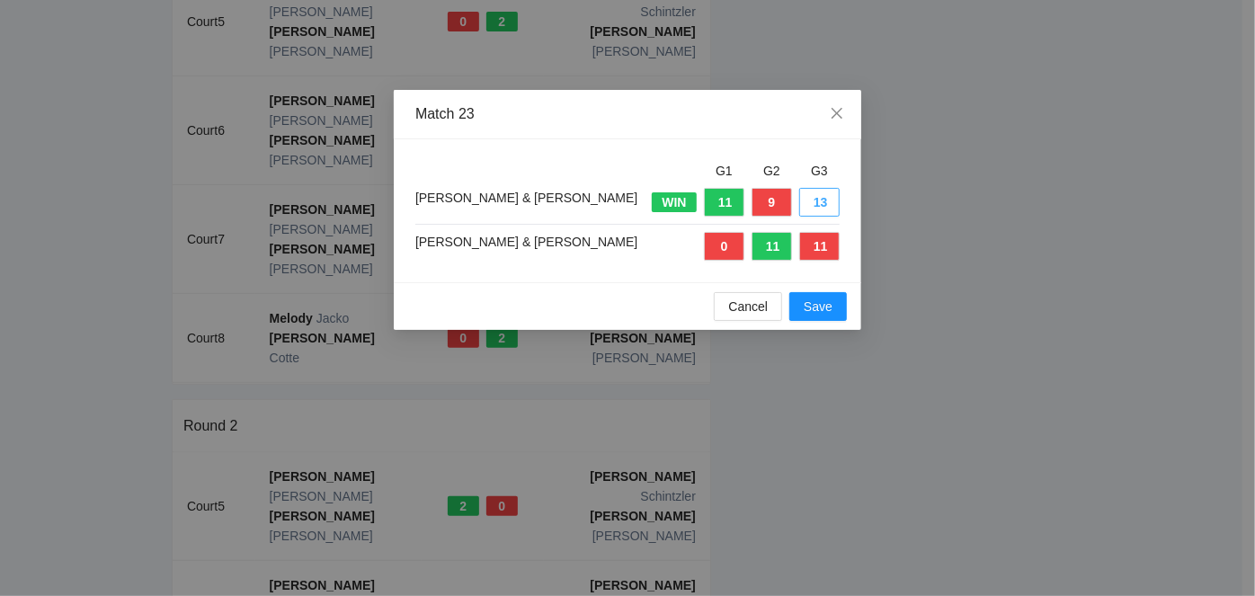
click at [820, 200] on button "13" at bounding box center [819, 202] width 40 height 29
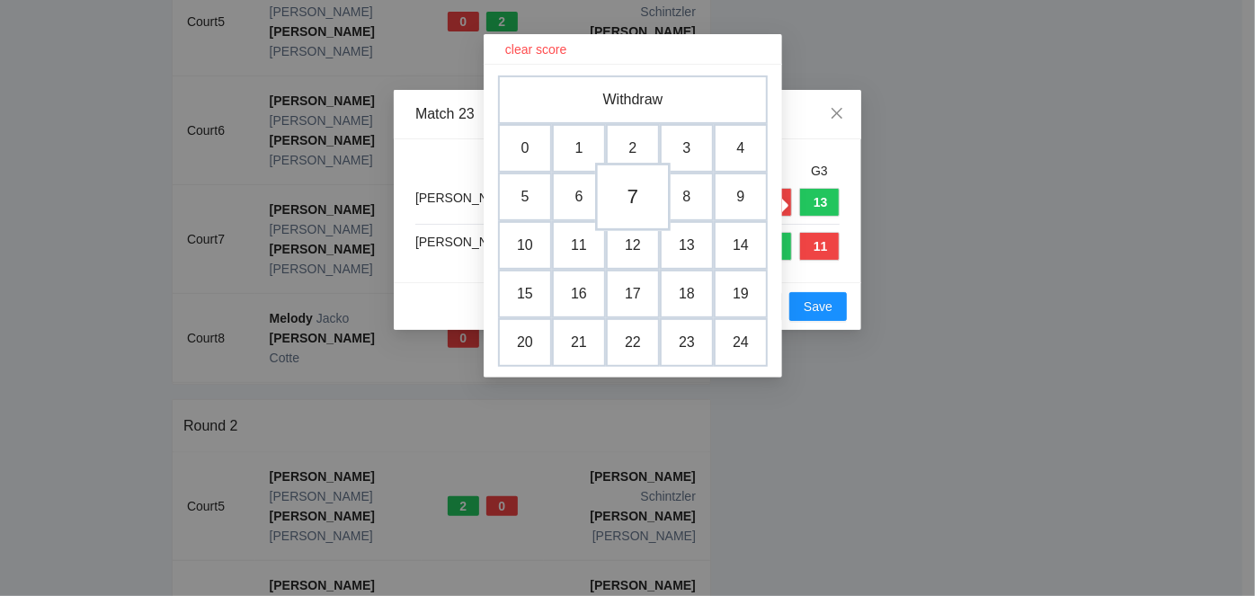
click at [645, 194] on td "7" at bounding box center [633, 197] width 76 height 68
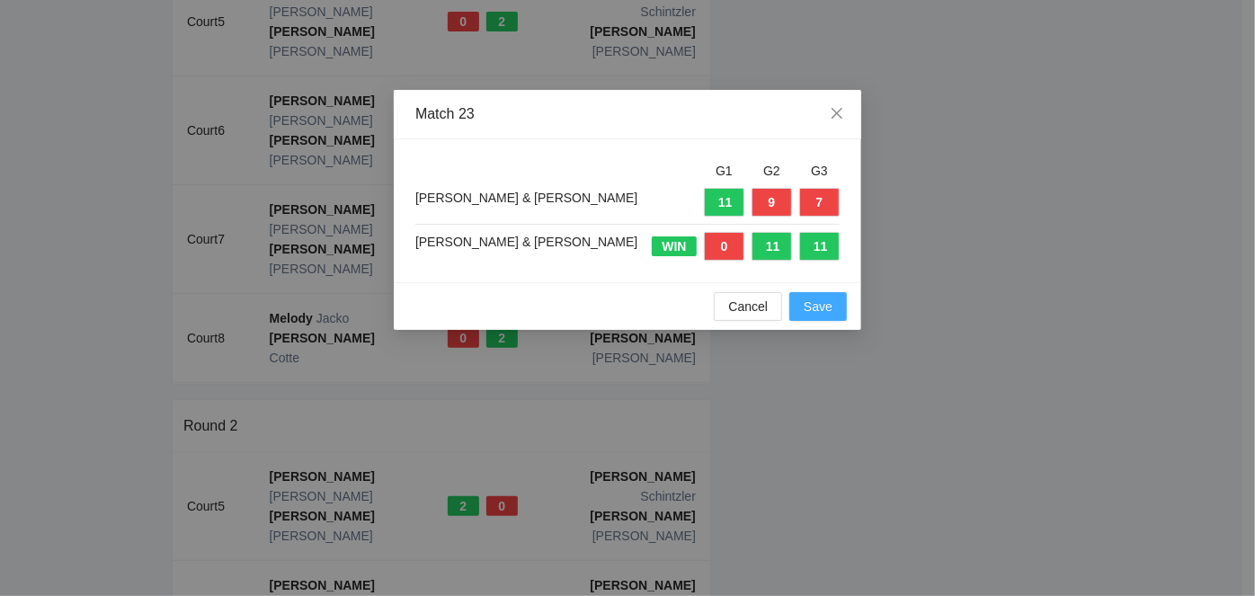
click at [815, 312] on span "Save" at bounding box center [818, 307] width 29 height 20
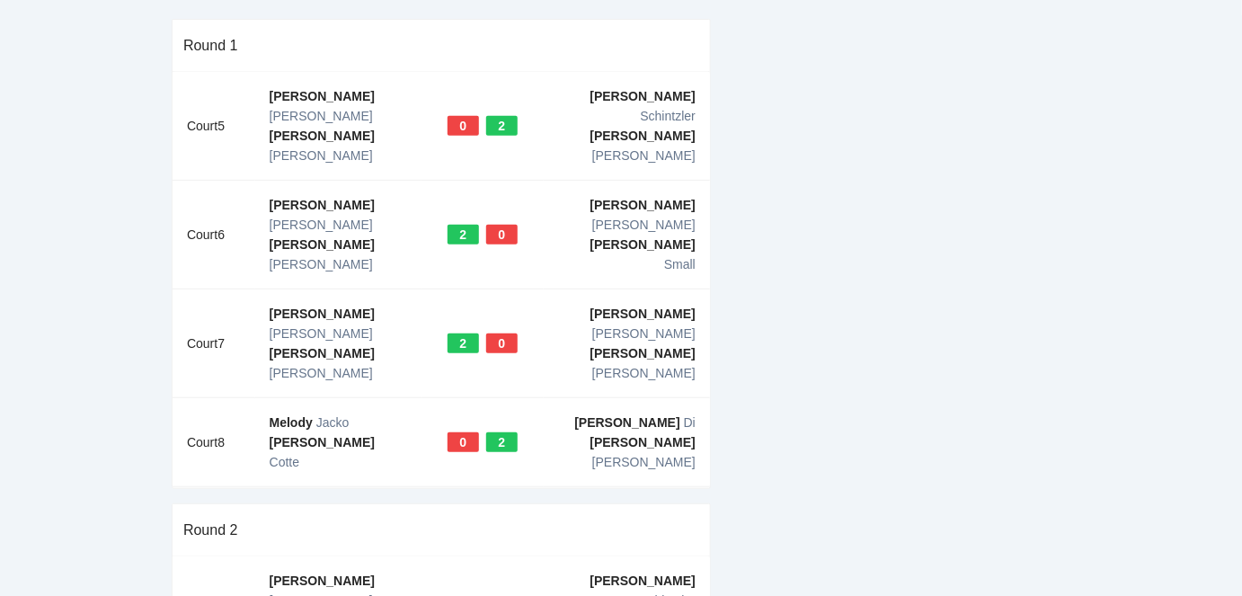
scroll to position [0, 0]
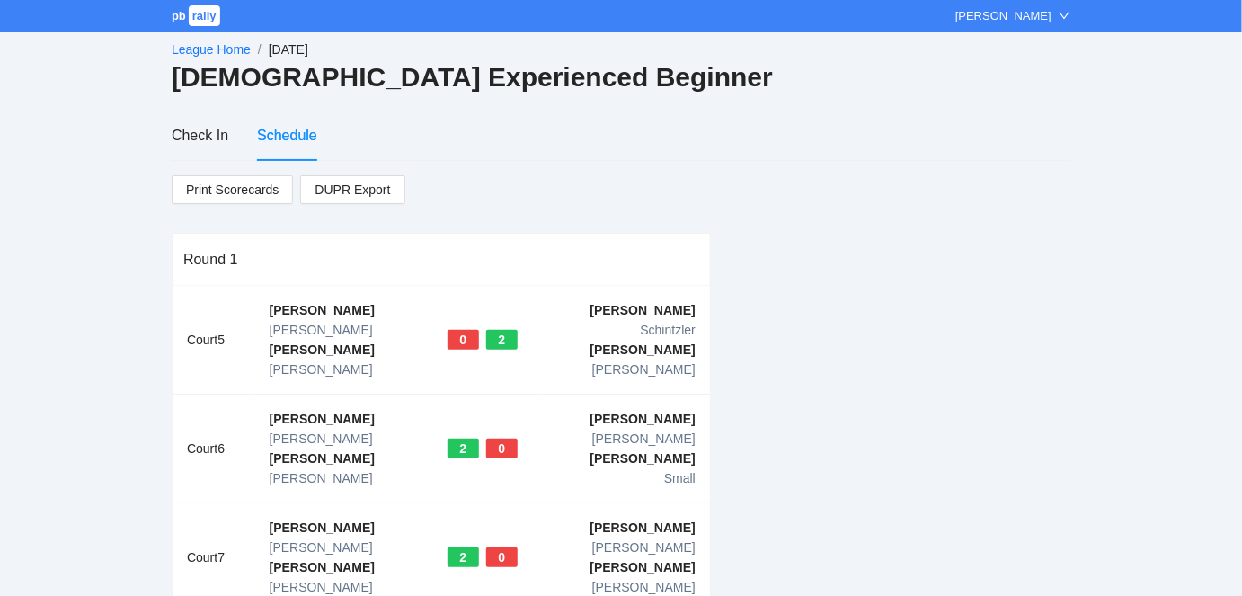
click at [208, 45] on link "League Home" at bounding box center [211, 49] width 79 height 14
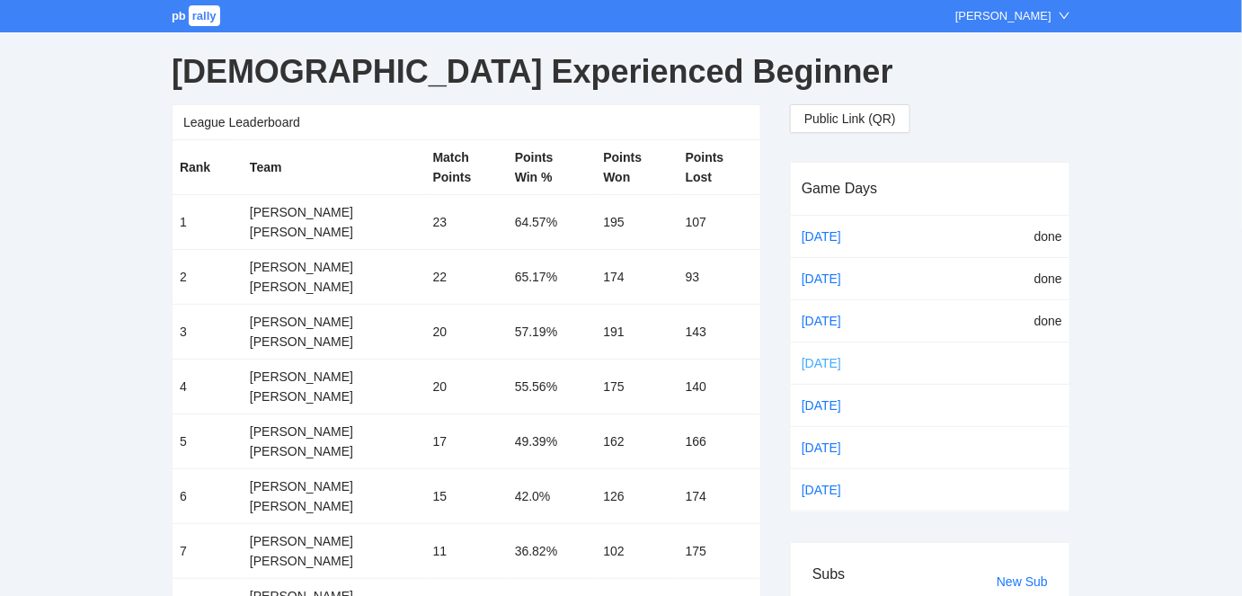
click at [817, 357] on link "[DATE]" at bounding box center [836, 363] width 76 height 27
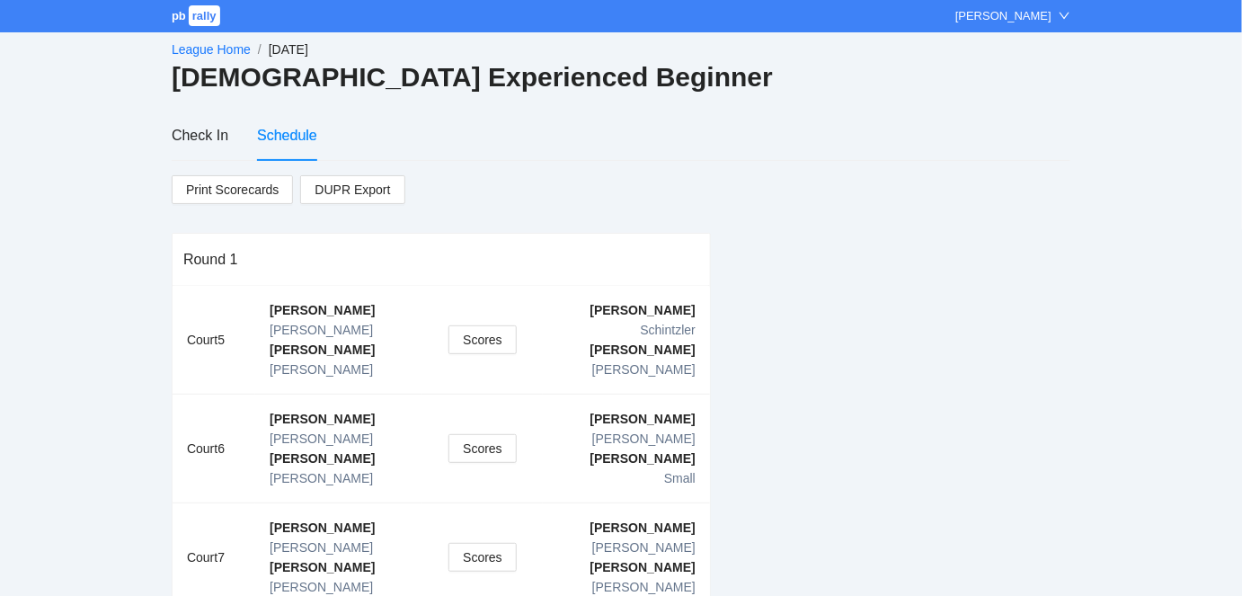
click at [222, 45] on link "League Home" at bounding box center [211, 49] width 79 height 14
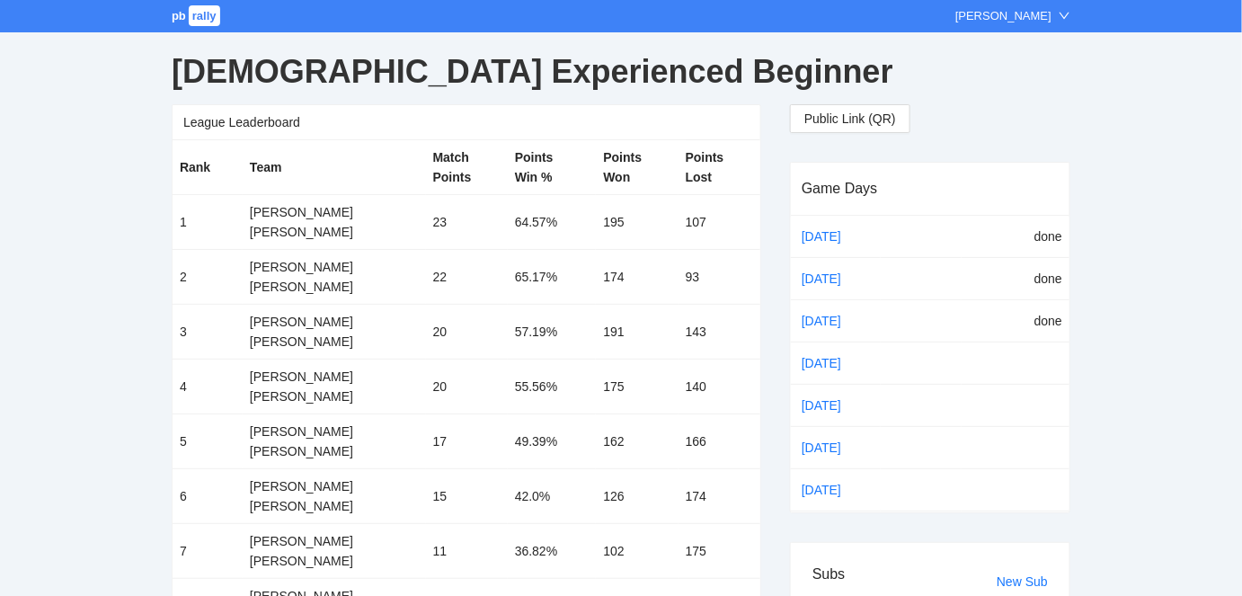
click at [184, 13] on span "pb" at bounding box center [179, 15] width 14 height 13
click at [827, 354] on link "[DATE]" at bounding box center [836, 363] width 76 height 27
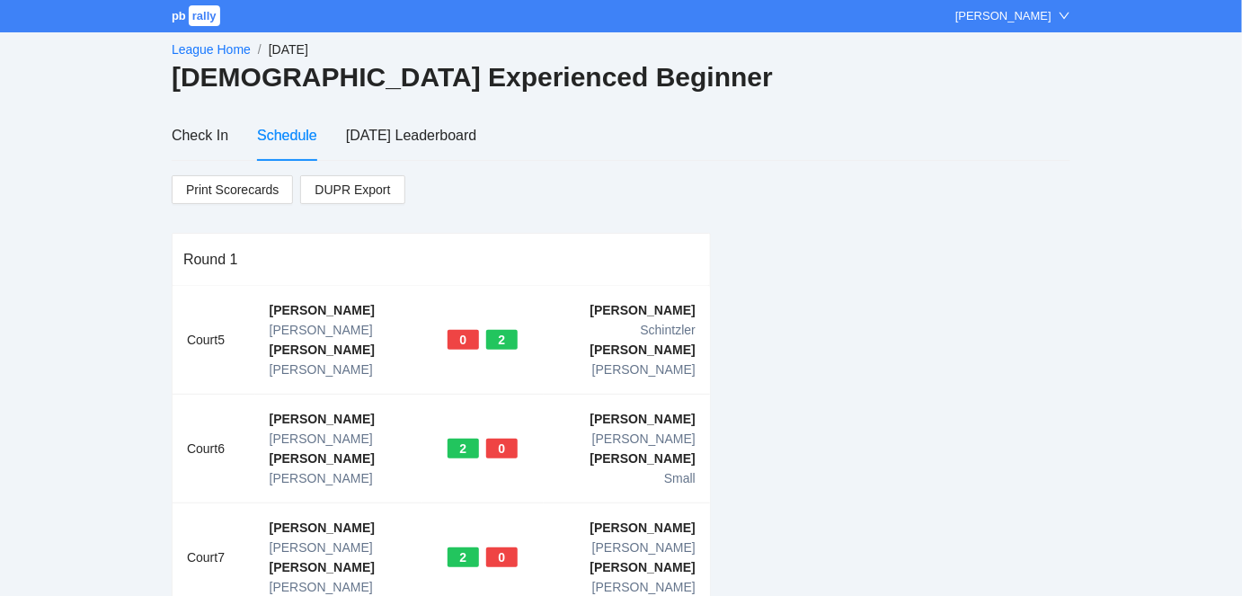
click at [206, 48] on link "League Home" at bounding box center [211, 49] width 79 height 14
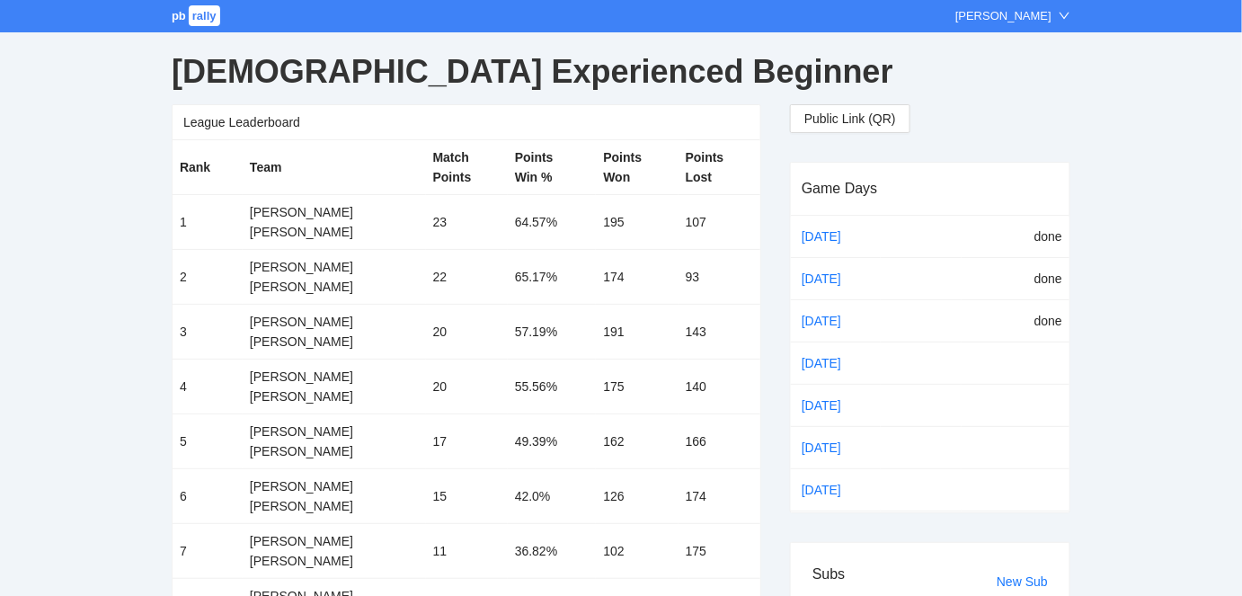
click at [182, 14] on span "pb" at bounding box center [179, 15] width 14 height 13
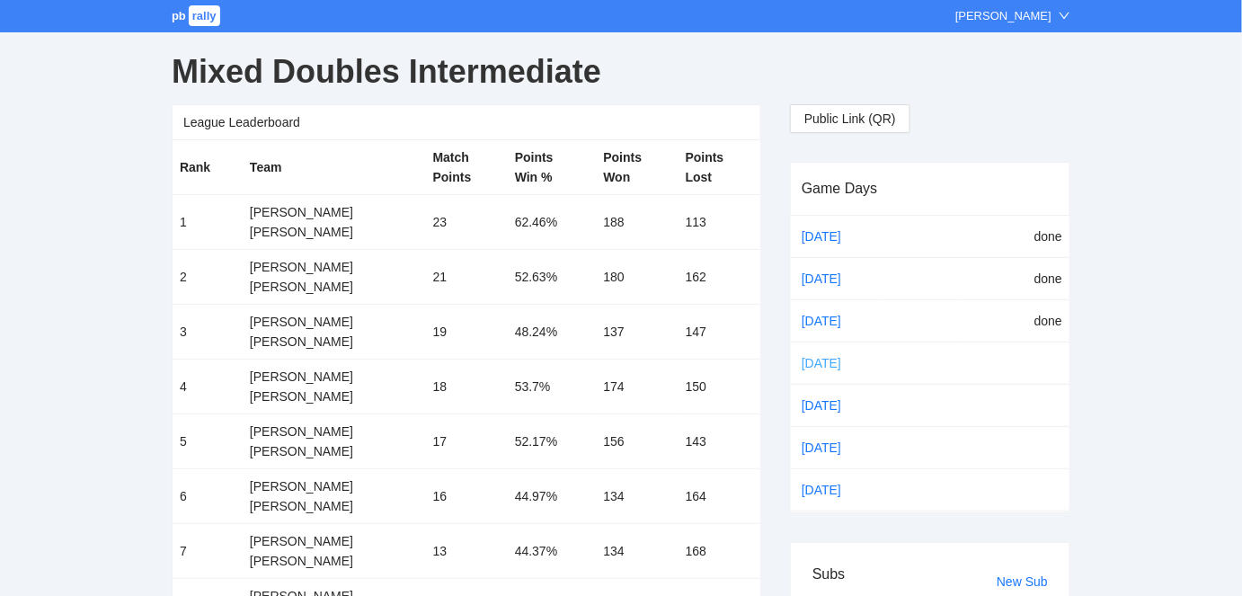
click at [812, 360] on link "Oct 07" at bounding box center [836, 363] width 76 height 27
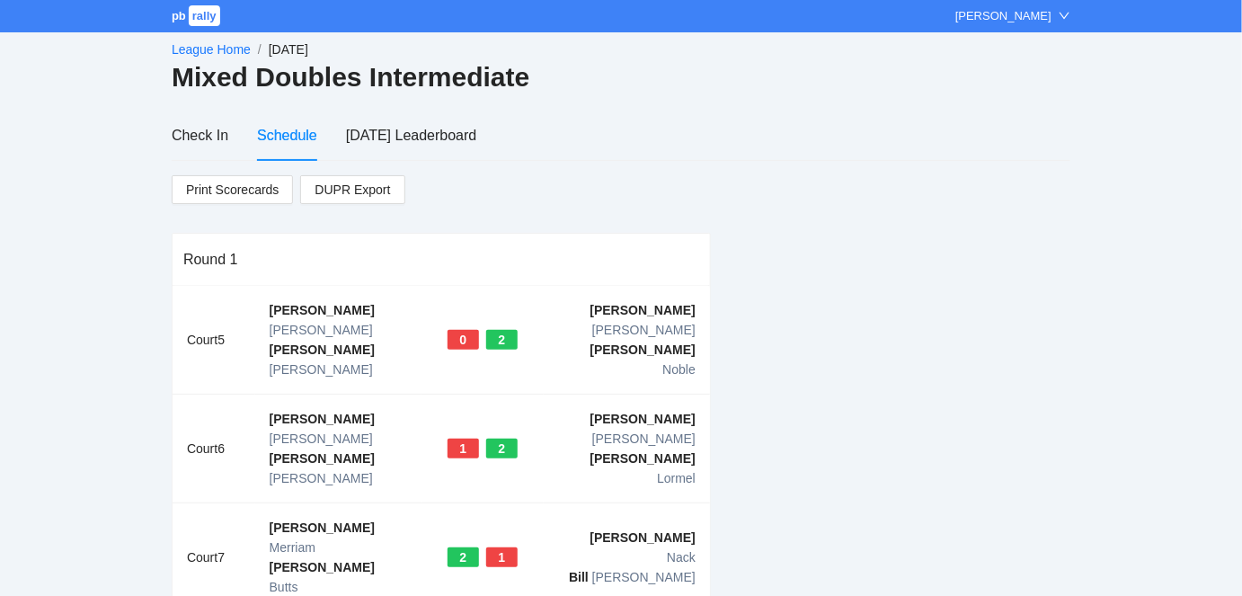
click at [203, 45] on link "League Home" at bounding box center [211, 49] width 79 height 14
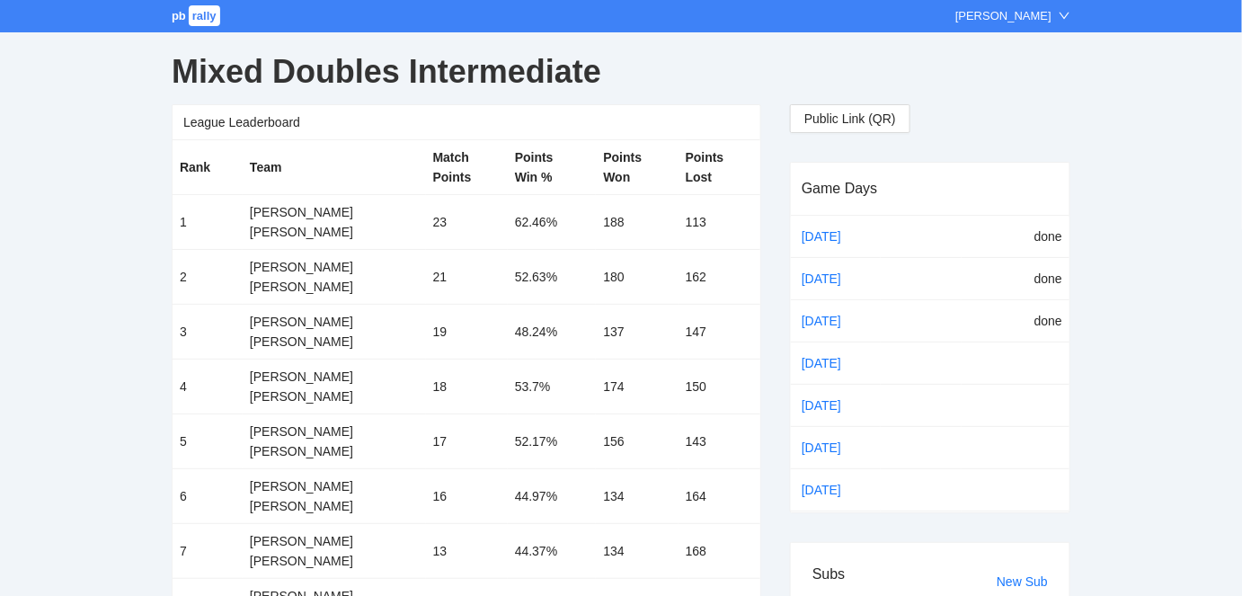
click at [182, 14] on span "pb" at bounding box center [179, 15] width 14 height 13
